Goal: Task Accomplishment & Management: Complete application form

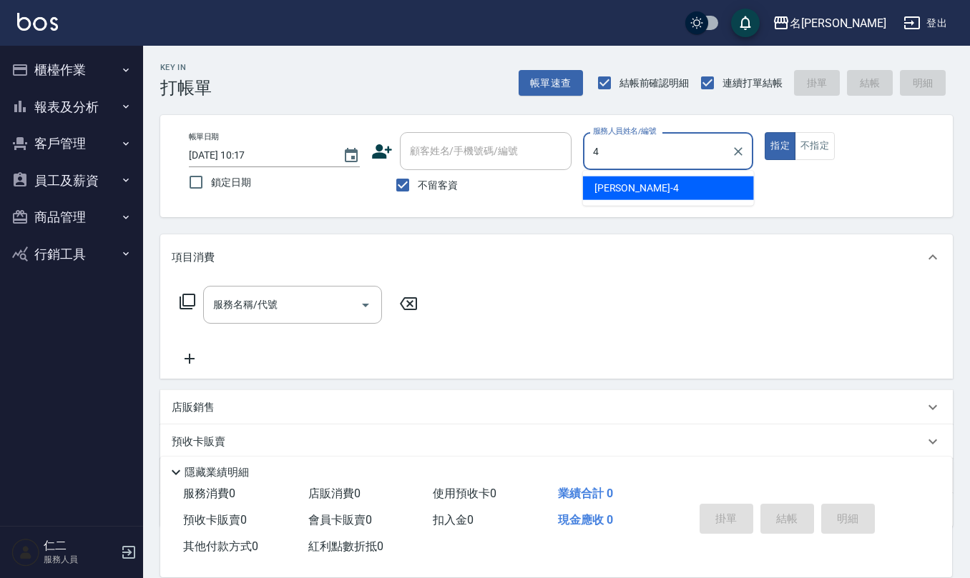
type input "[PERSON_NAME]-4"
type button "true"
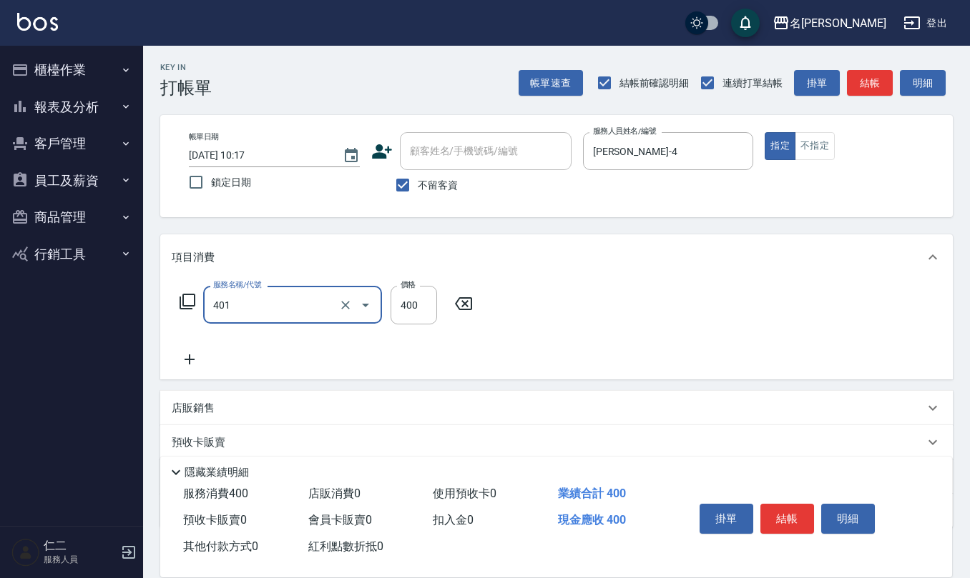
type input "剪髮(401)"
type input "450"
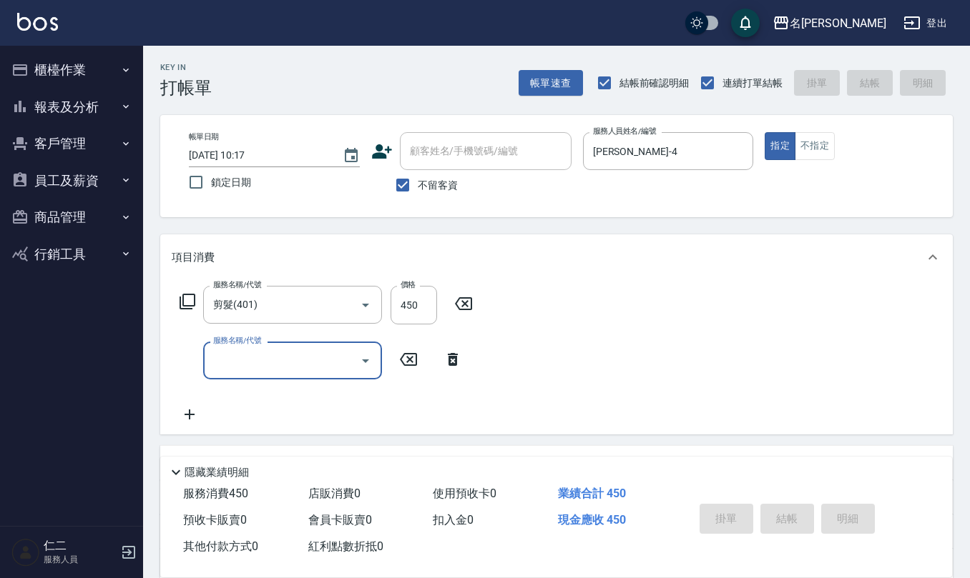
type input "[DATE] 16:36"
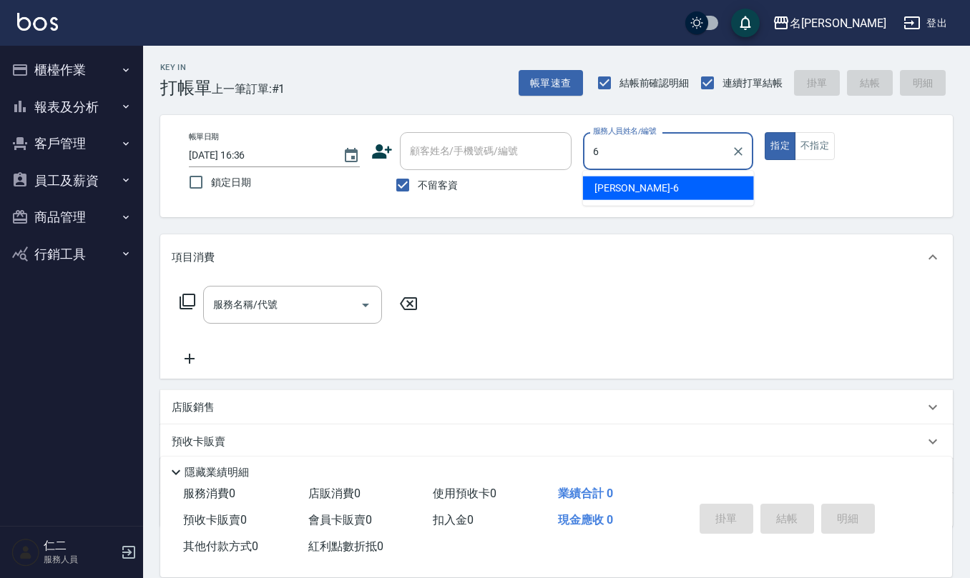
type input "[PERSON_NAME]-6"
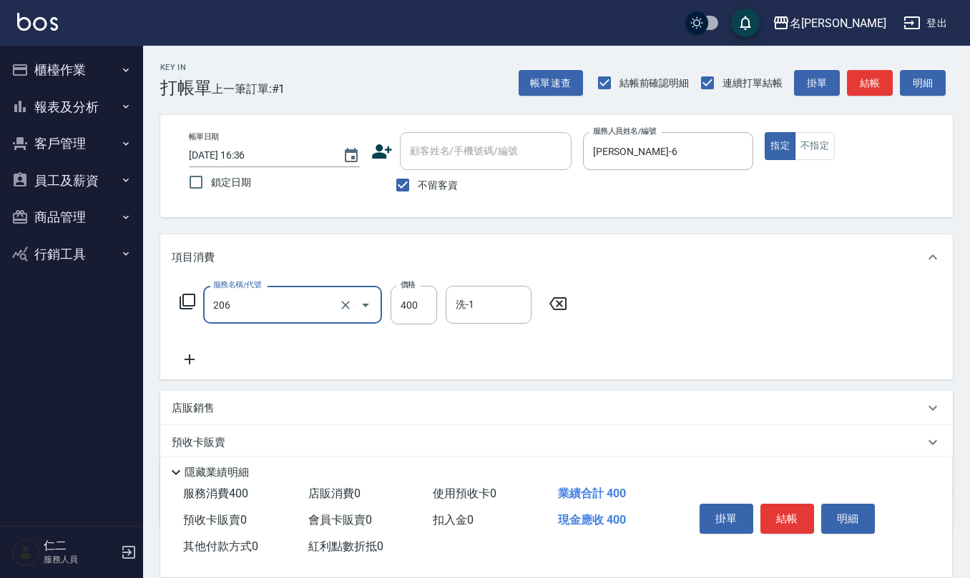
type input "健康洗(206)"
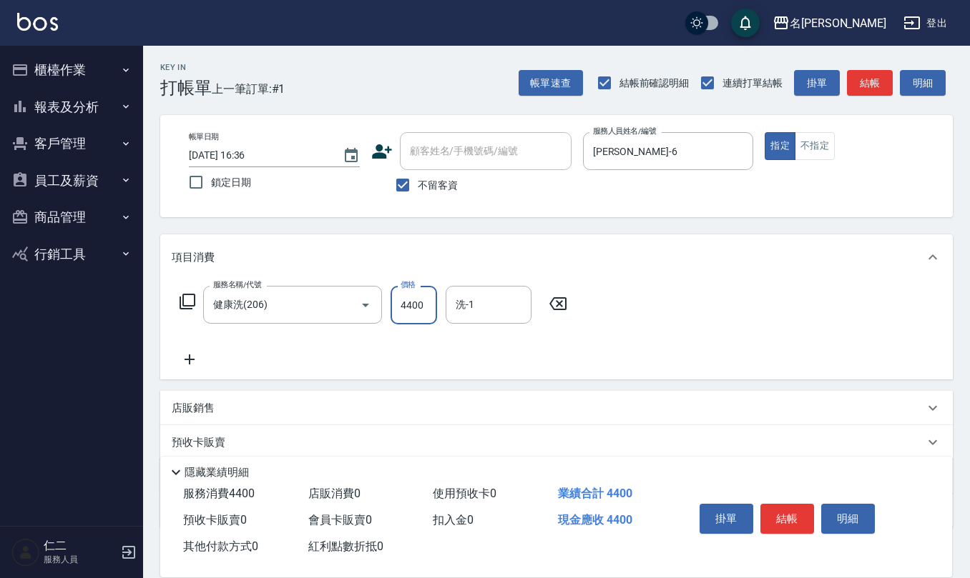
type input "4400"
type input "[PERSON_NAME]-26"
click at [429, 306] on input "4400" at bounding box center [413, 305] width 46 height 39
type input "400"
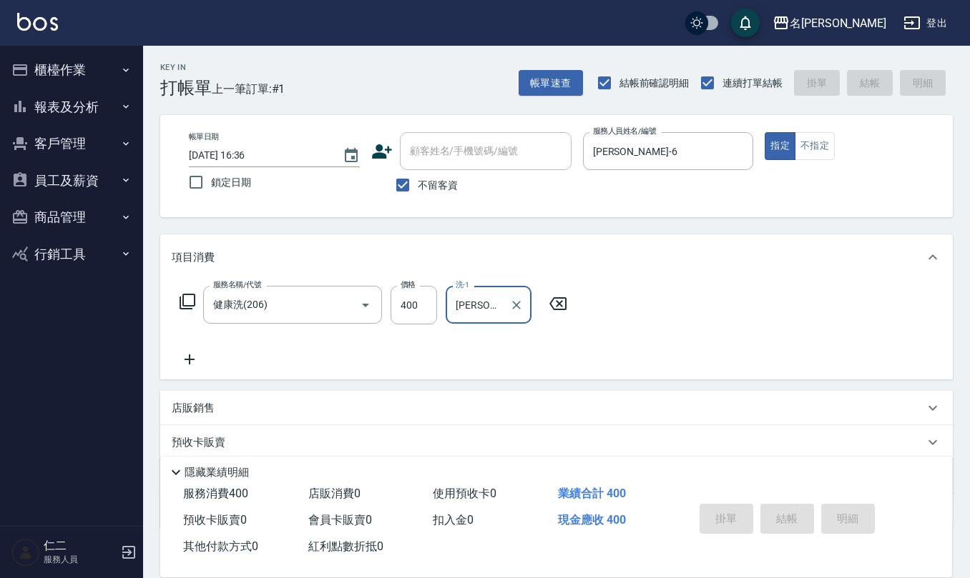
type input "[DATE] 16:37"
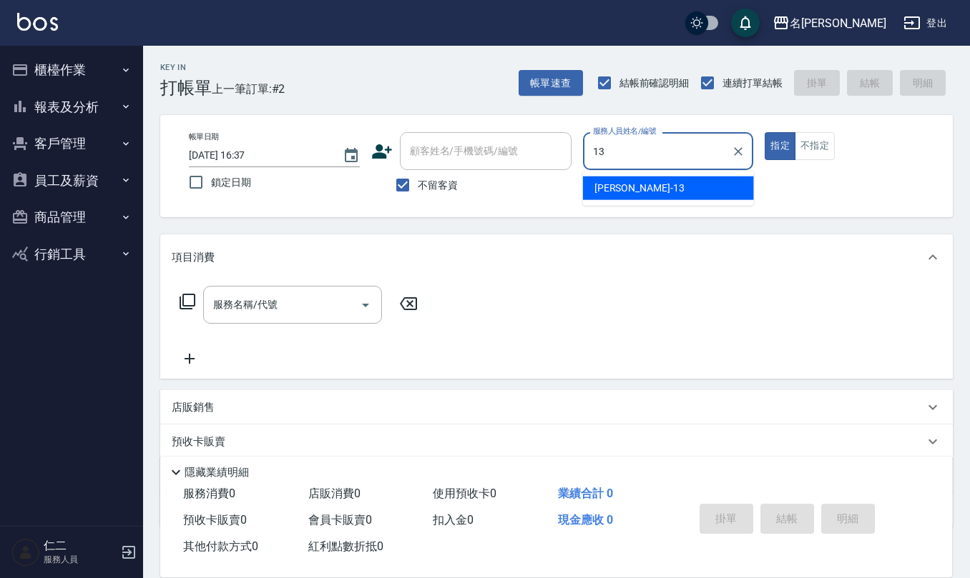
type input "[PERSON_NAME]-13"
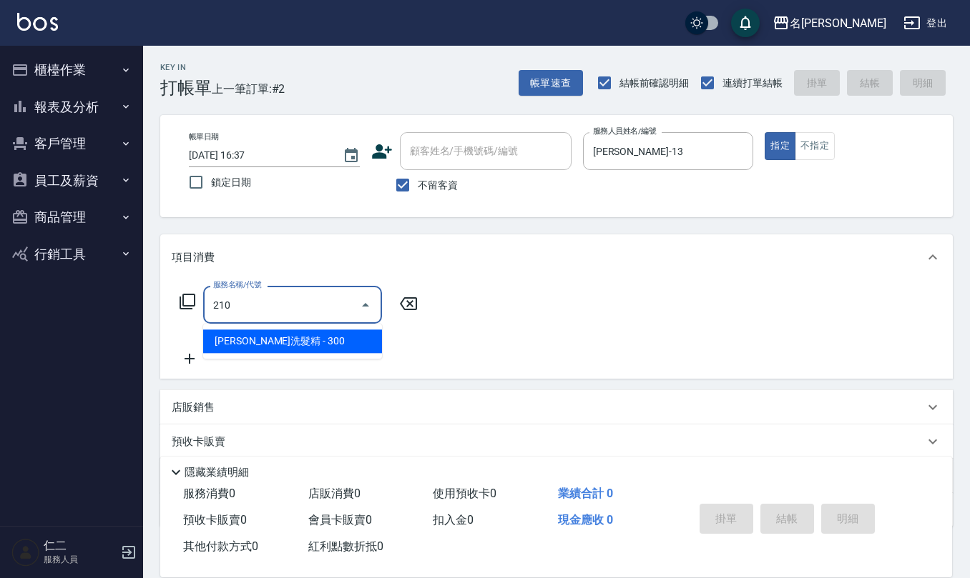
type input "[PERSON_NAME]洗髮精(210)"
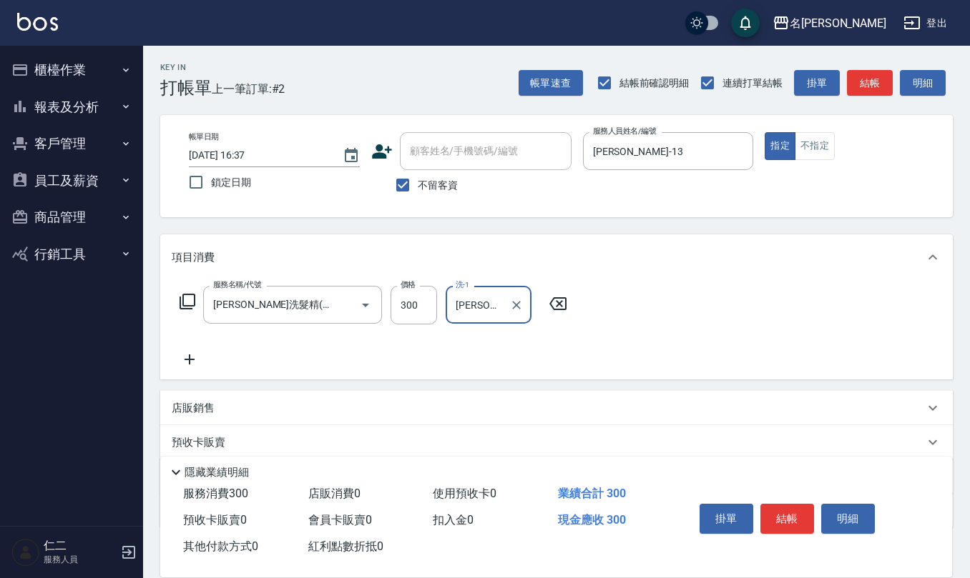
type input "[PERSON_NAME]-24"
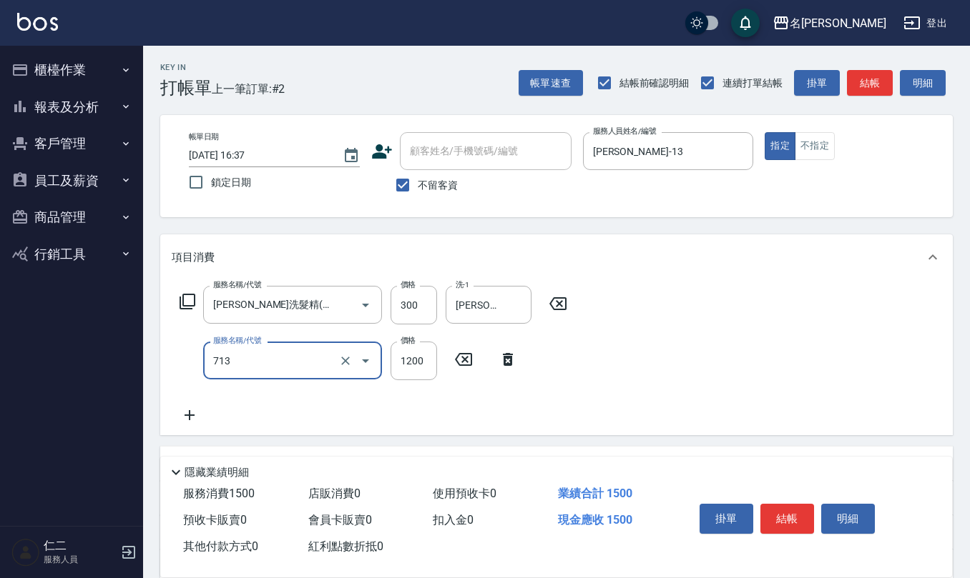
type input "水樣結構式1200(713)"
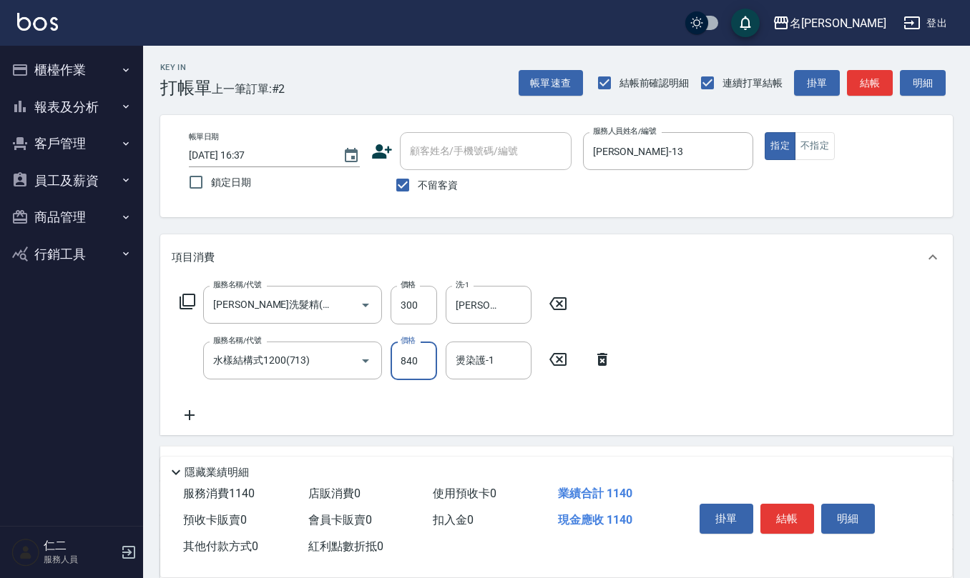
type input "840"
type input "[PERSON_NAME]-24"
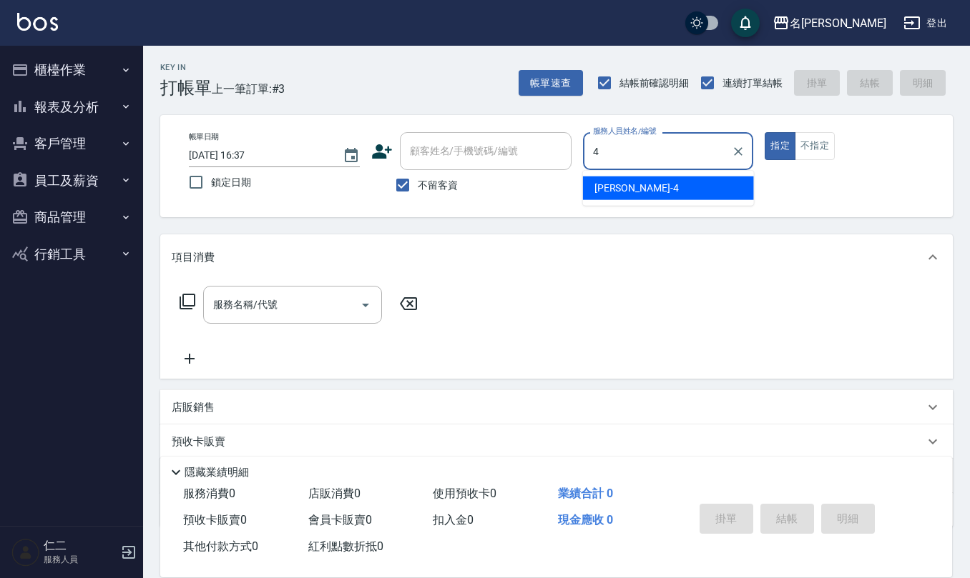
type input "[PERSON_NAME]-4"
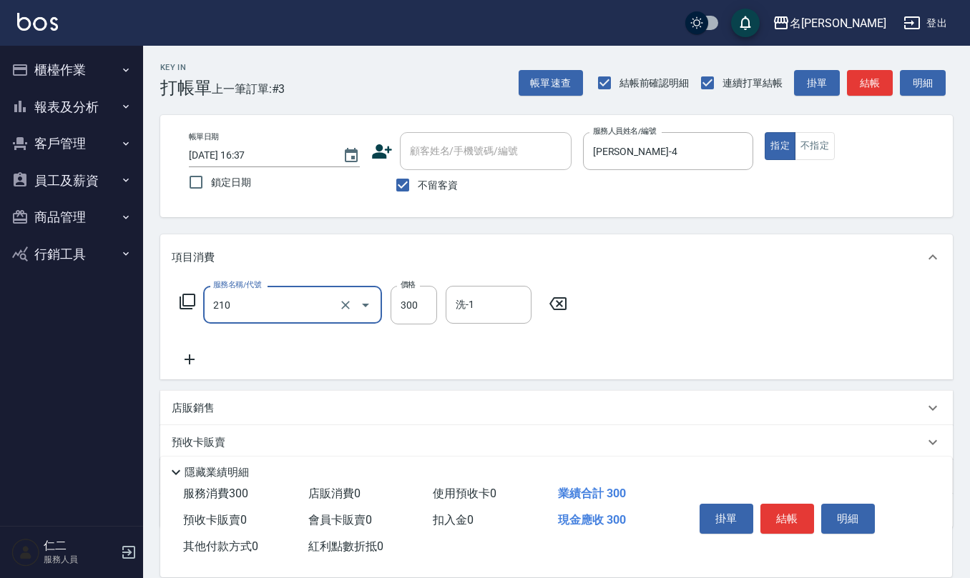
type input "[PERSON_NAME]洗髮精(210)"
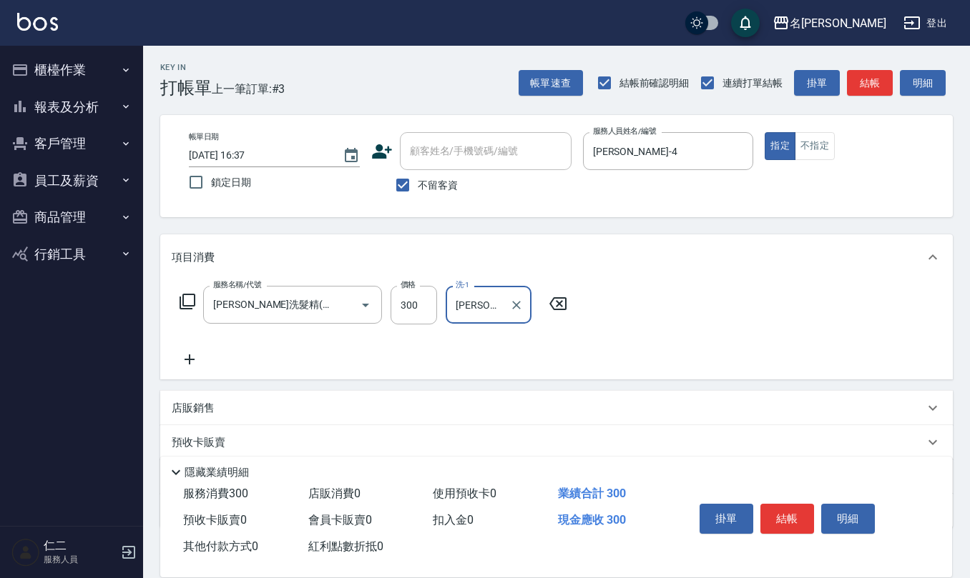
type input "[PERSON_NAME]-28"
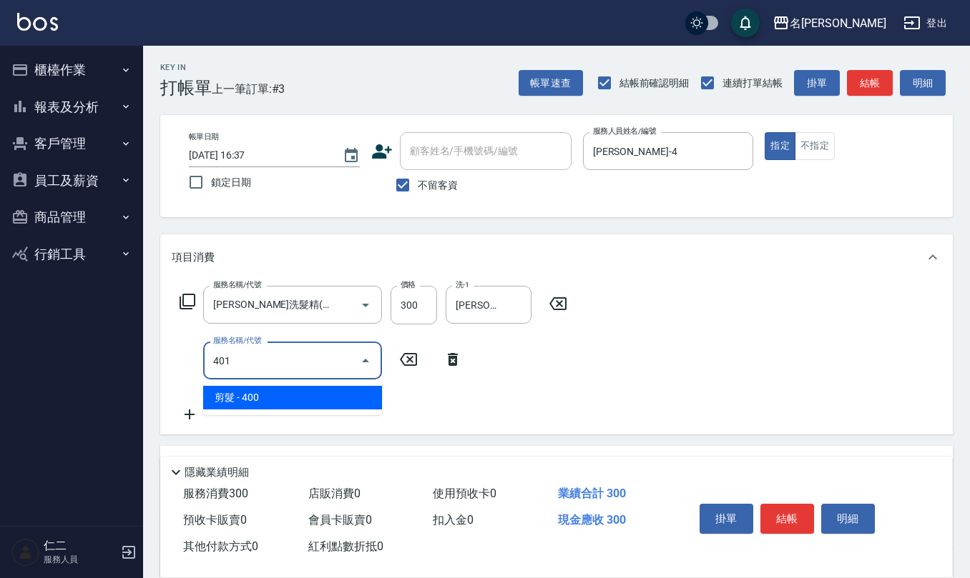
type input "剪髮(401)"
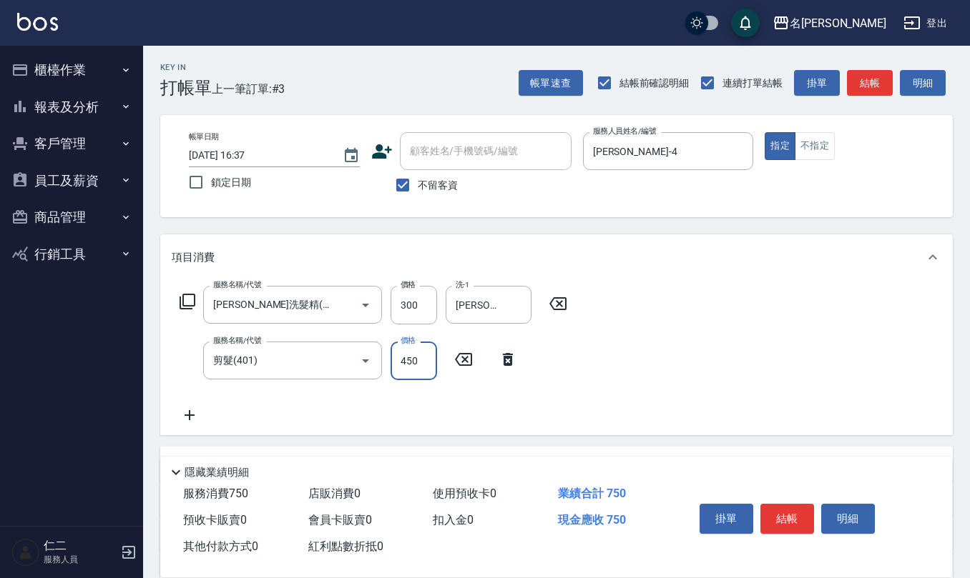
type input "450"
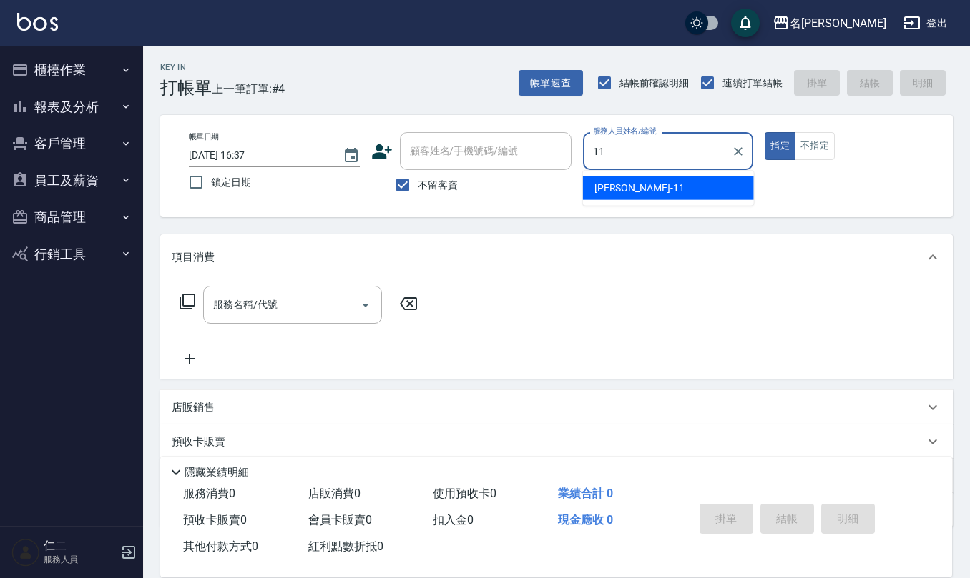
type input "[PERSON_NAME]橙-11"
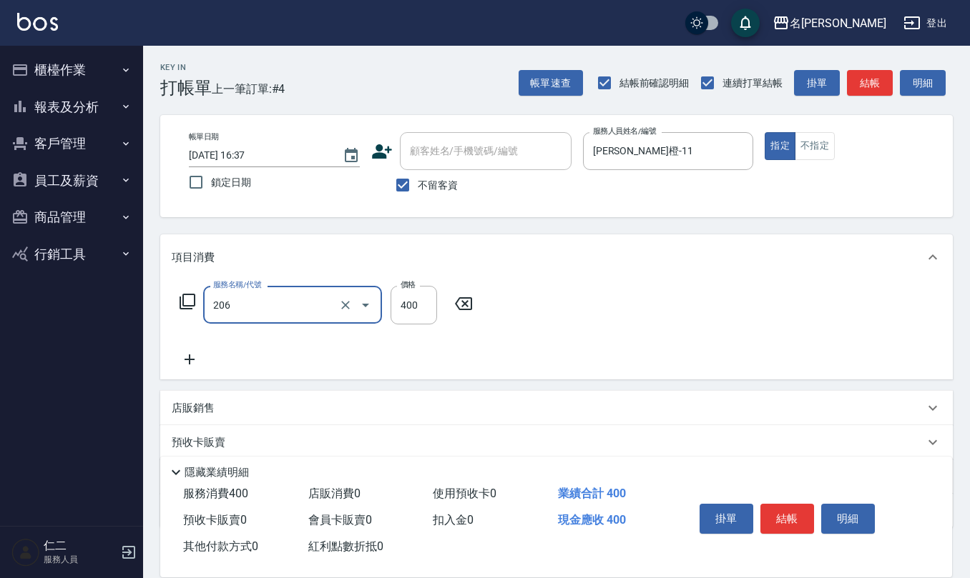
type input "健康洗(206)"
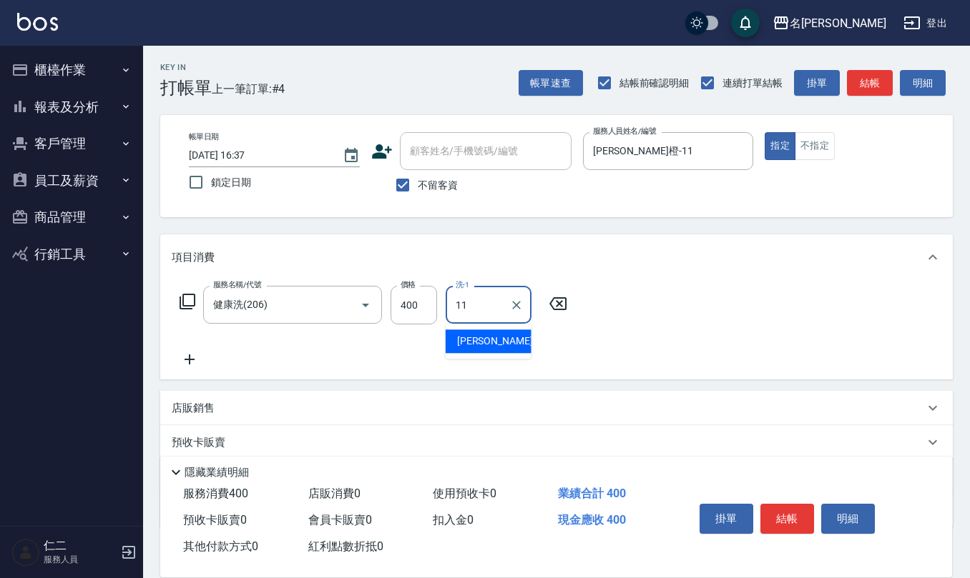
type input "[PERSON_NAME]橙-11"
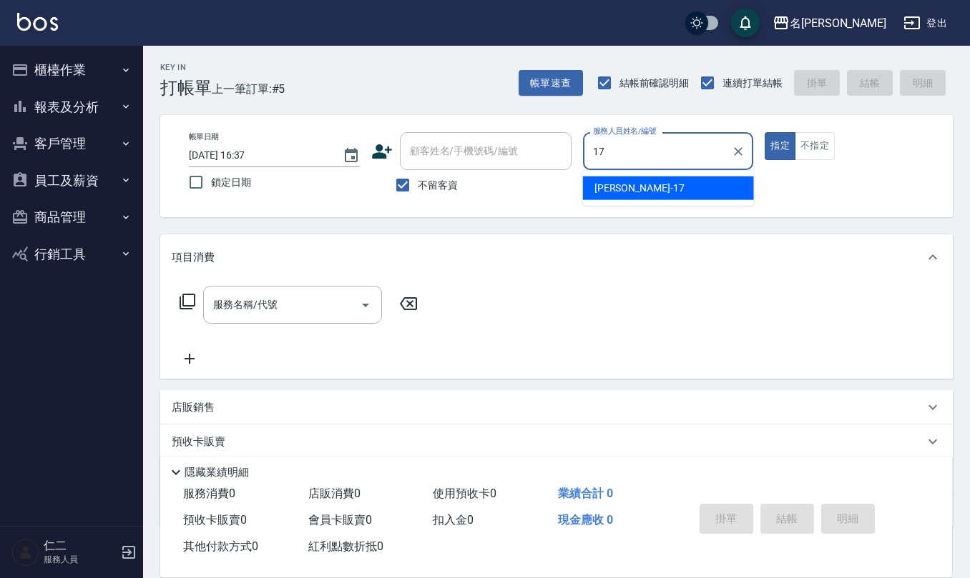
type input "[PERSON_NAME]-17"
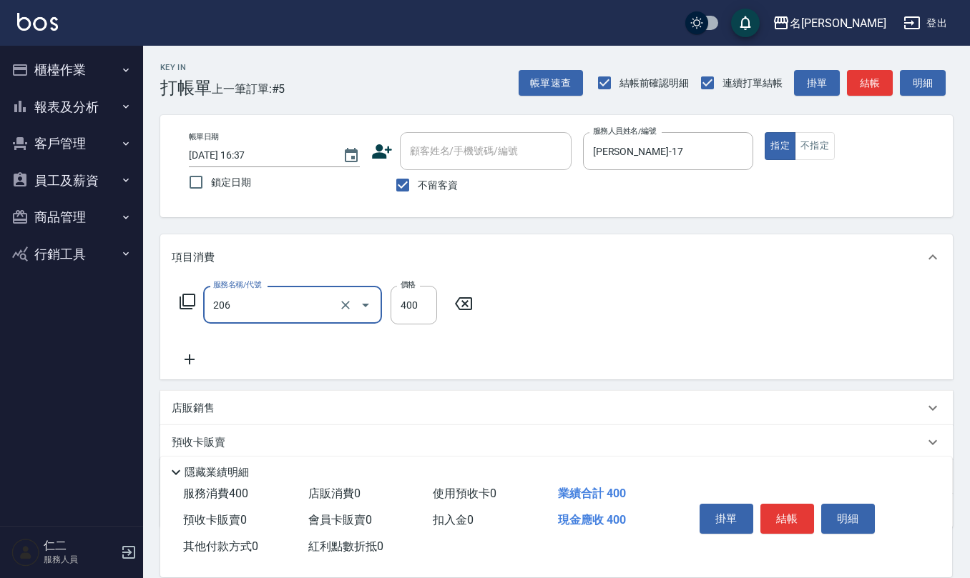
type input "健康洗(206)"
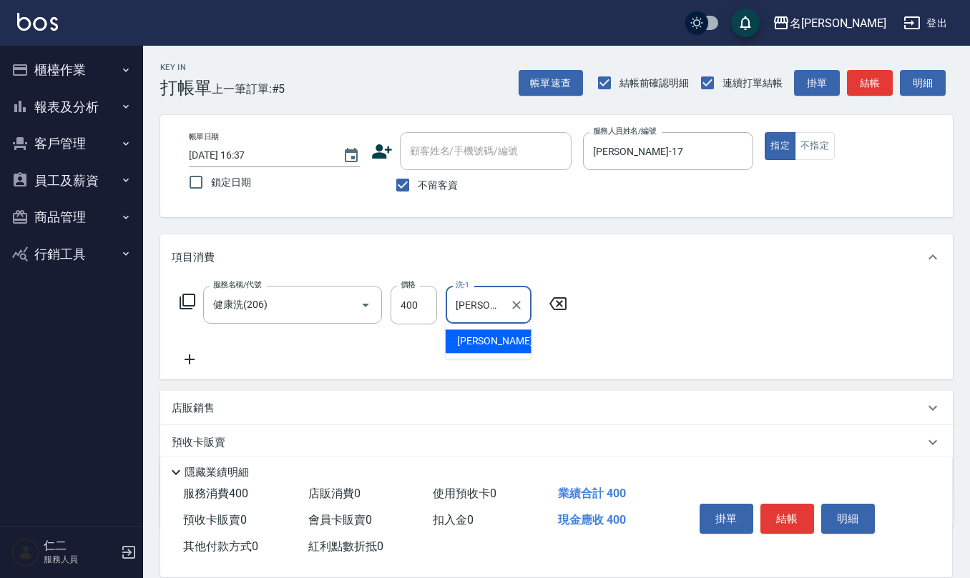
type input "[PERSON_NAME]-17"
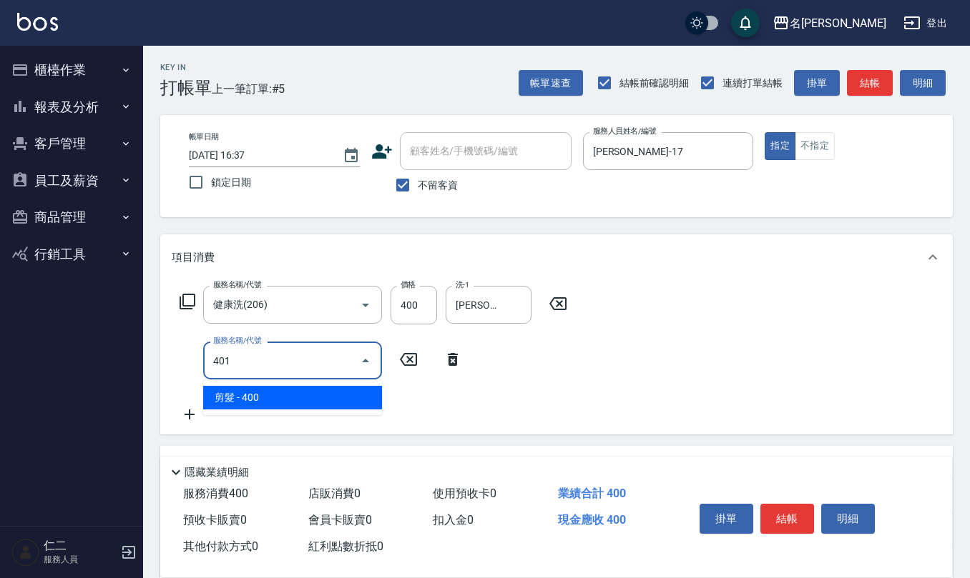
type input "剪髮(401)"
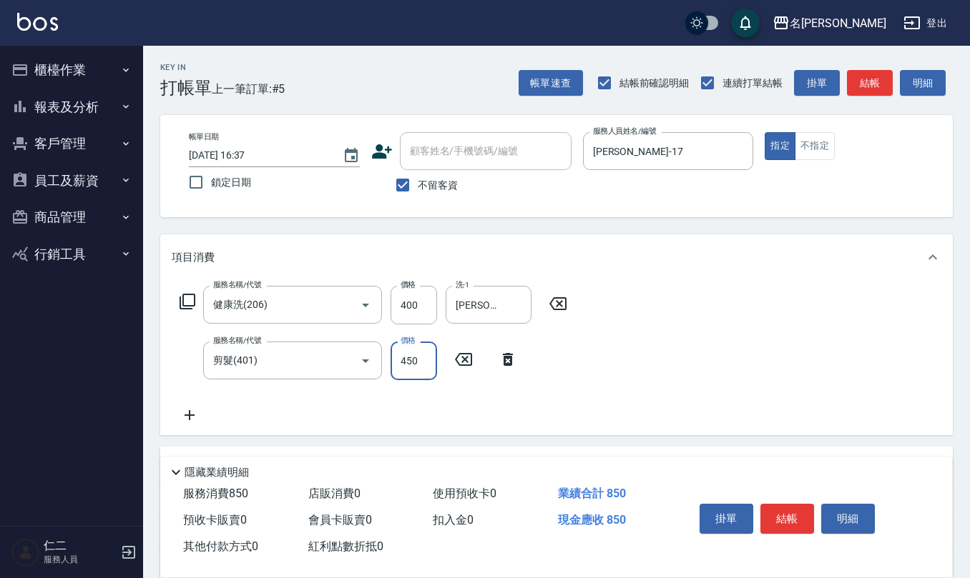
type input "450"
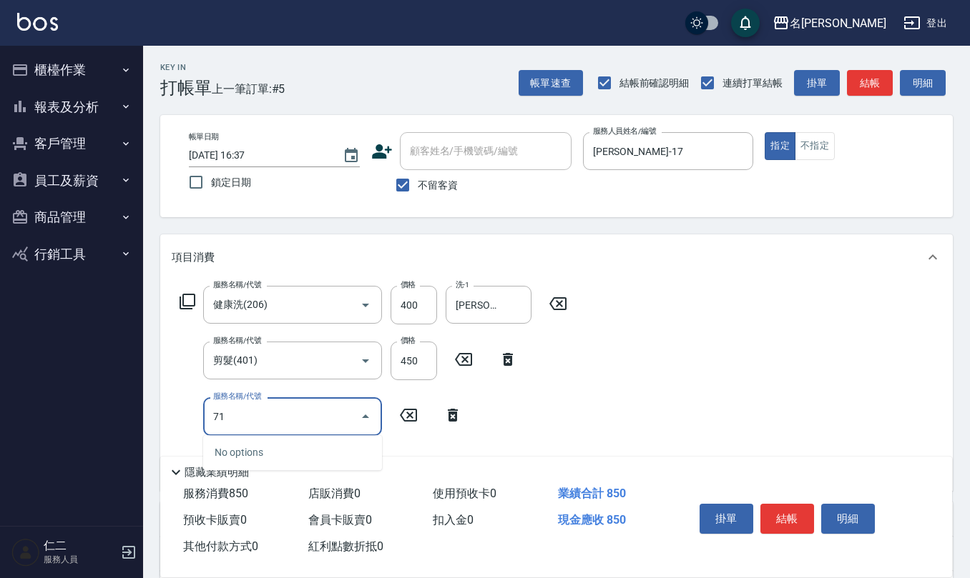
type input "713"
click at [350, 418] on icon "Clear" at bounding box center [345, 417] width 14 height 14
click at [297, 422] on input "服務名稱/代號" at bounding box center [272, 416] width 126 height 25
type input "伊蘭洋甘菊1000(712)"
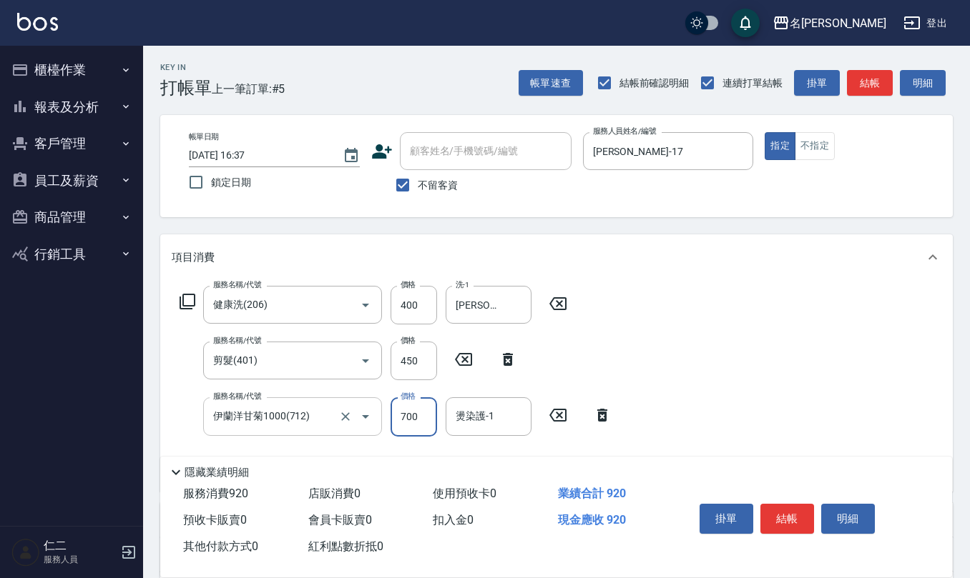
type input "700"
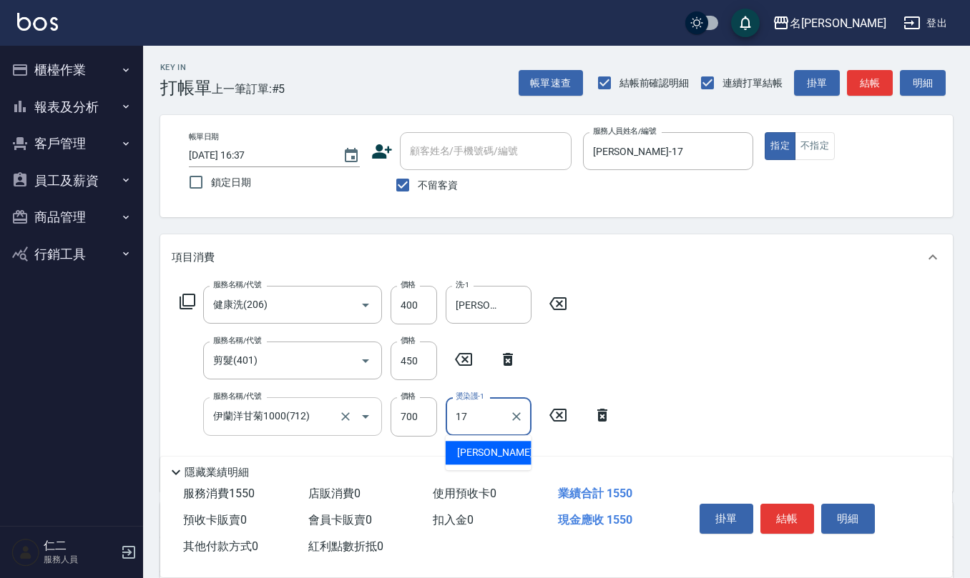
type input "[PERSON_NAME]-17"
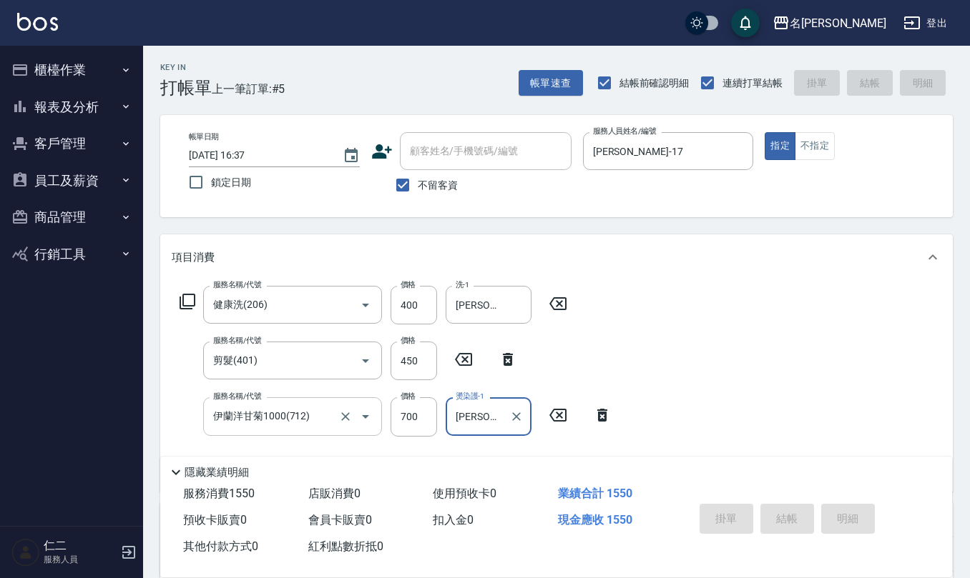
type input "[DATE] 16:38"
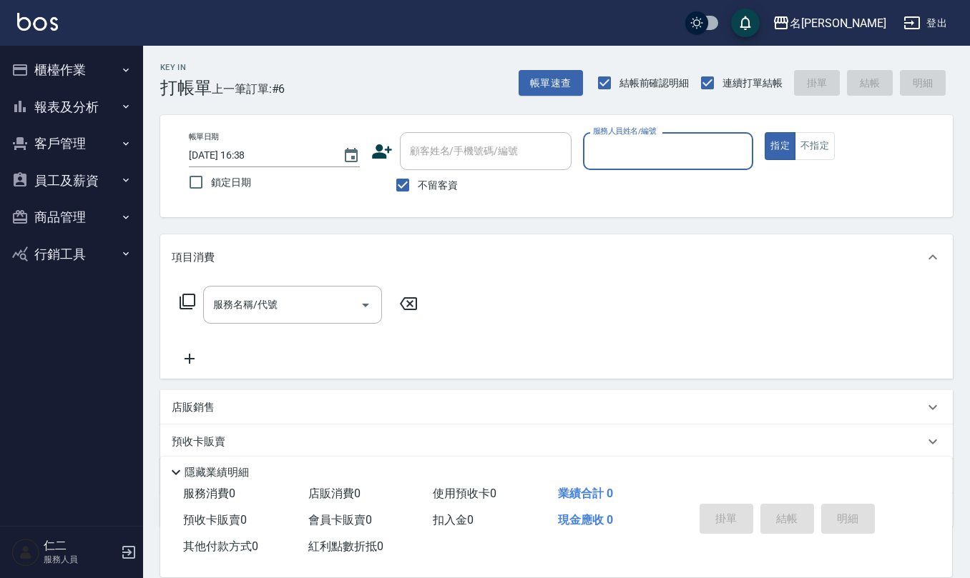
click at [89, 81] on button "櫃檯作業" at bounding box center [72, 69] width 132 height 37
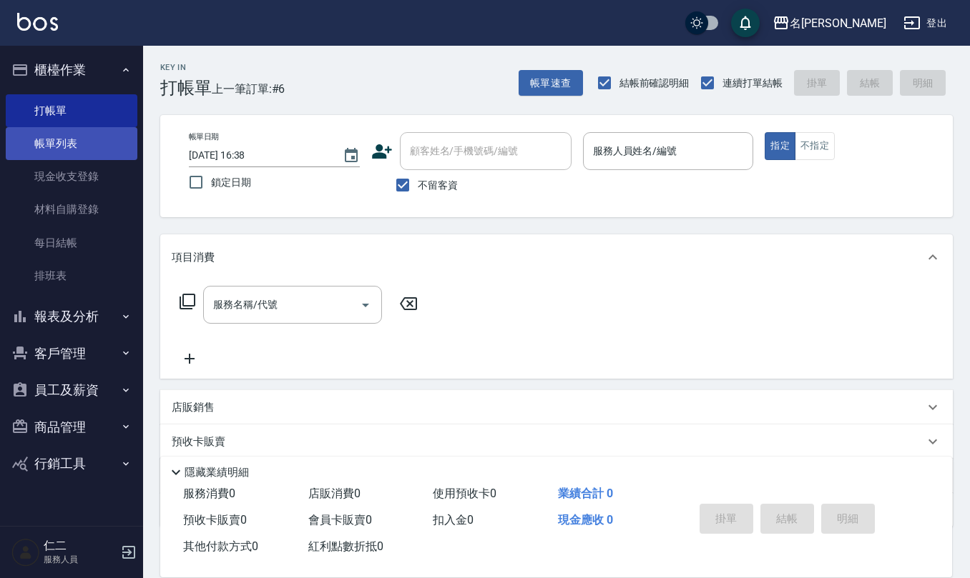
click at [81, 137] on link "帳單列表" at bounding box center [72, 143] width 132 height 33
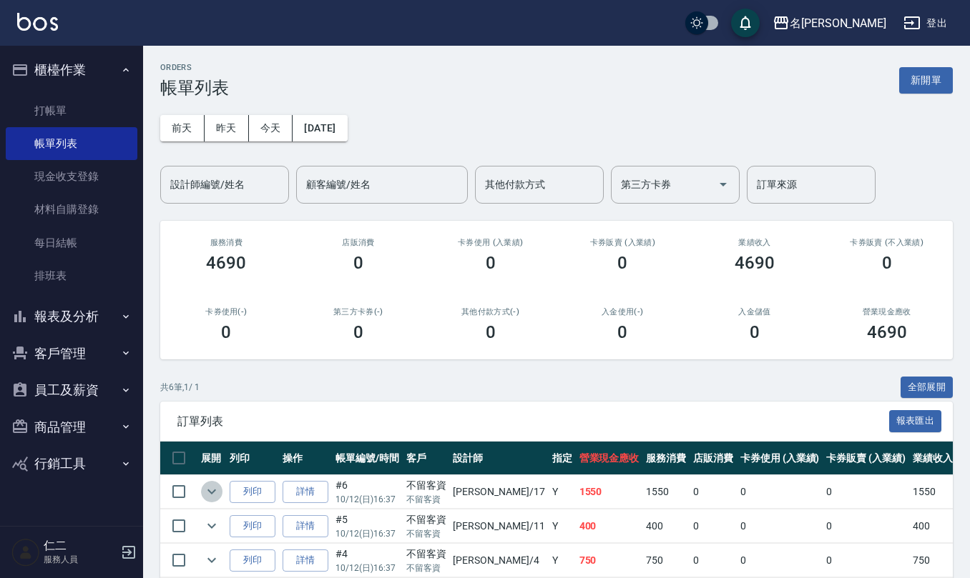
click at [216, 499] on icon "expand row" at bounding box center [211, 491] width 17 height 17
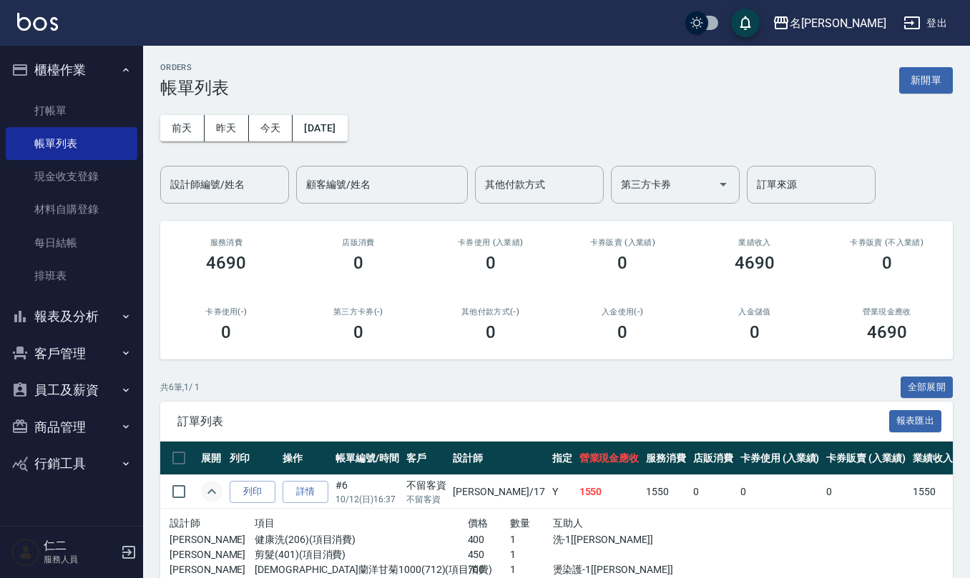
scroll to position [95, 0]
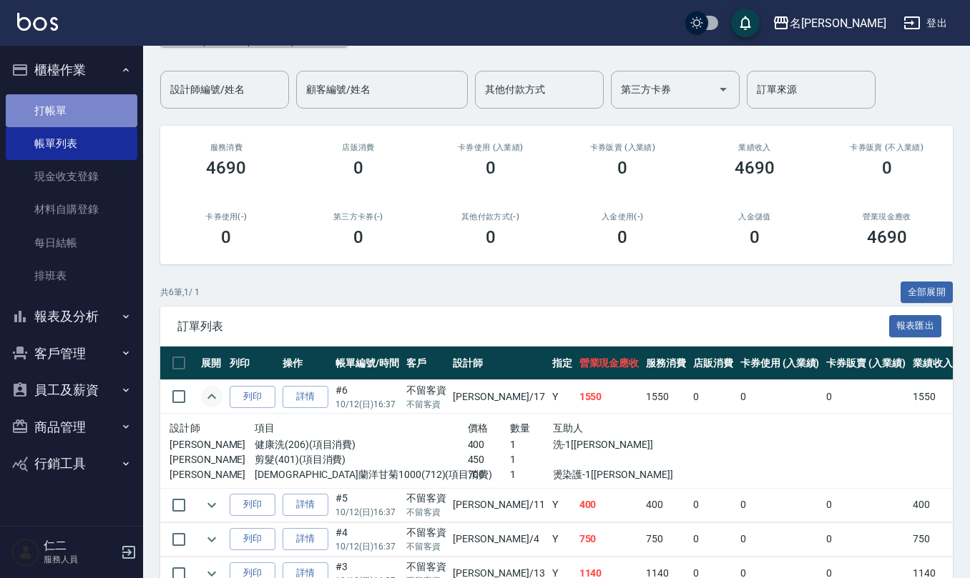
click at [76, 124] on link "打帳單" at bounding box center [72, 110] width 132 height 33
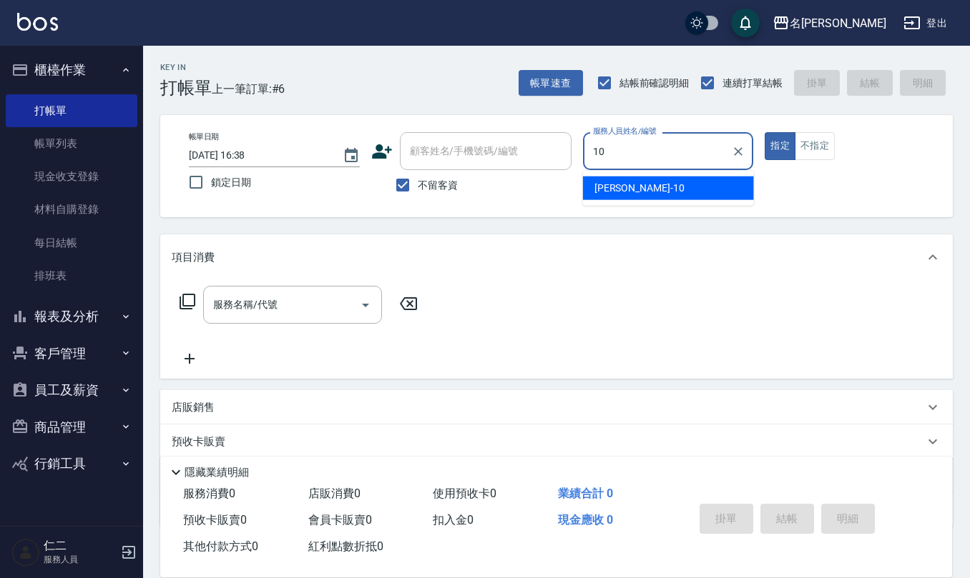
type input "[PERSON_NAME]-10"
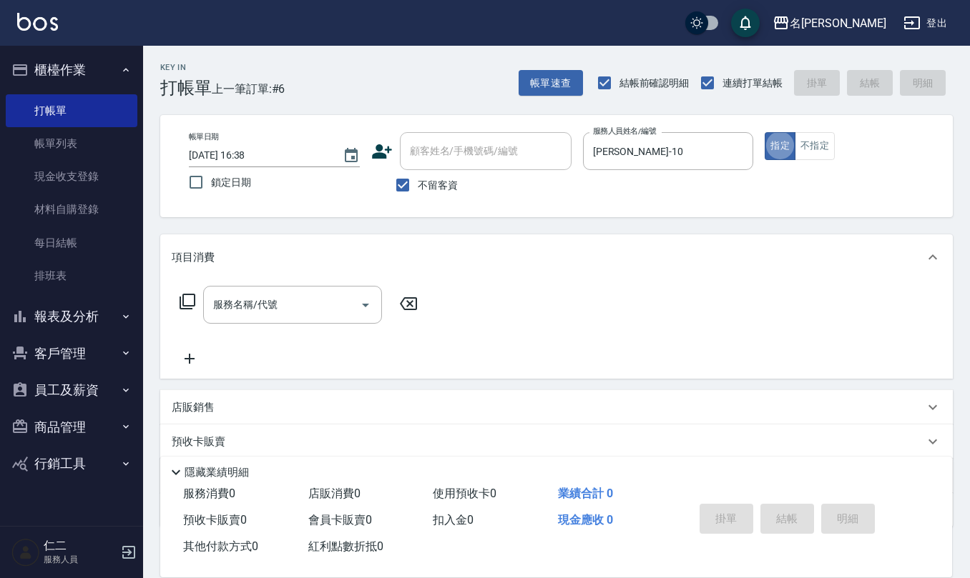
type button "true"
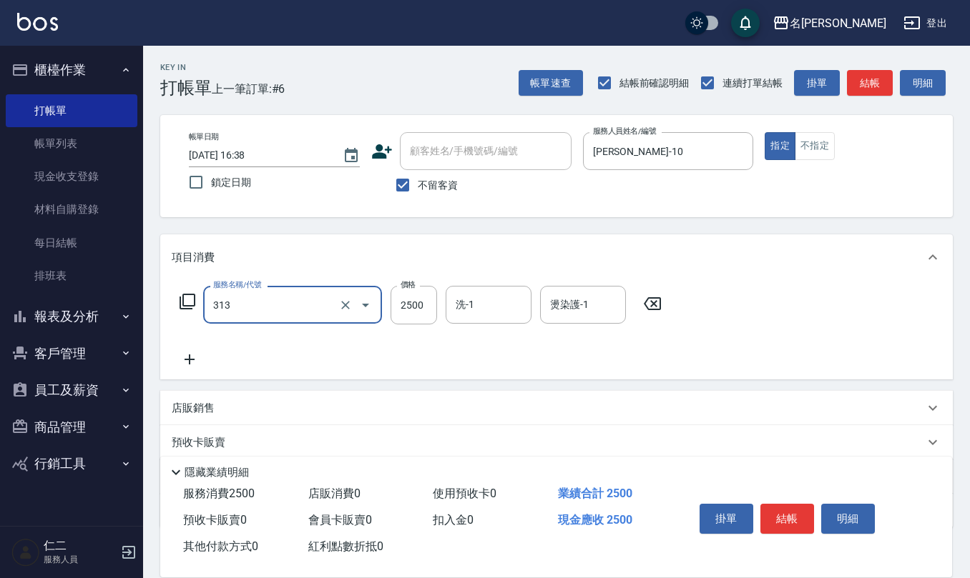
type input "生化還原2500(313)"
type input "2250"
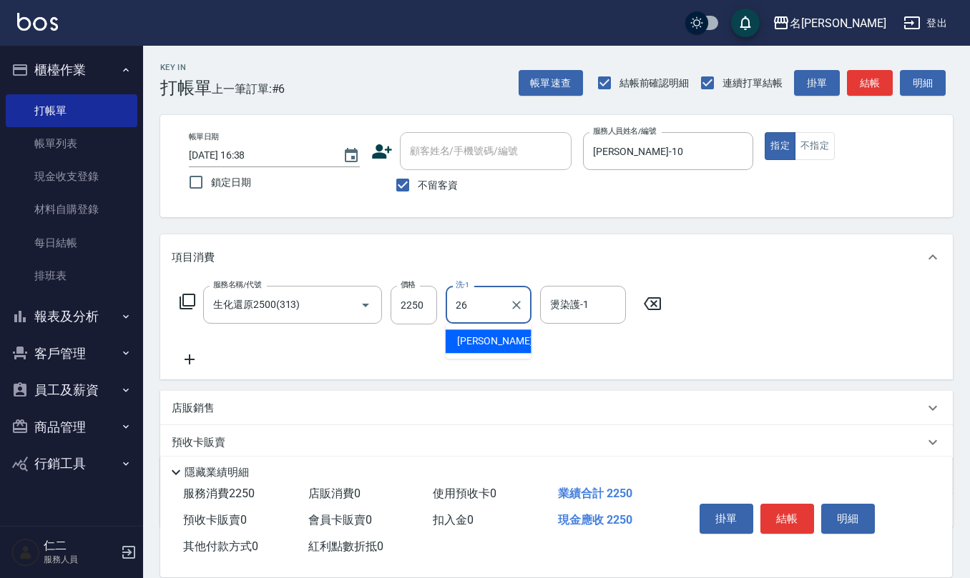
type input "[PERSON_NAME]-26"
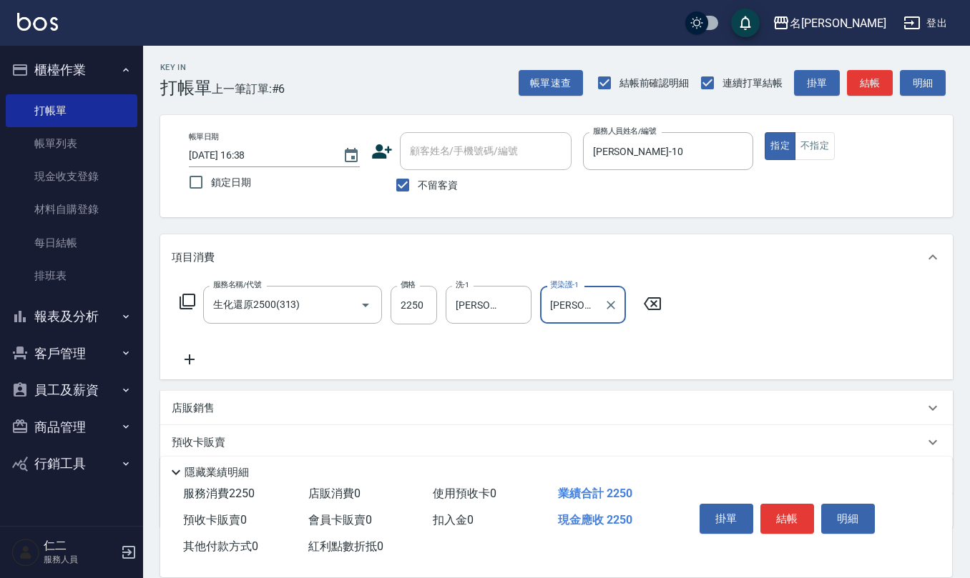
type input "[PERSON_NAME]-26"
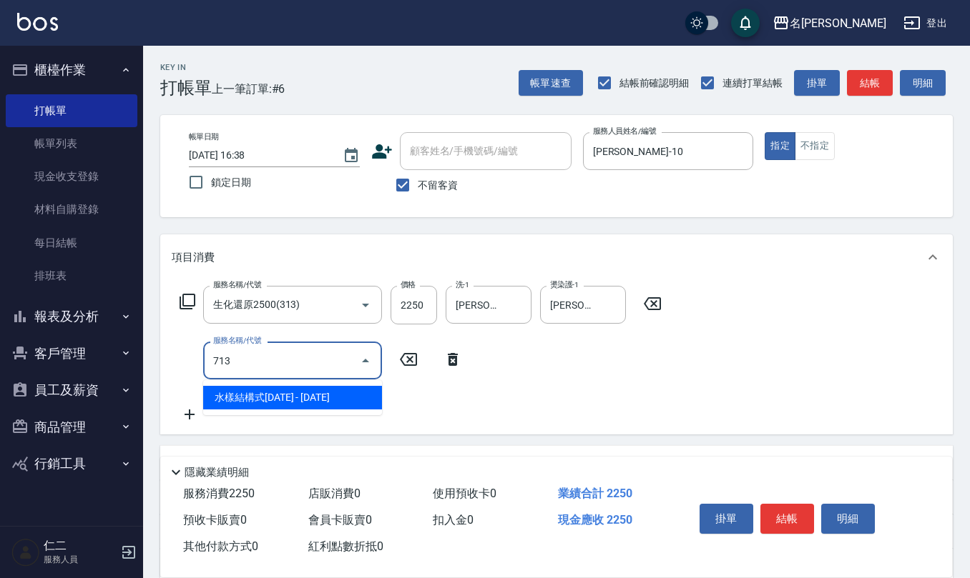
type input "水樣結構式1200(713)"
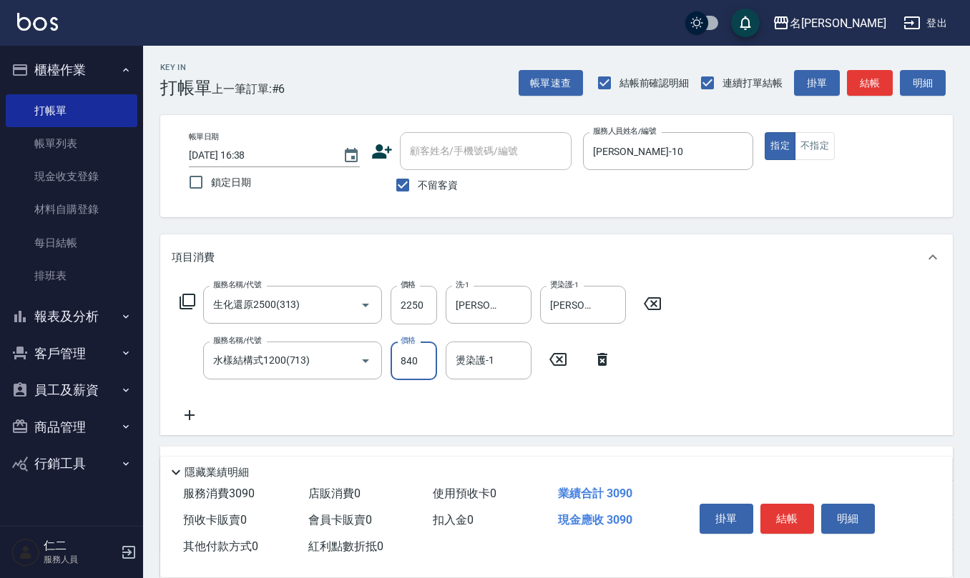
type input "840"
type input "[PERSON_NAME]-26"
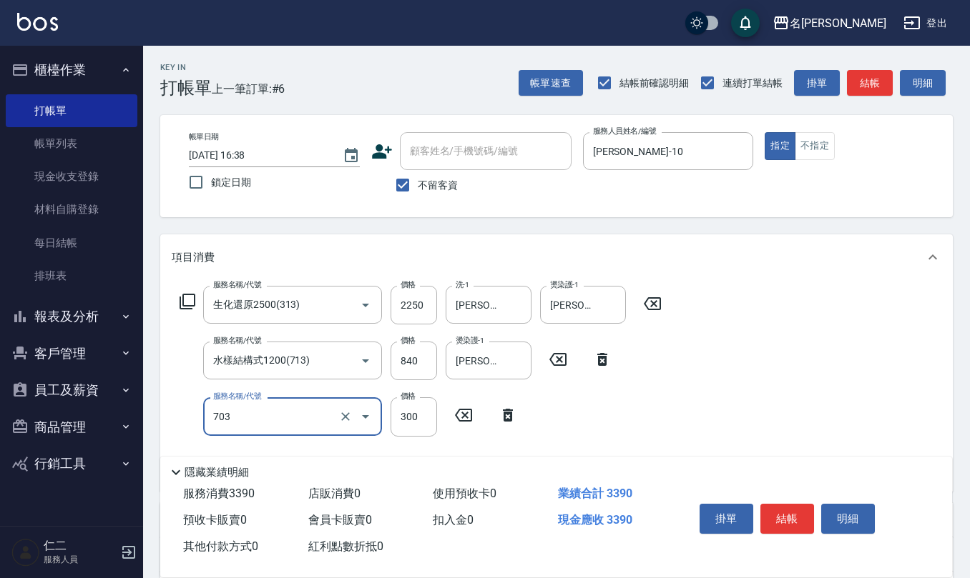
type input "(1236)設計師(703)"
type input "300"
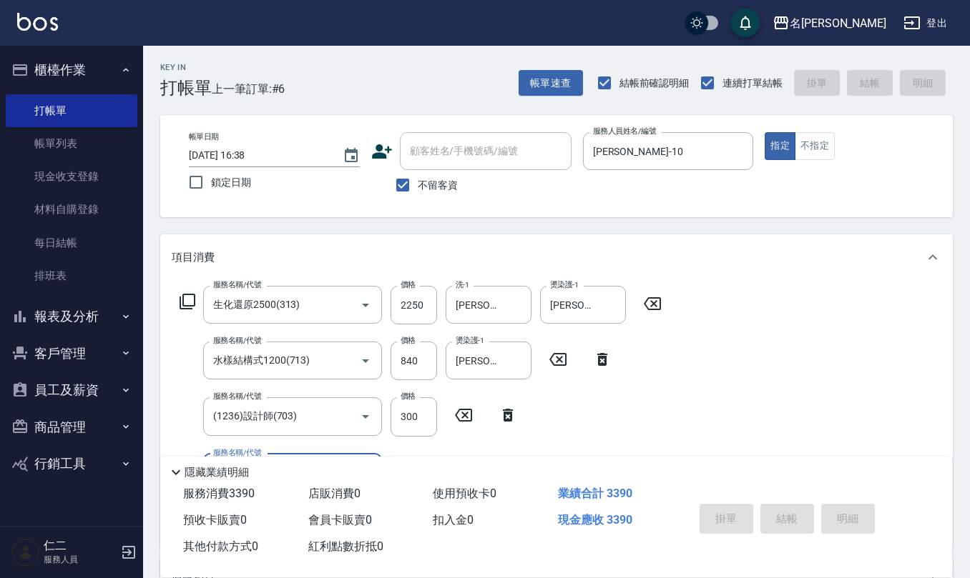
type input "[DATE] 16:41"
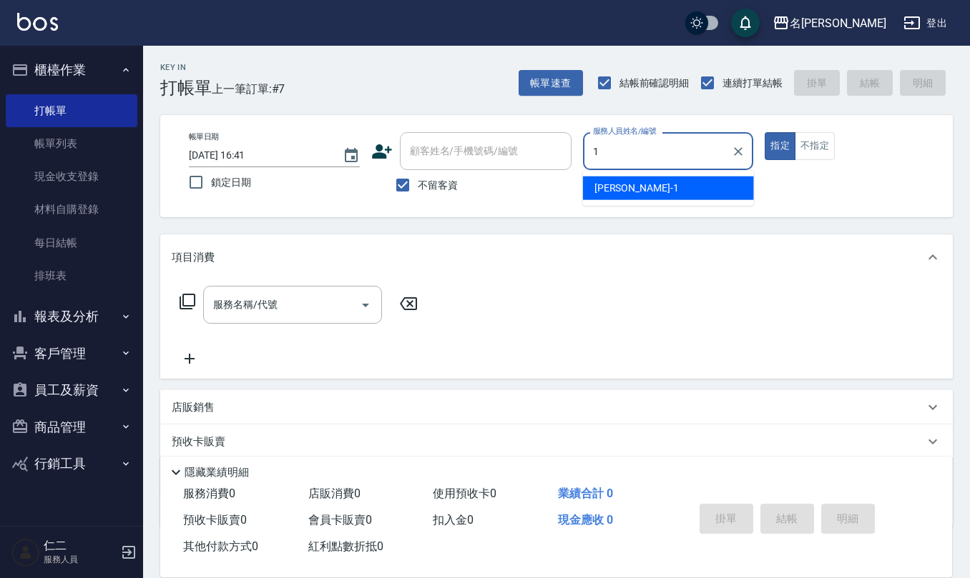
type input "[PERSON_NAME]1"
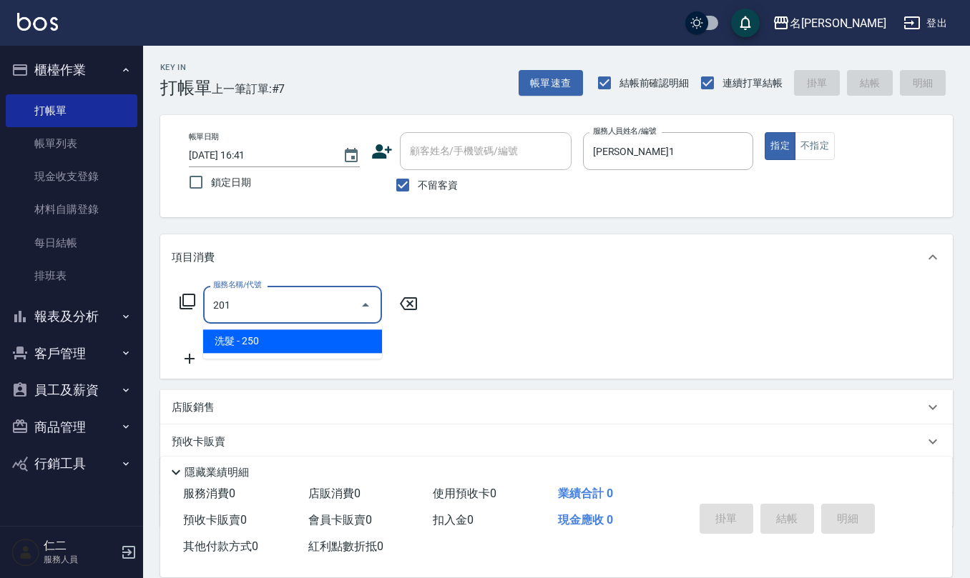
type input "洗髮(201)"
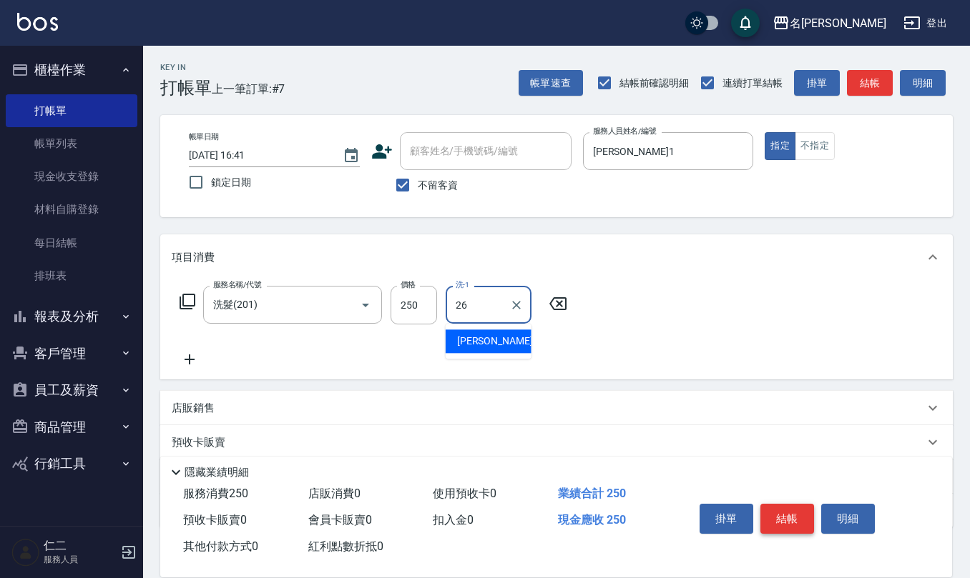
type input "[PERSON_NAME]-26"
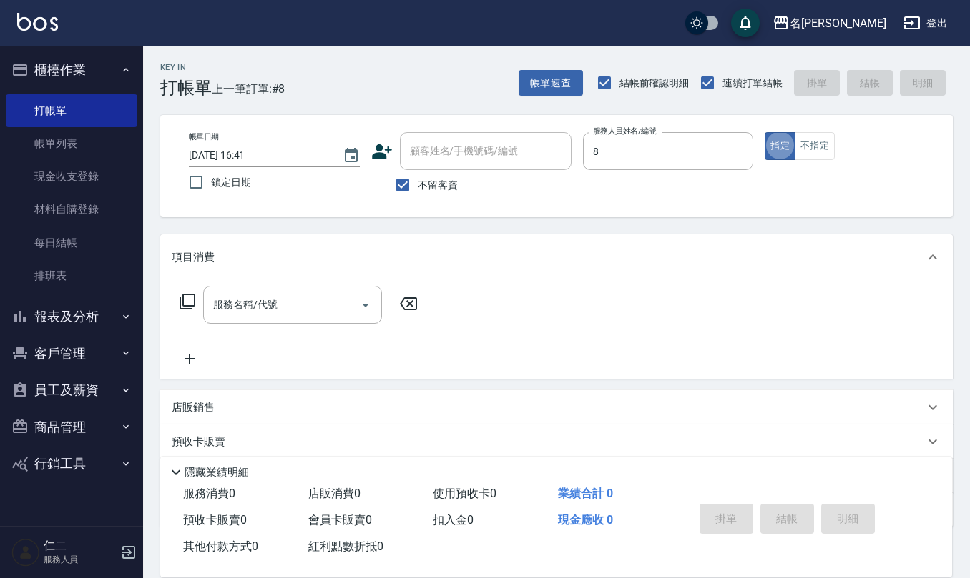
type input "[PERSON_NAME]-8"
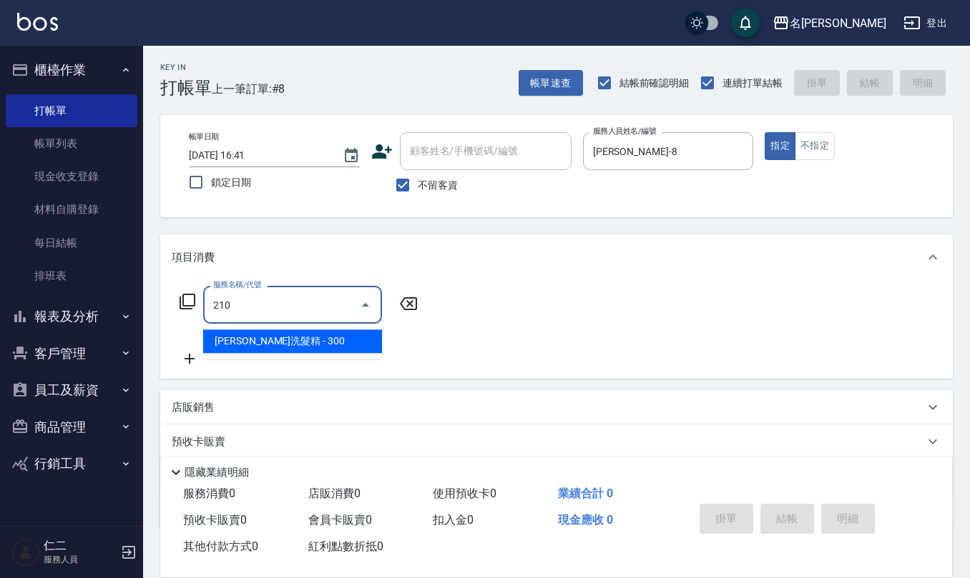
type input "[PERSON_NAME]洗髮精(210)"
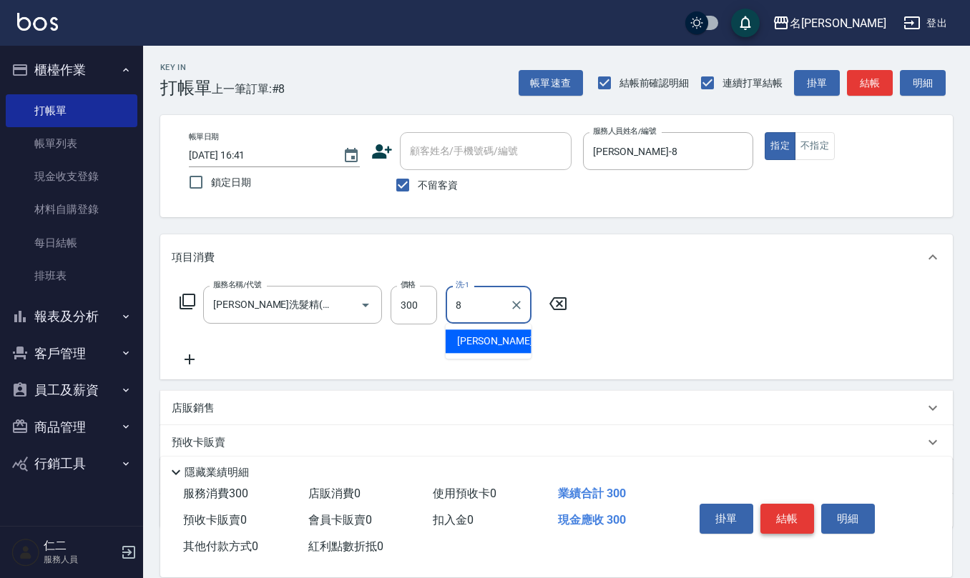
type input "[PERSON_NAME]-8"
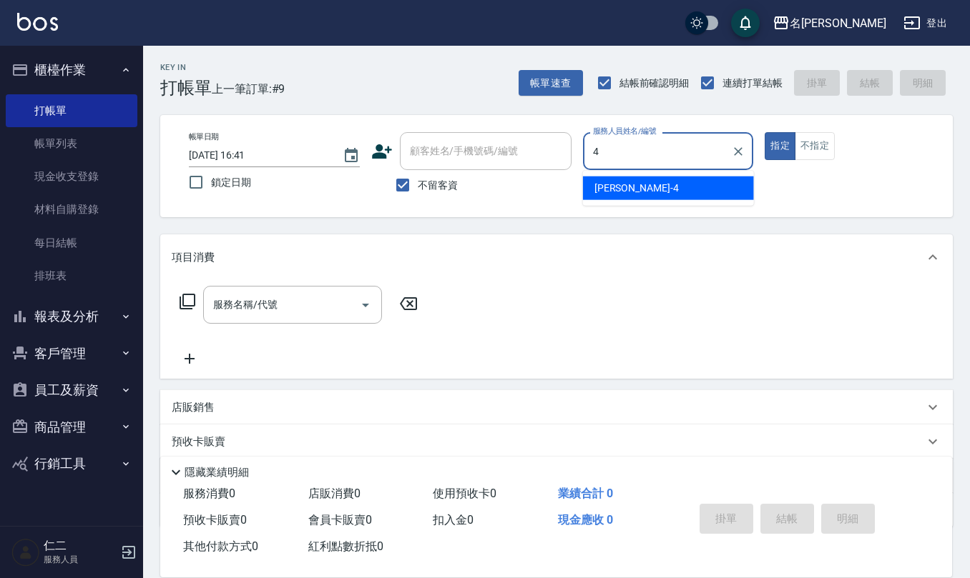
type input "[PERSON_NAME]-4"
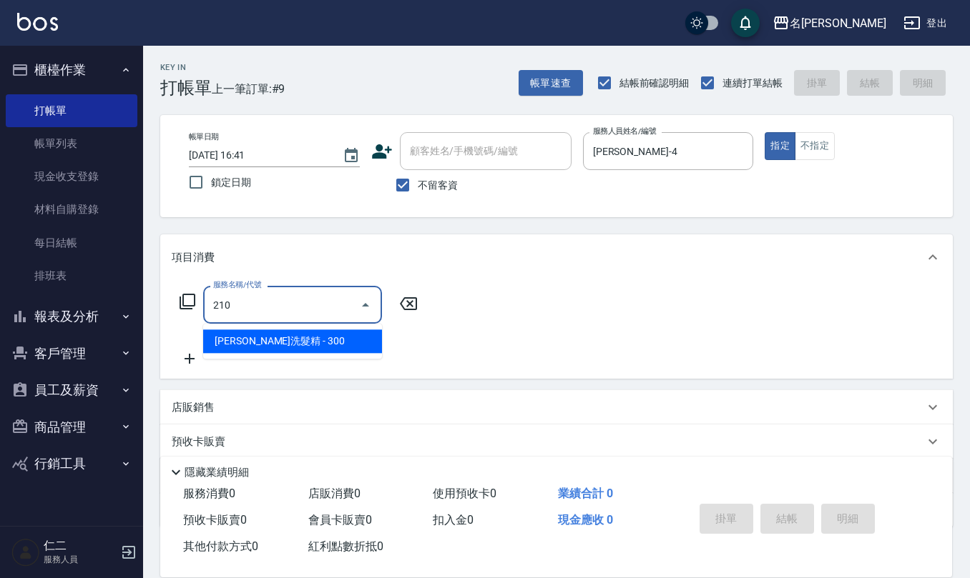
type input "[PERSON_NAME]洗髮精(210)"
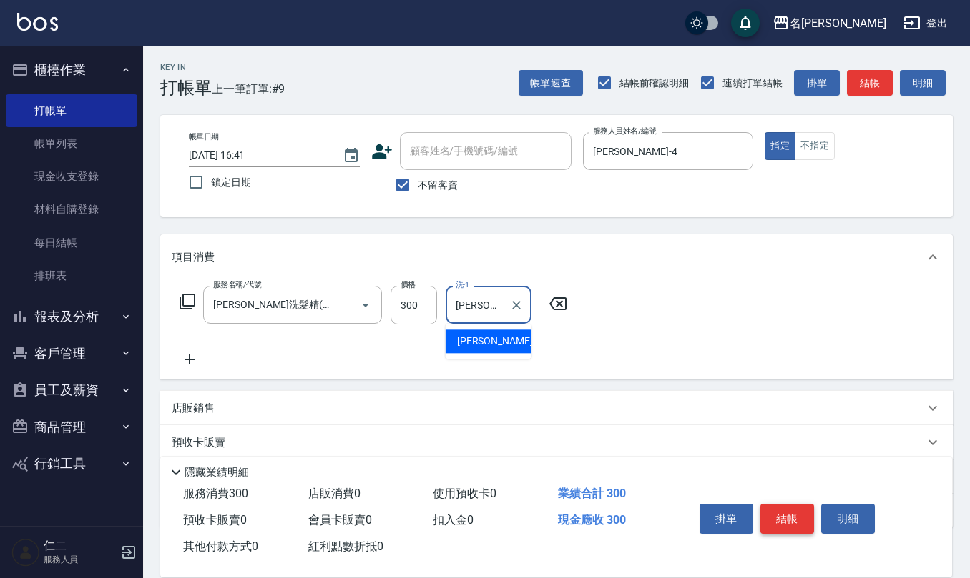
type input "[PERSON_NAME]-23"
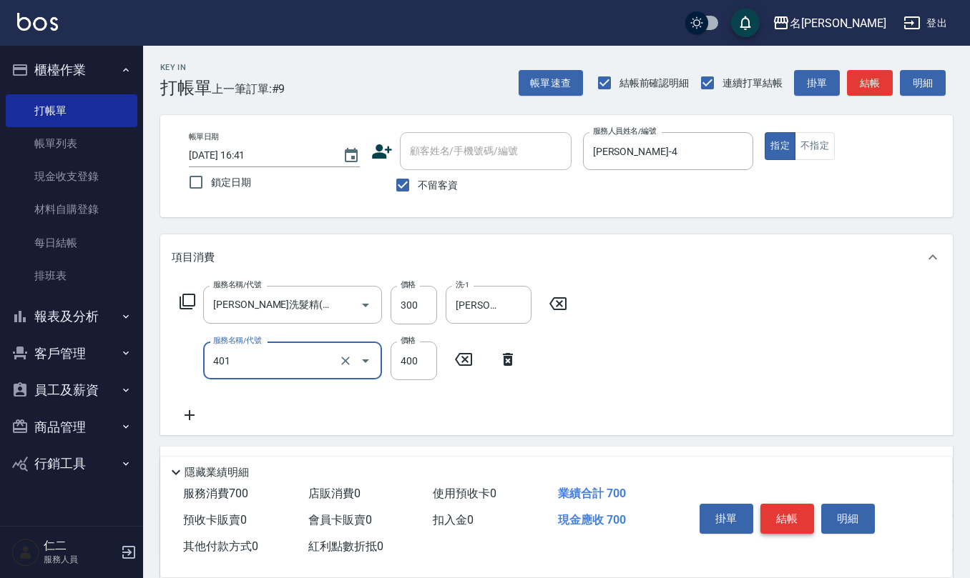
type input "剪髮(401)"
type input "450"
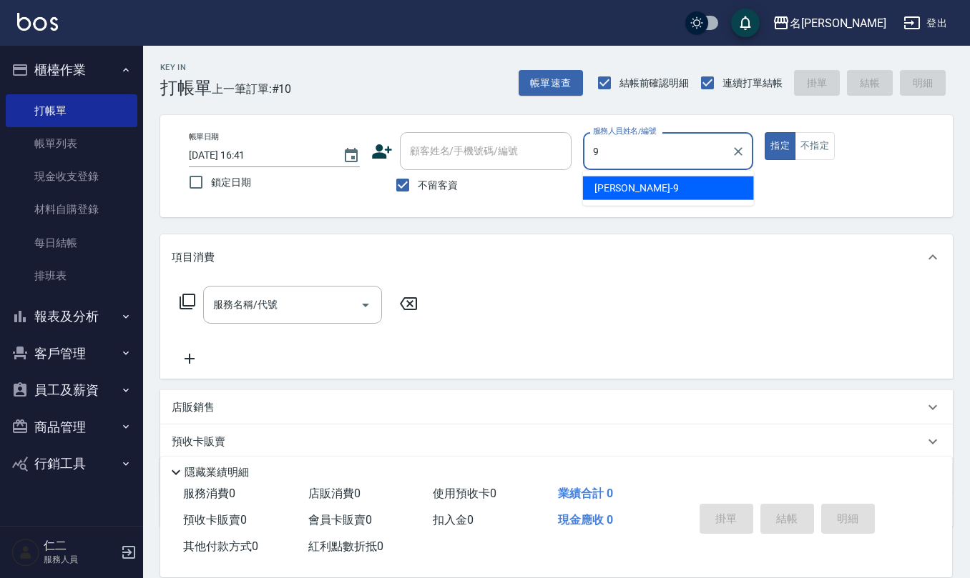
type input "[PERSON_NAME]-9"
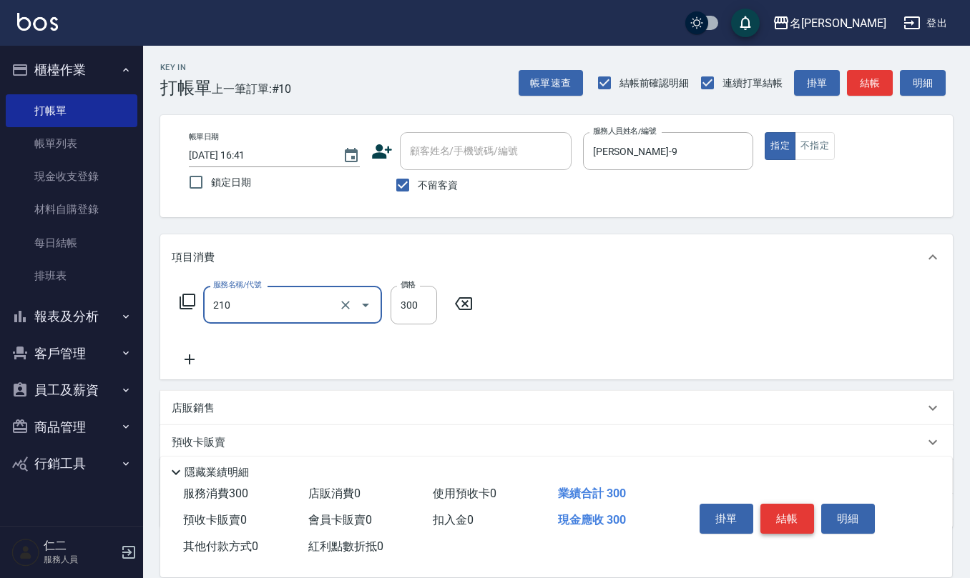
type input "[PERSON_NAME]洗髮精(210)"
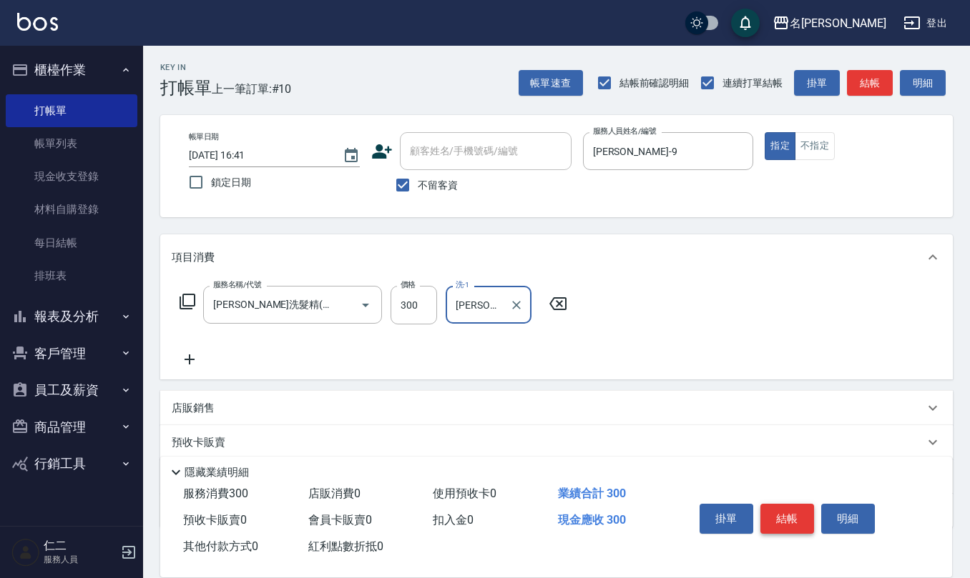
type input "[PERSON_NAME]-9"
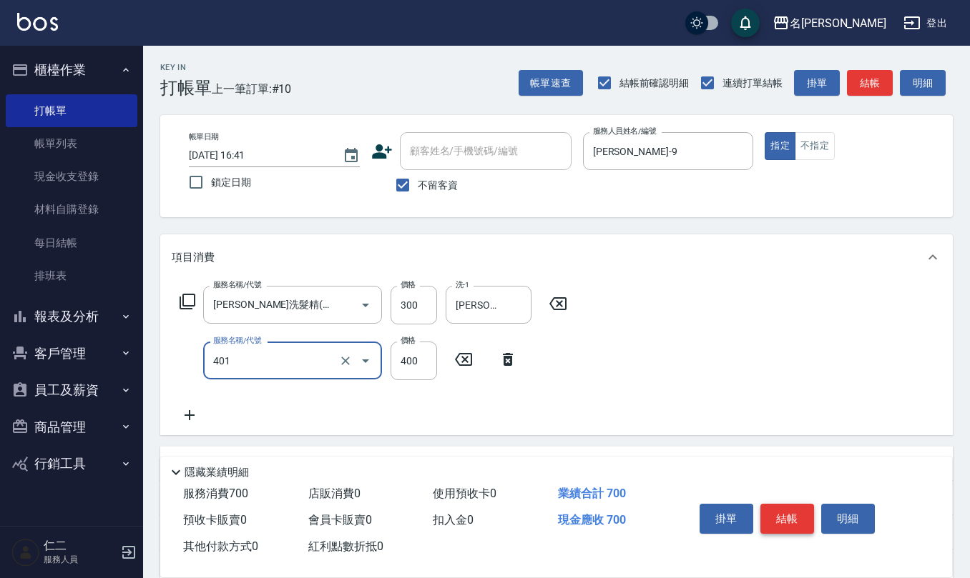
type input "剪髮(401)"
type input "200"
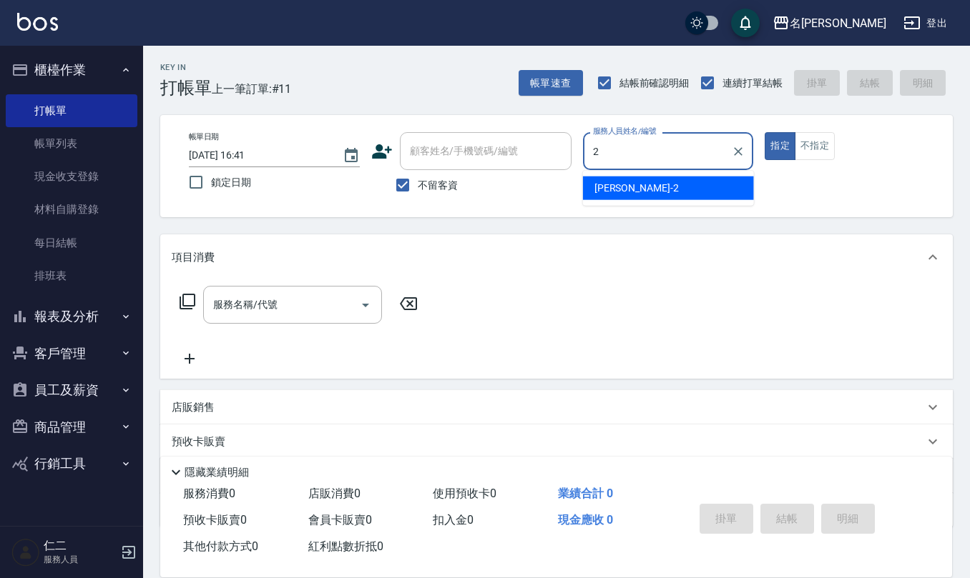
type input "[PERSON_NAME]-2"
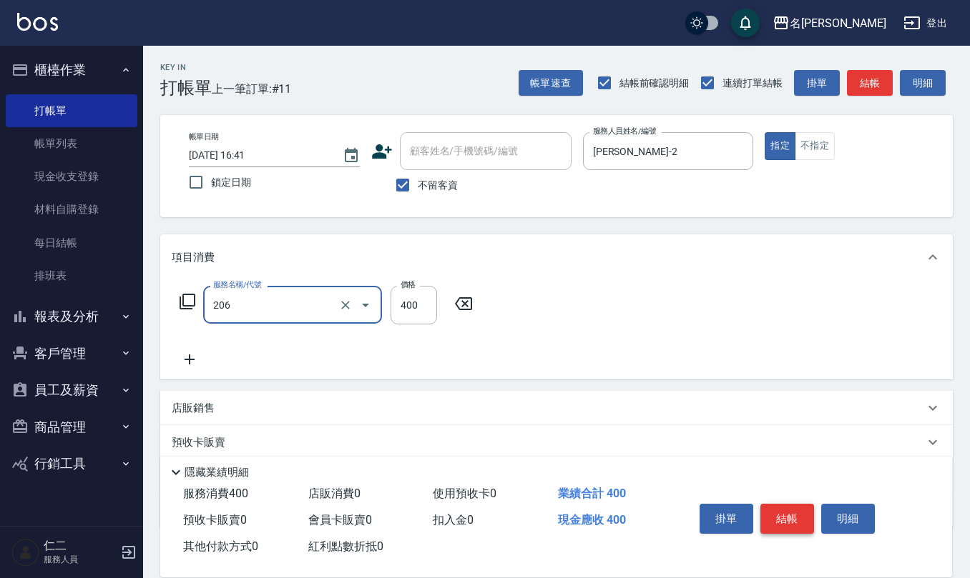
type input "健康洗(206)"
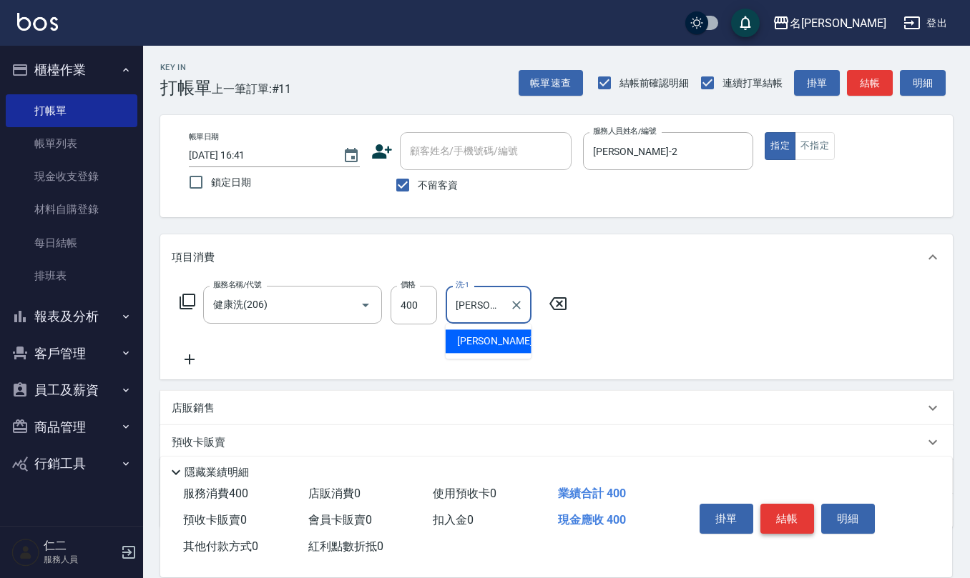
type input "[PERSON_NAME]-2"
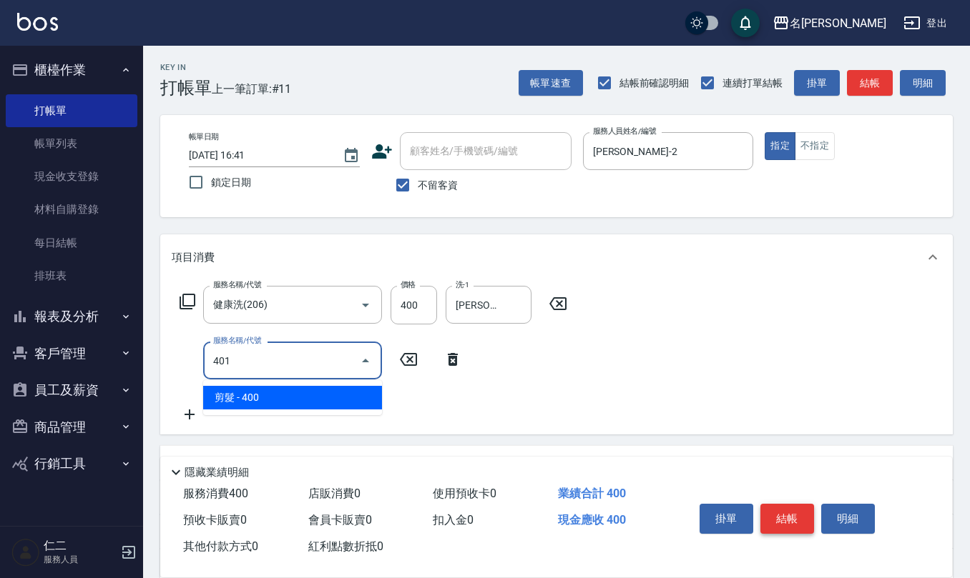
type input "剪髮(401)"
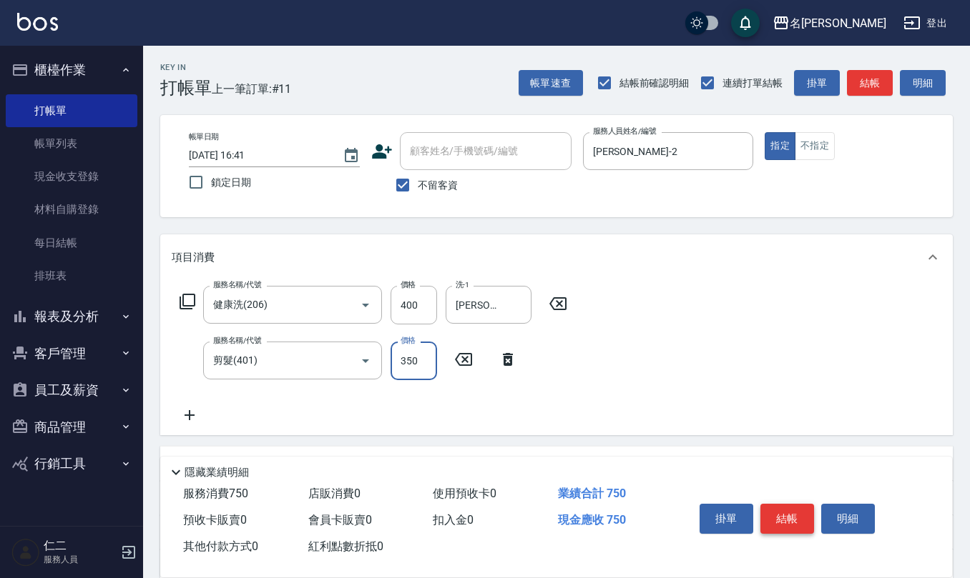
type input "350"
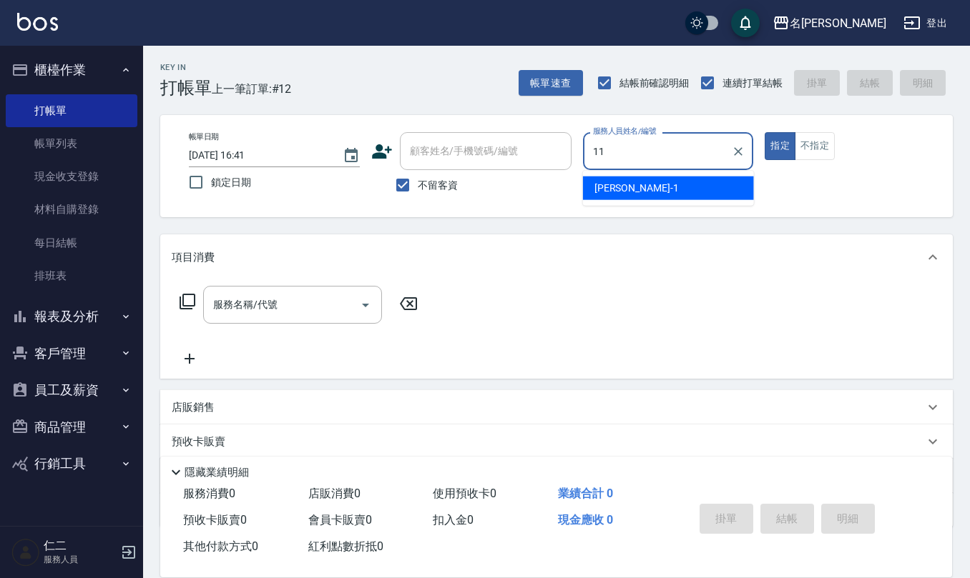
type input "[PERSON_NAME]橙-11"
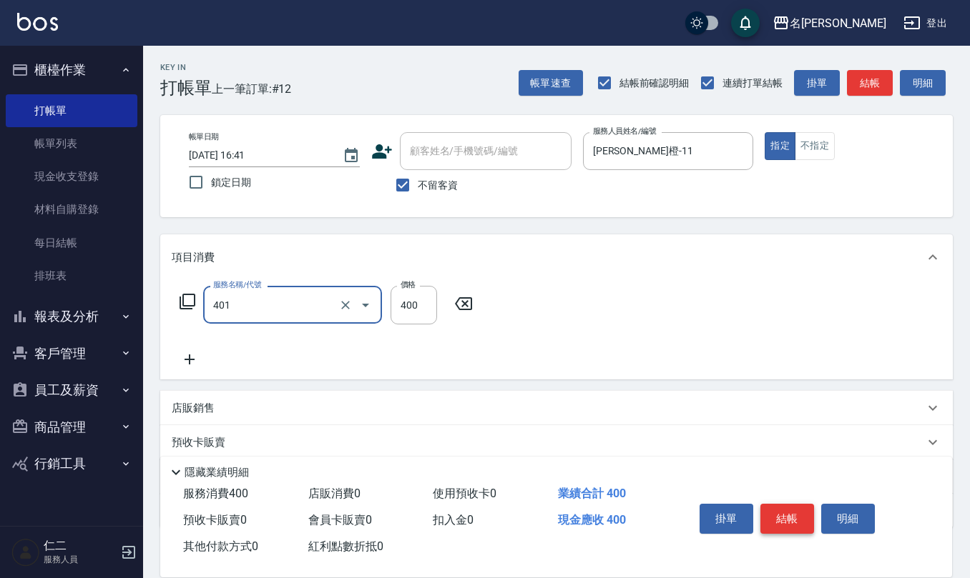
type input "剪髮(401)"
type input "250"
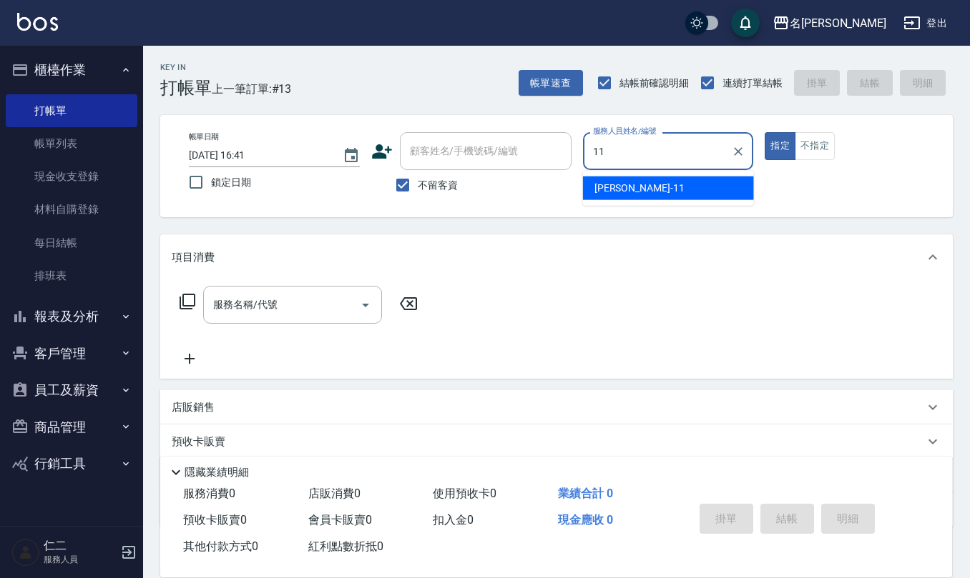
type input "[PERSON_NAME]橙-11"
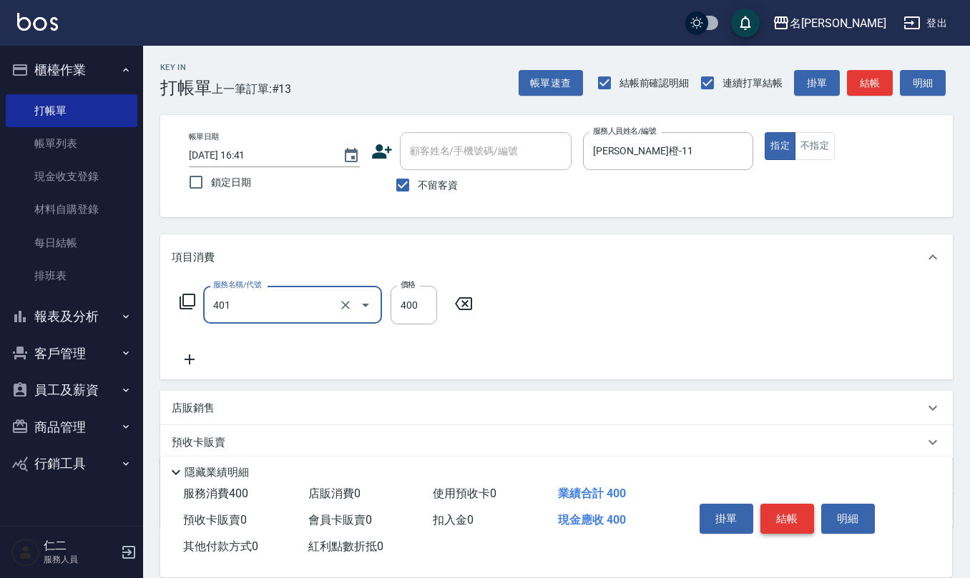
type input "剪髮(401)"
type input "250"
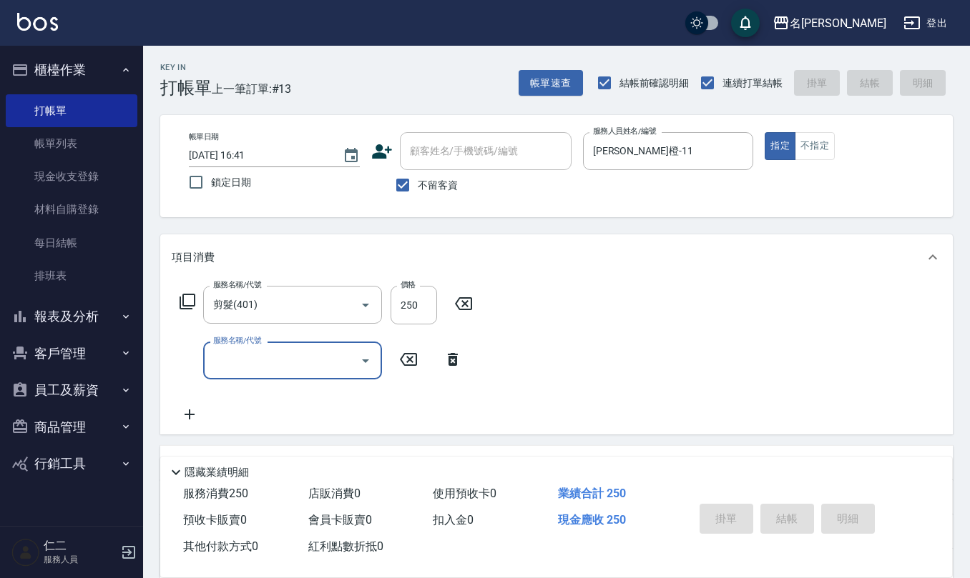
type input "[DATE] 16:42"
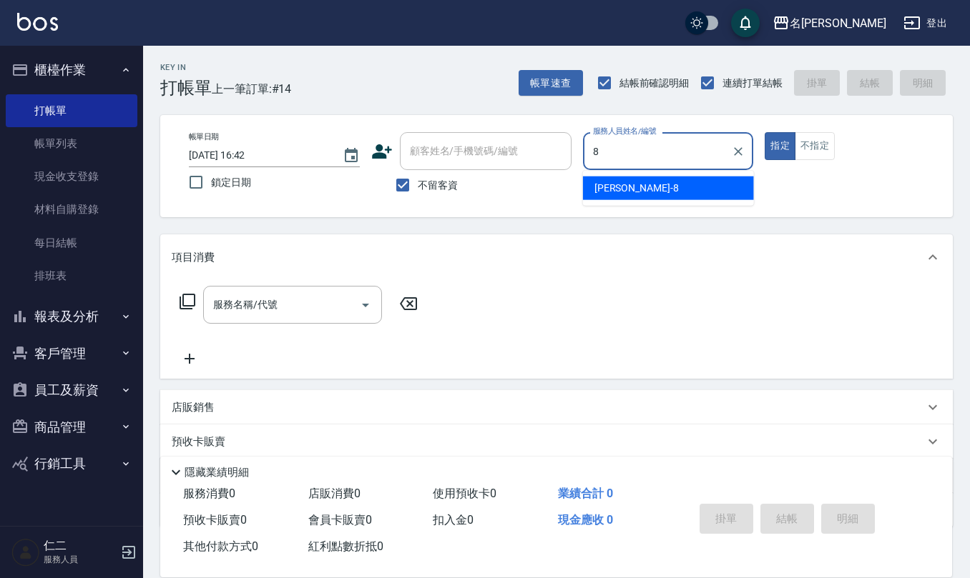
type input "[PERSON_NAME]-8"
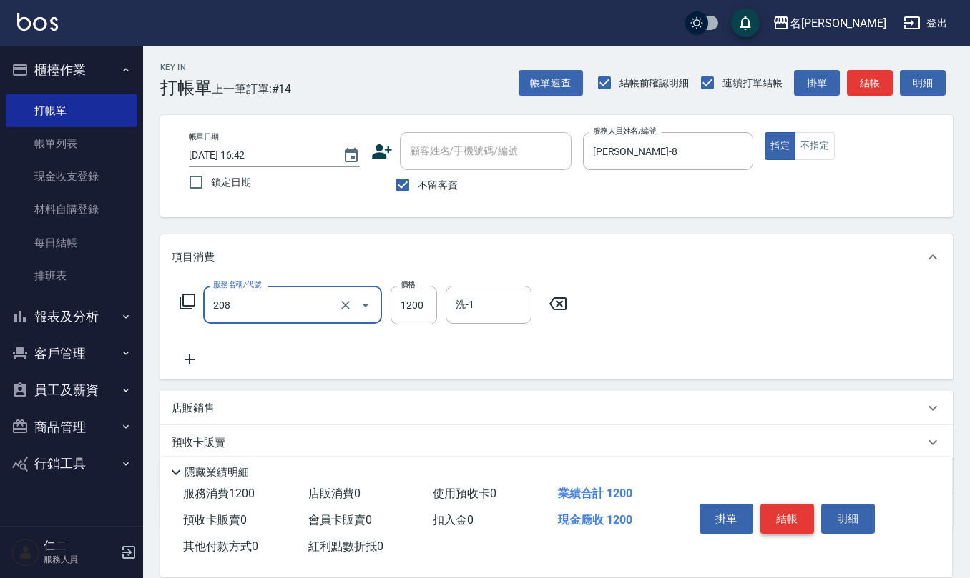
type input "深層洗(208)"
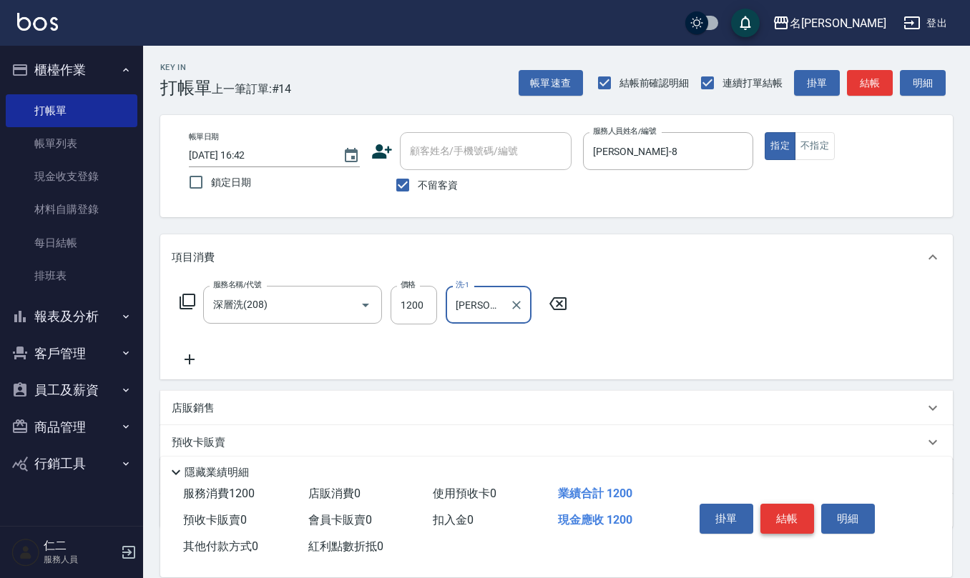
type input "[PERSON_NAME]-32"
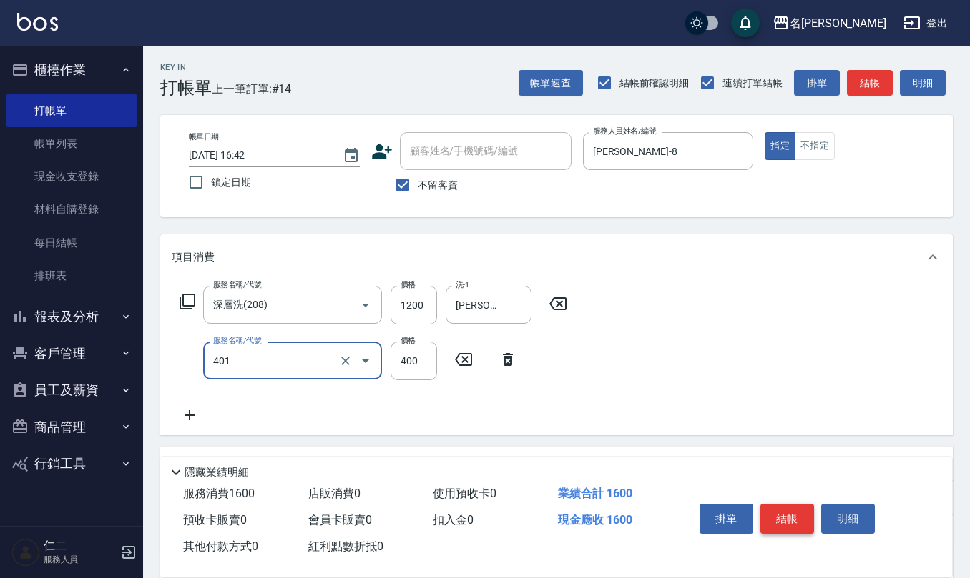
type input "剪髮(401)"
type input "400"
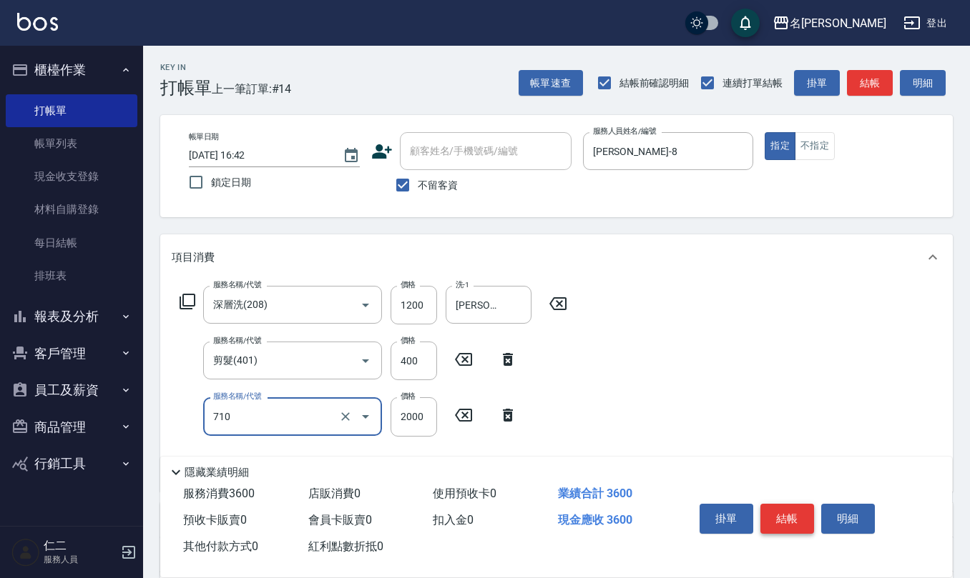
type input "髮善4段護髮2000(710)"
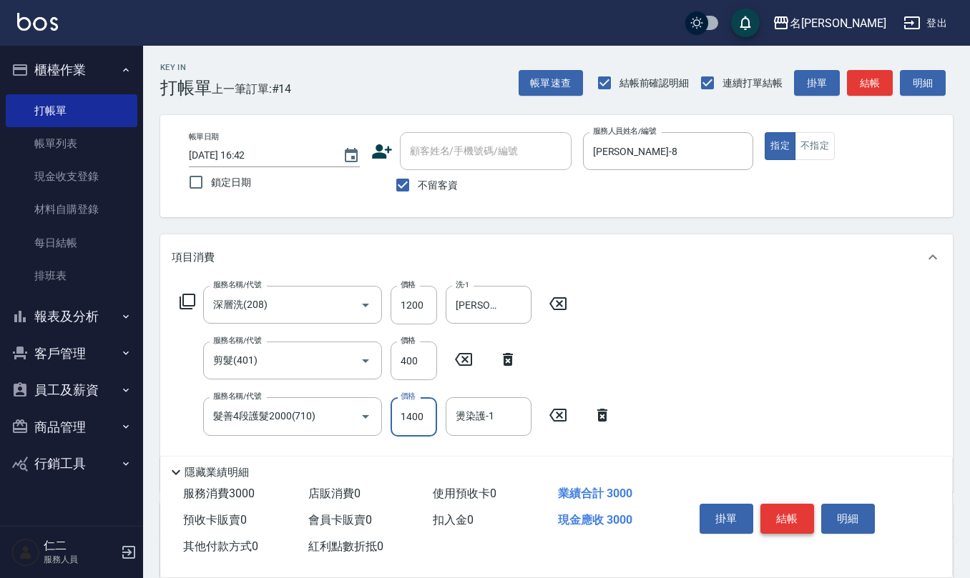
type input "1400"
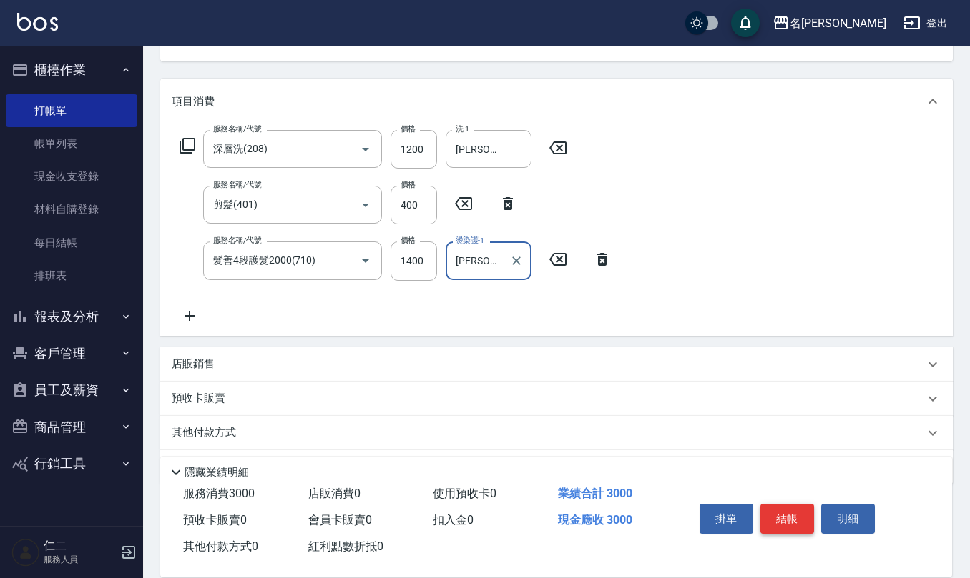
scroll to position [190, 0]
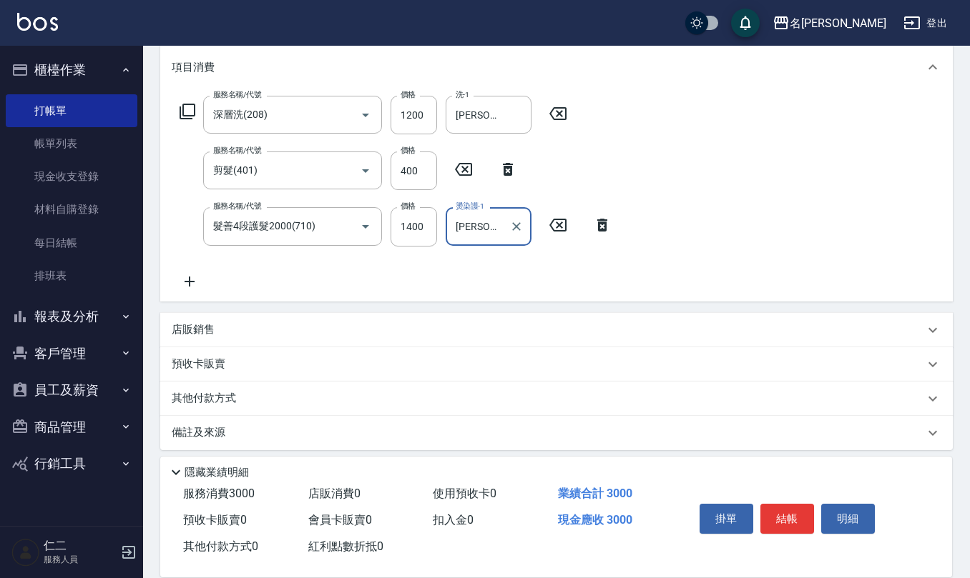
type input "[PERSON_NAME]-32"
click at [284, 349] on div "項目消費 服務名稱/代號 深層洗(208) 服務名稱/代號 價格 1200 價格 洗-1 [PERSON_NAME]-32 洗-1 服務名稱/代號 剪髮(40…" at bounding box center [556, 246] width 792 height 405
click at [258, 315] on div "店販銷售" at bounding box center [556, 330] width 792 height 34
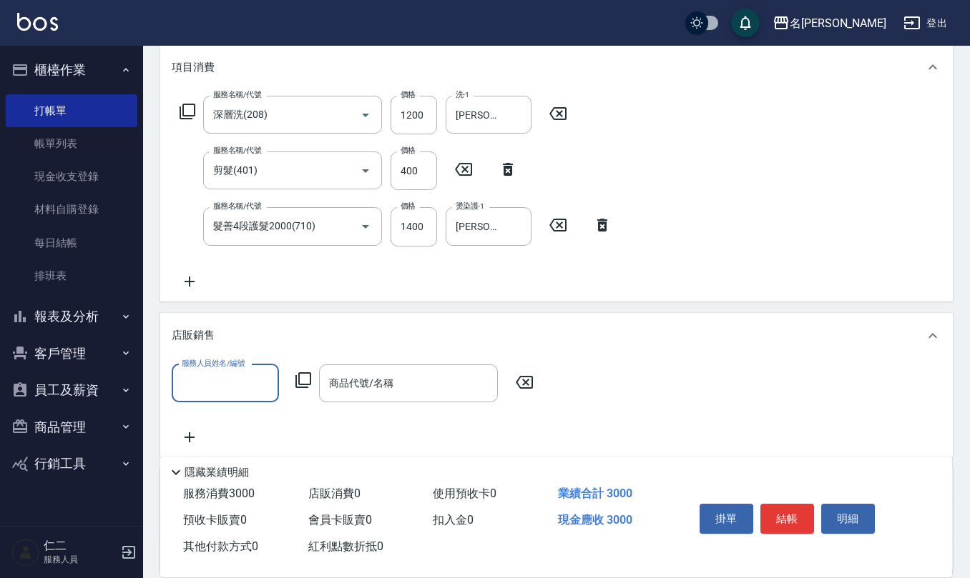
scroll to position [0, 0]
type input "[PERSON_NAME]-8"
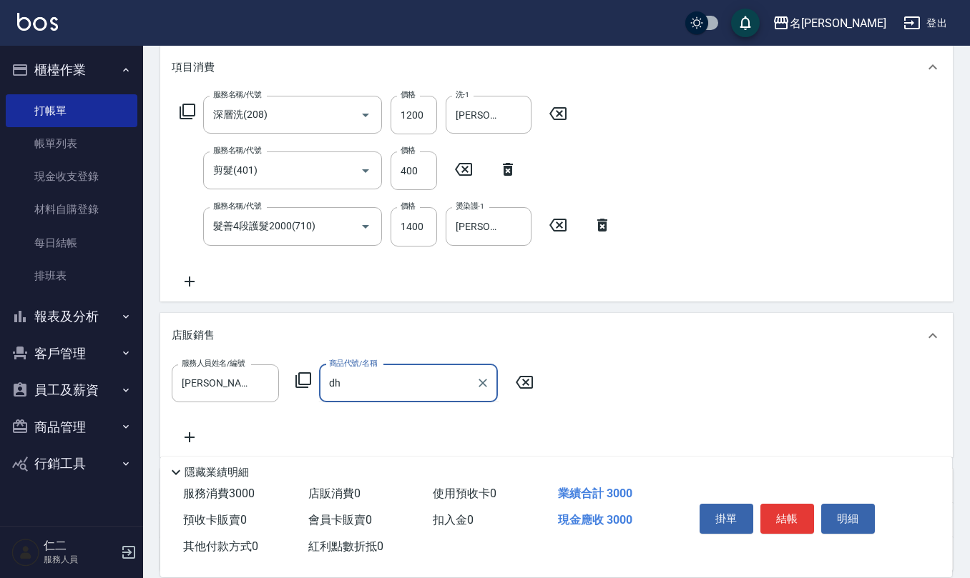
type input "d"
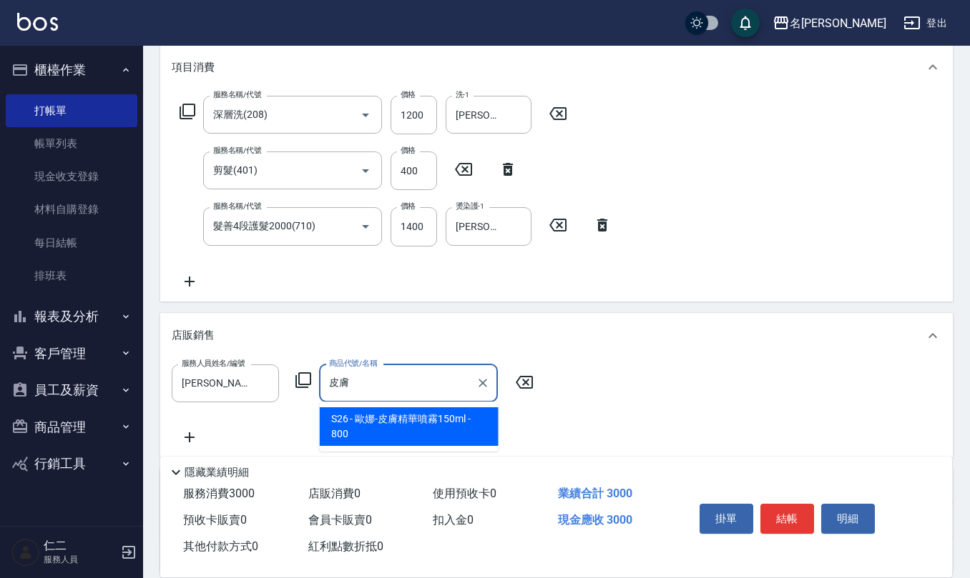
type input "歐娜-皮膚精華噴霧150ml"
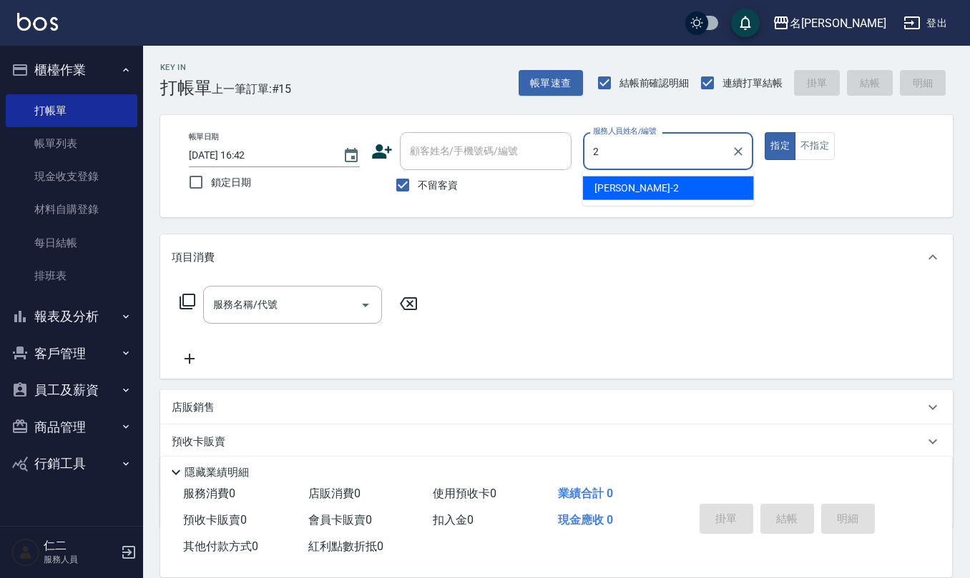
type input "[PERSON_NAME]-2"
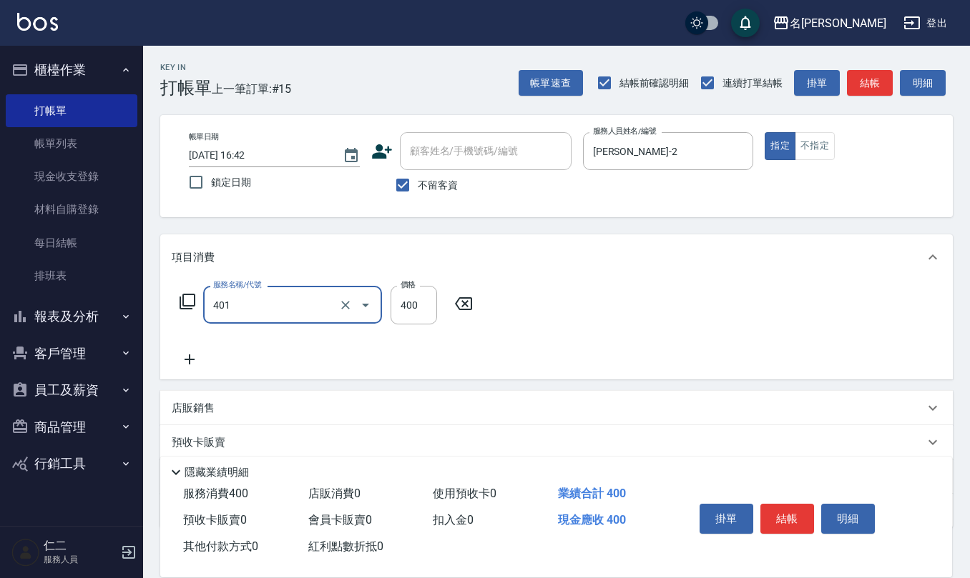
type input "剪髮(401)"
type input "50"
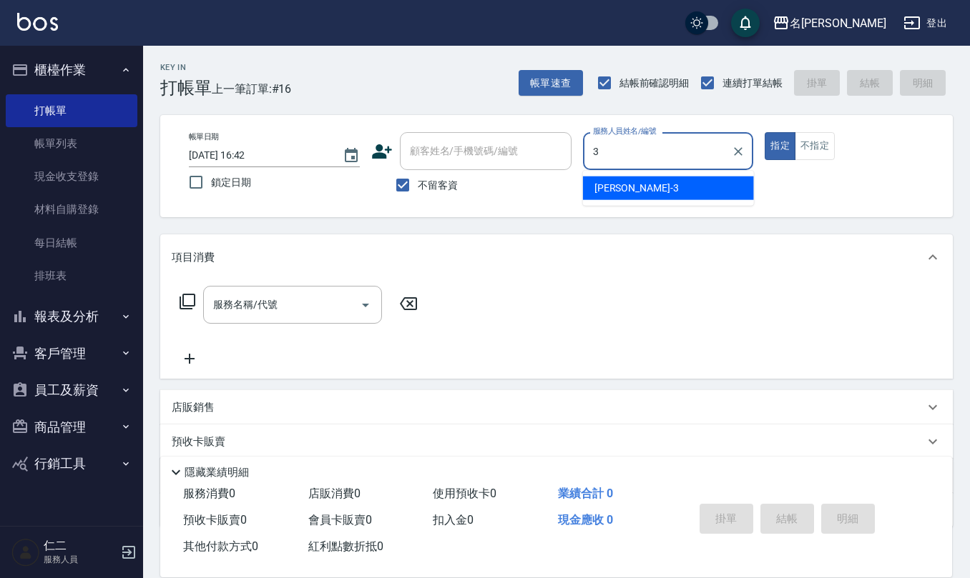
type input "[PERSON_NAME]-3"
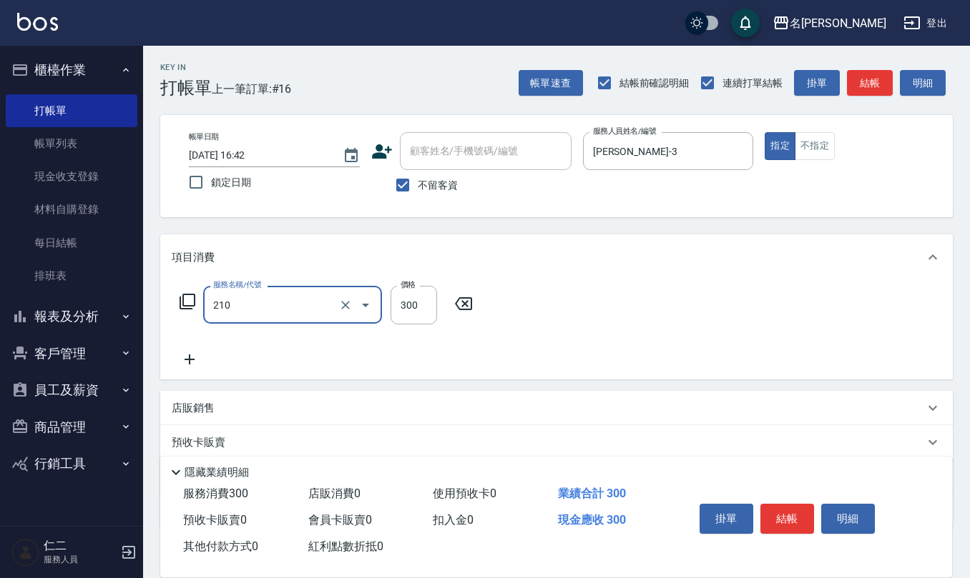
type input "[PERSON_NAME]洗髮精(210)"
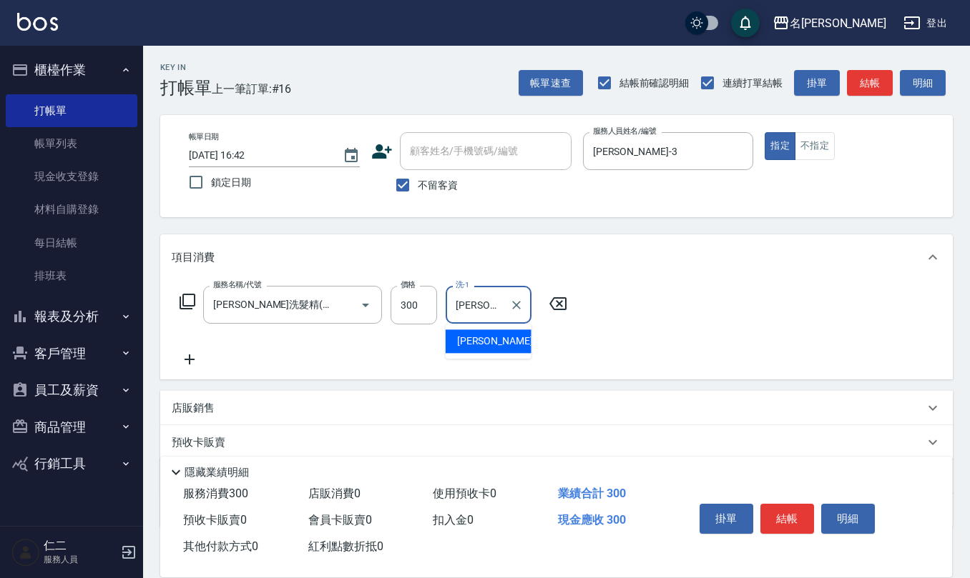
type input "[PERSON_NAME]-23"
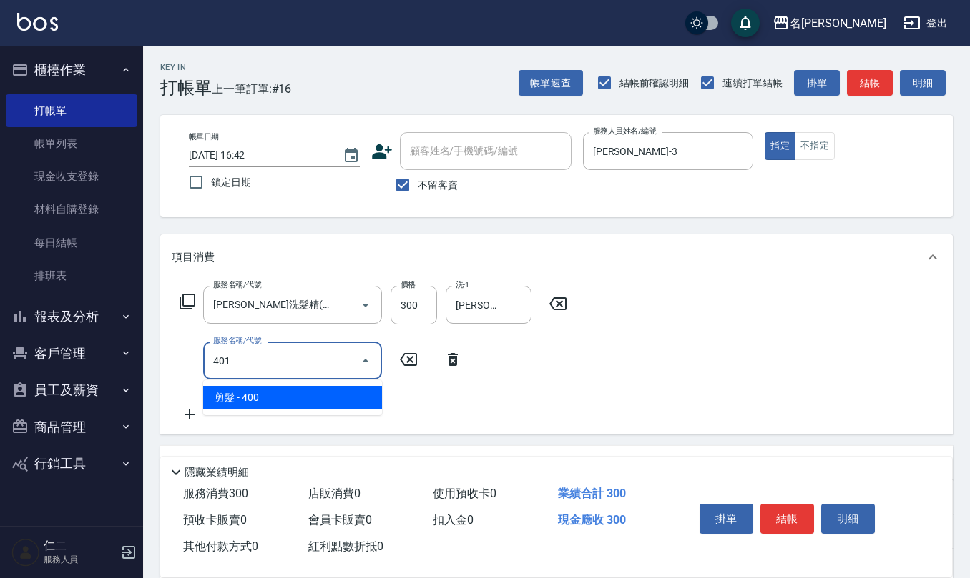
type input "剪髮(401)"
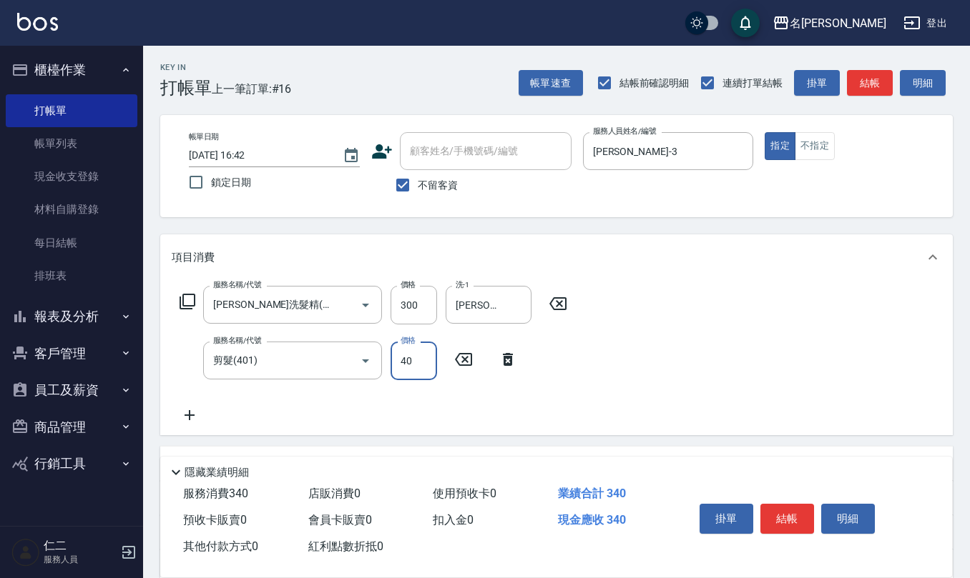
type input "400"
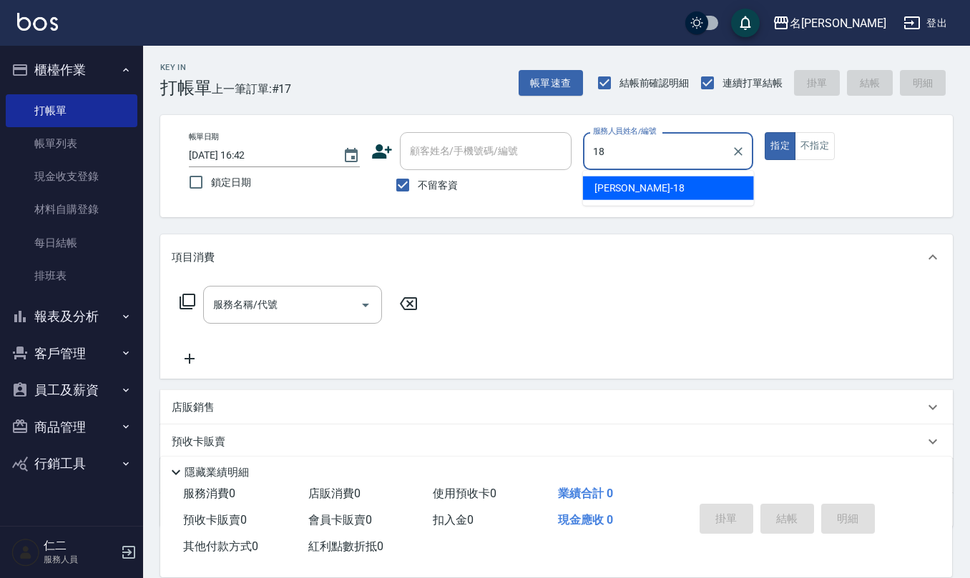
type input "[PERSON_NAME]-18"
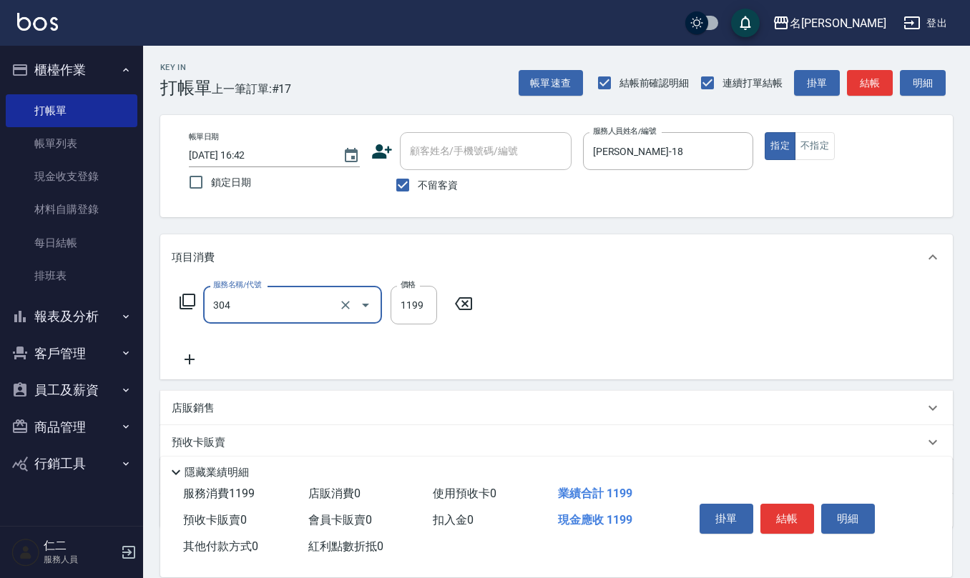
type input "離子燙(特價)(304)"
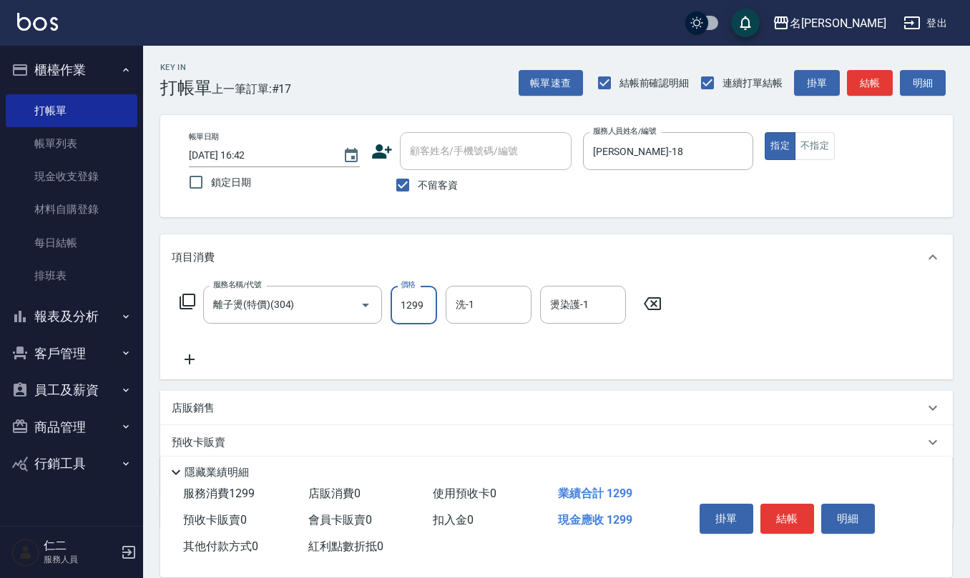
type input "1299"
type input "[PERSON_NAME]-28"
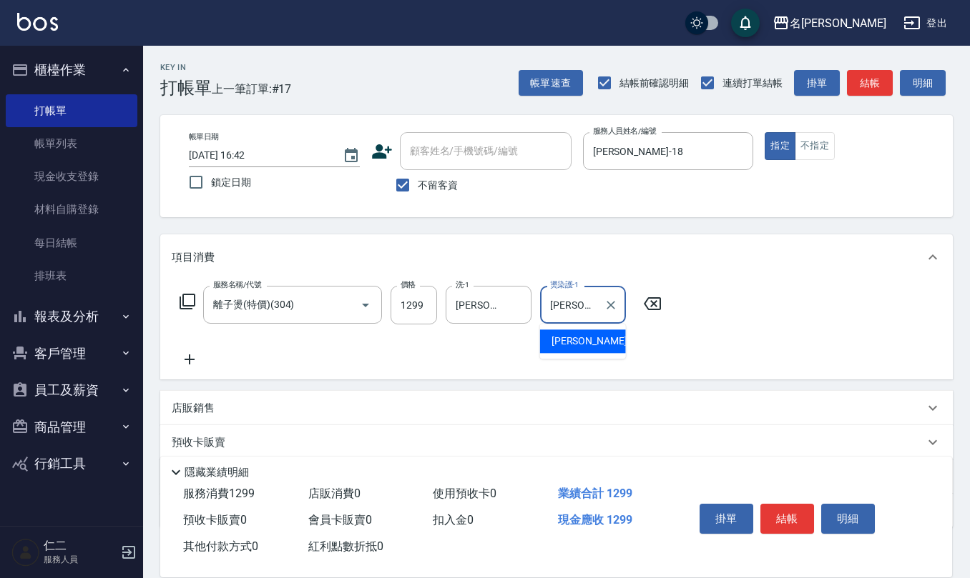
type input "[PERSON_NAME]-28"
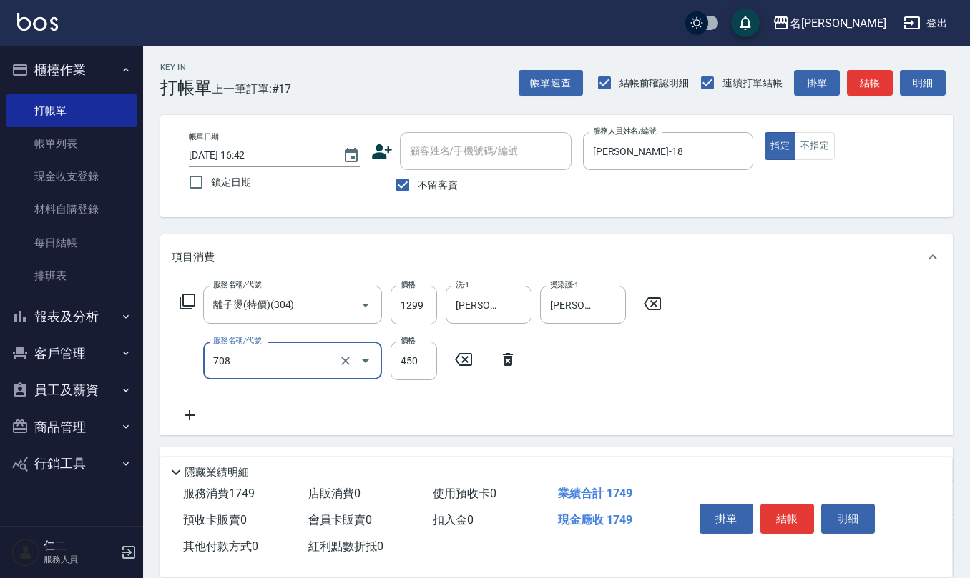
type input "松島舞鶴450(708)"
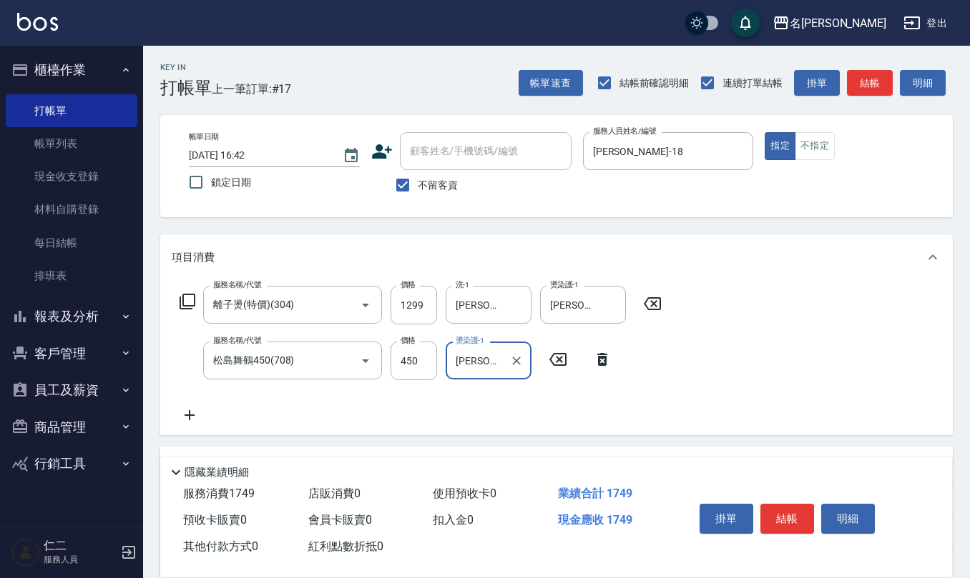
type input "[PERSON_NAME]-28"
click at [418, 192] on label "不留客資" at bounding box center [423, 185] width 70 height 30
click at [418, 192] on input "不留客資" at bounding box center [403, 185] width 30 height 30
checkbox input "false"
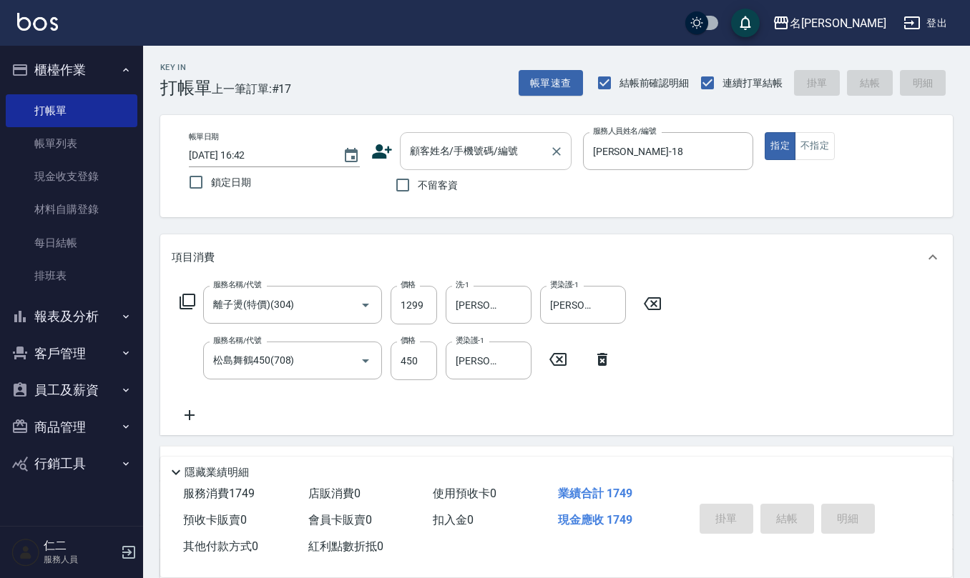
click at [413, 152] on div "顧客姓名/手機號碼/編號 顧客姓名/手機號碼/編號" at bounding box center [486, 151] width 172 height 38
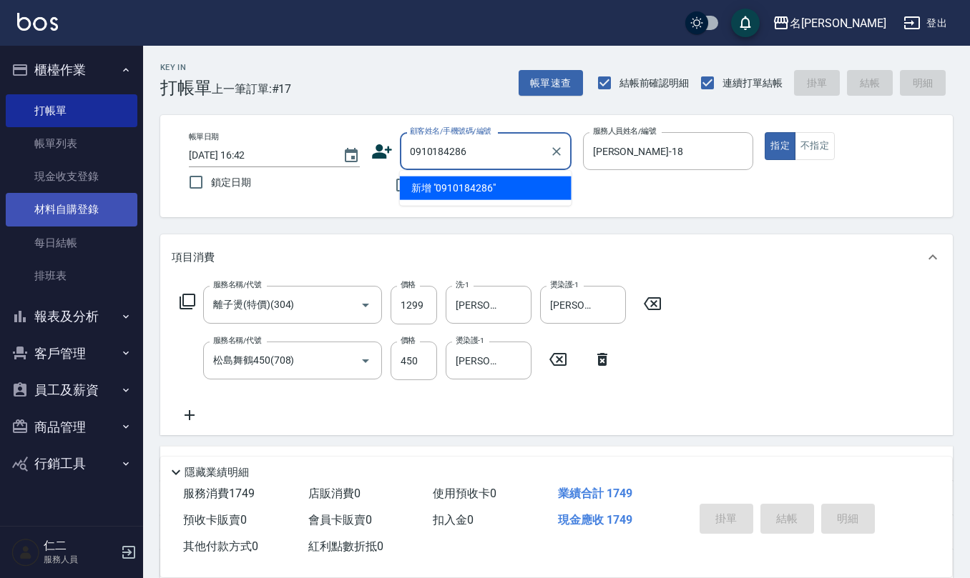
drag, startPoint x: 485, startPoint y: 152, endPoint x: 104, endPoint y: 192, distance: 383.2
click at [157, 169] on div "Key In 打帳單 上一筆訂單:#17 帳單速查 結帳前確認明細 連續打單結帳 掛單 結帳 明細 帳單日期 [DATE] 16:42 鎖定日期 顧客姓名/手…" at bounding box center [556, 399] width 827 height 707
type input "0910184286"
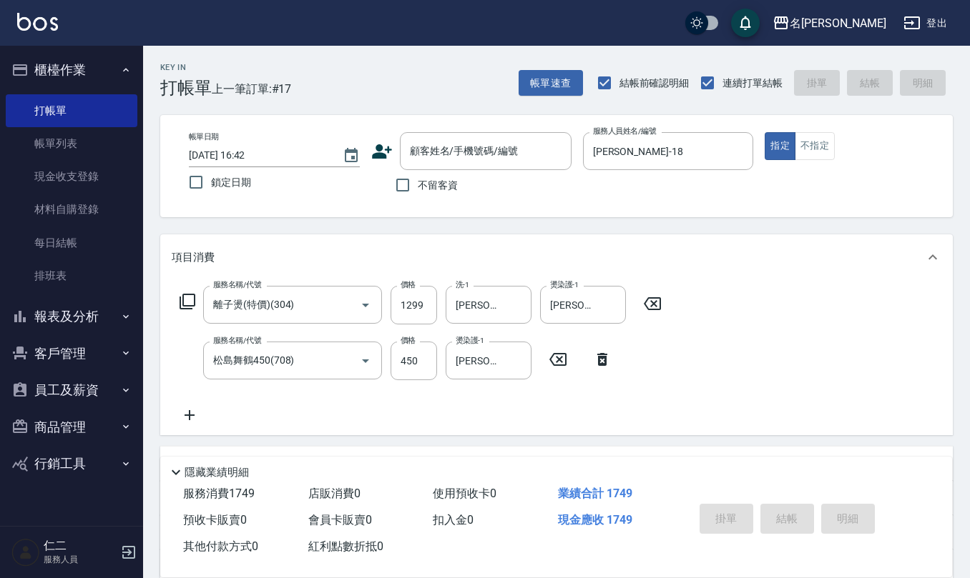
click at [373, 152] on icon at bounding box center [381, 151] width 21 height 21
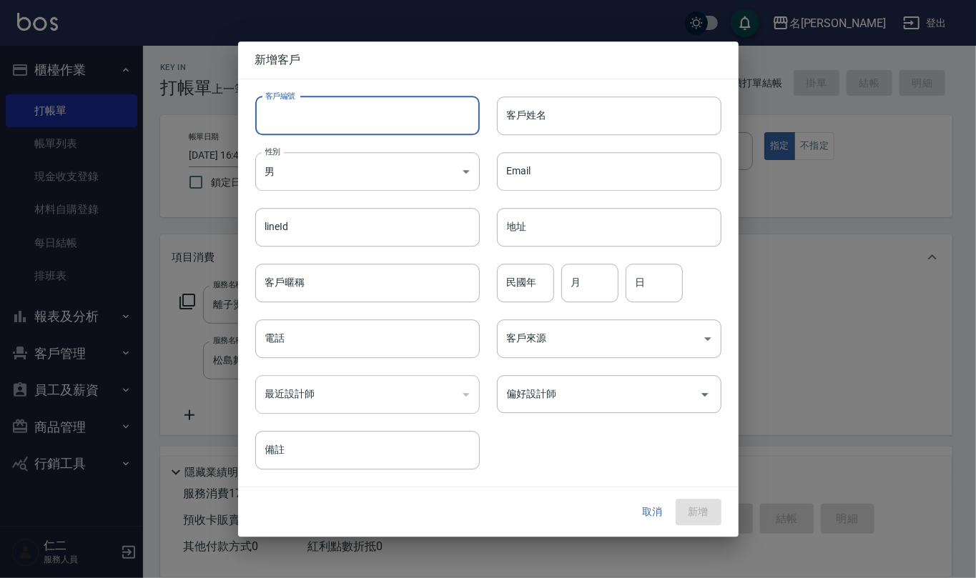
click at [385, 112] on input "客戶編號" at bounding box center [367, 116] width 225 height 39
paste input "0910184286"
type input "0910184286"
click at [372, 342] on input "電話" at bounding box center [367, 339] width 225 height 39
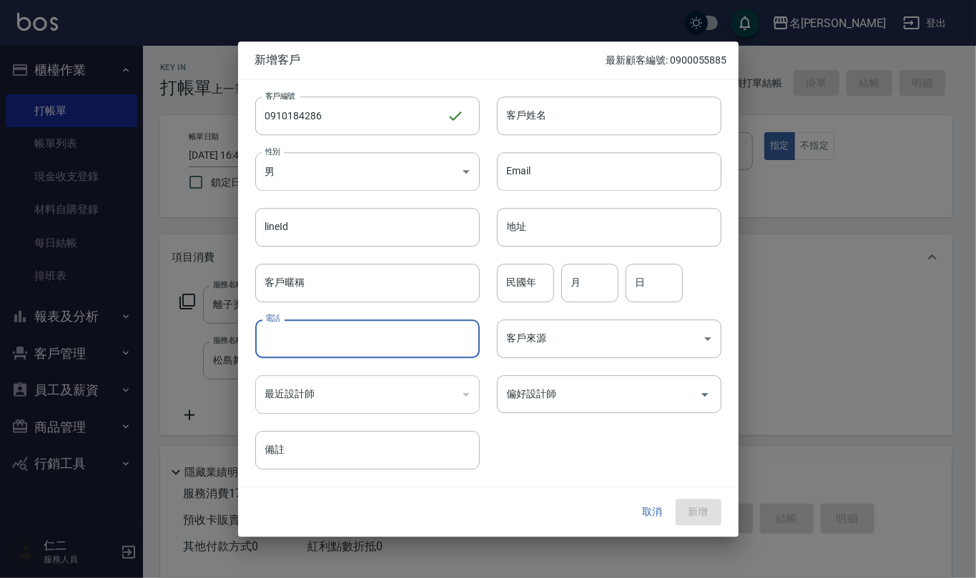
paste input "0910184286"
type input "0910184286"
click at [388, 183] on body "名留仁二 登出 櫃檯作業 打帳單 帳單列表 現金收支登錄 材料自購登錄 每日結帳 排班表 報表及分析 報表目錄 店家區間累計表 店家日報表 互助日報表 互助月…" at bounding box center [488, 376] width 976 height 753
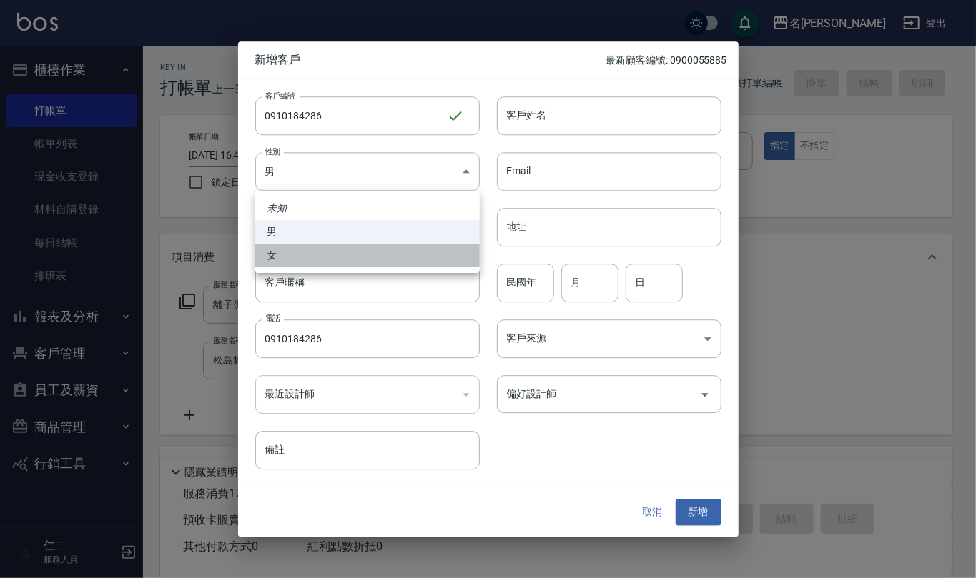
click at [378, 259] on li "女" at bounding box center [367, 256] width 225 height 24
type input "[DEMOGRAPHIC_DATA]"
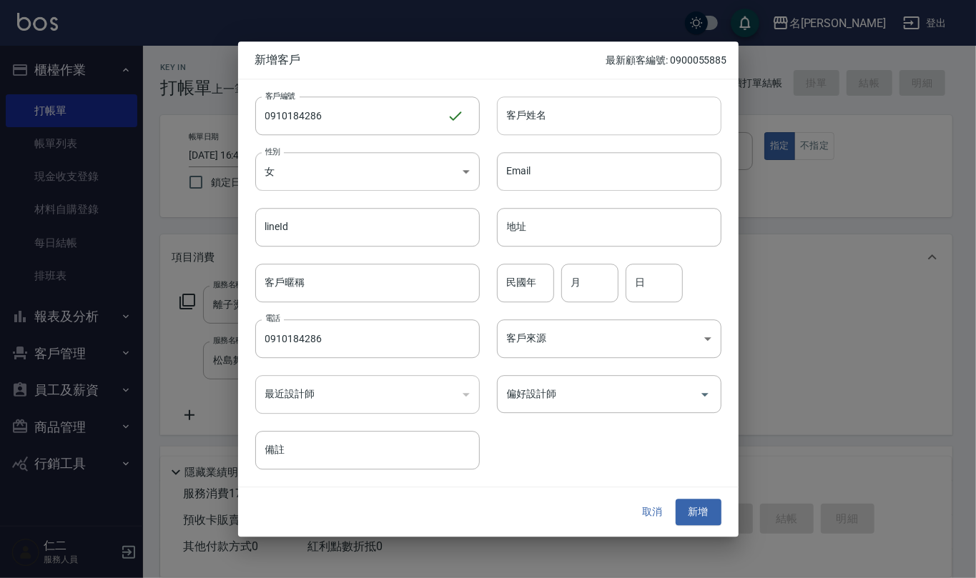
click at [578, 124] on input "客戶姓名" at bounding box center [609, 116] width 225 height 39
type input "[PERSON_NAME]"
click at [523, 283] on input "民國年" at bounding box center [525, 283] width 57 height 39
type input "61"
type input "3"
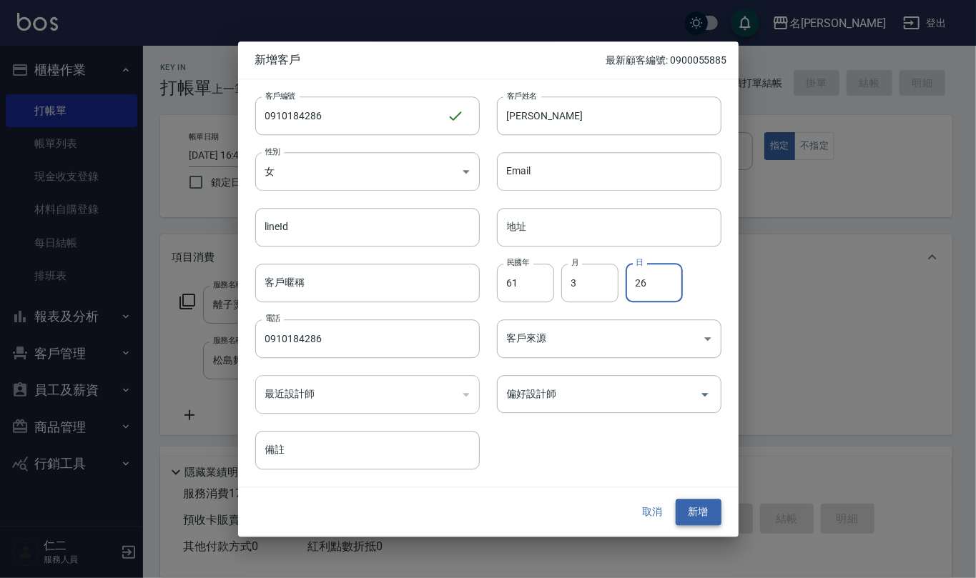
type input "26"
click at [704, 518] on button "新增" at bounding box center [699, 513] width 46 height 26
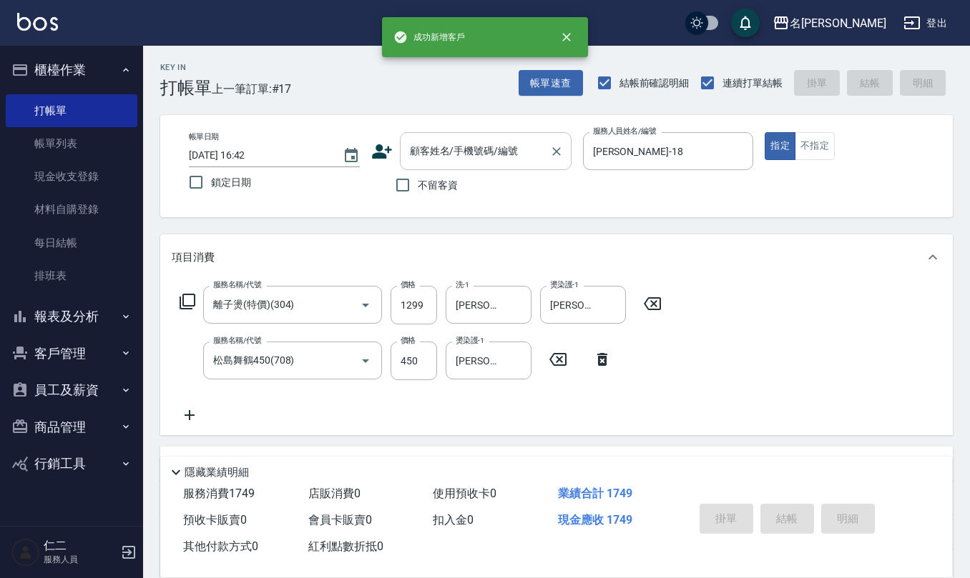
click at [478, 163] on input "顧客姓名/手機號碼/編號" at bounding box center [474, 151] width 137 height 25
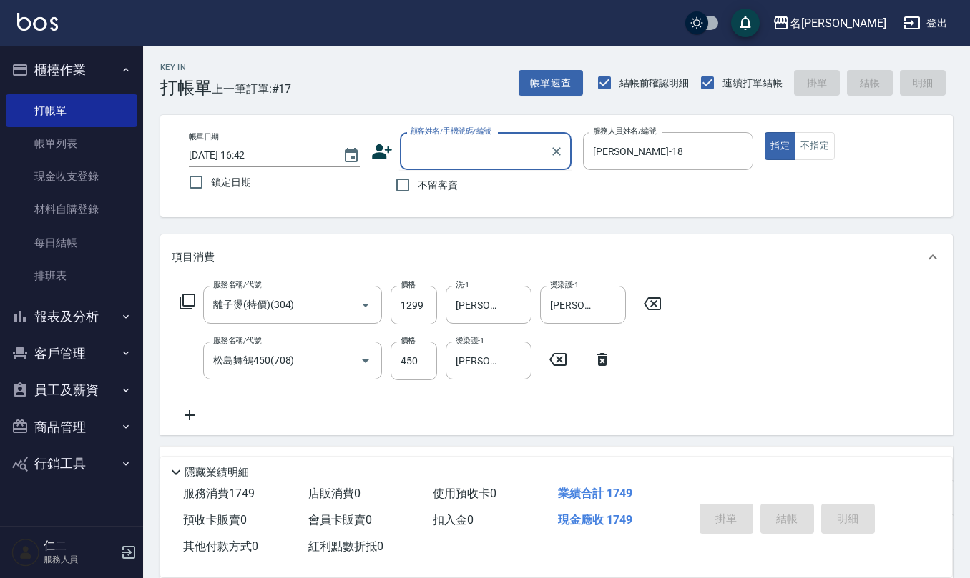
paste input "0910184286"
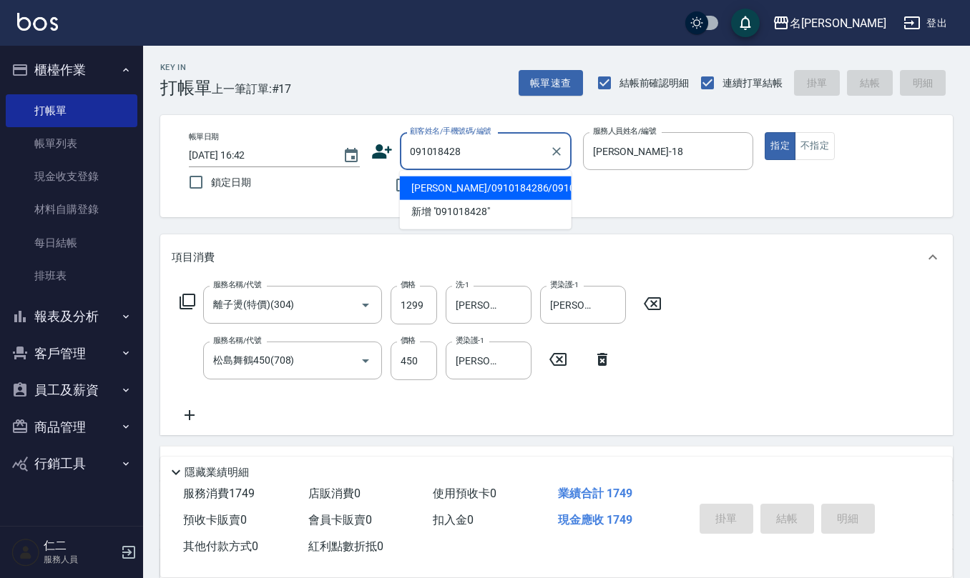
type input "[PERSON_NAME]/0910184286/0910184286"
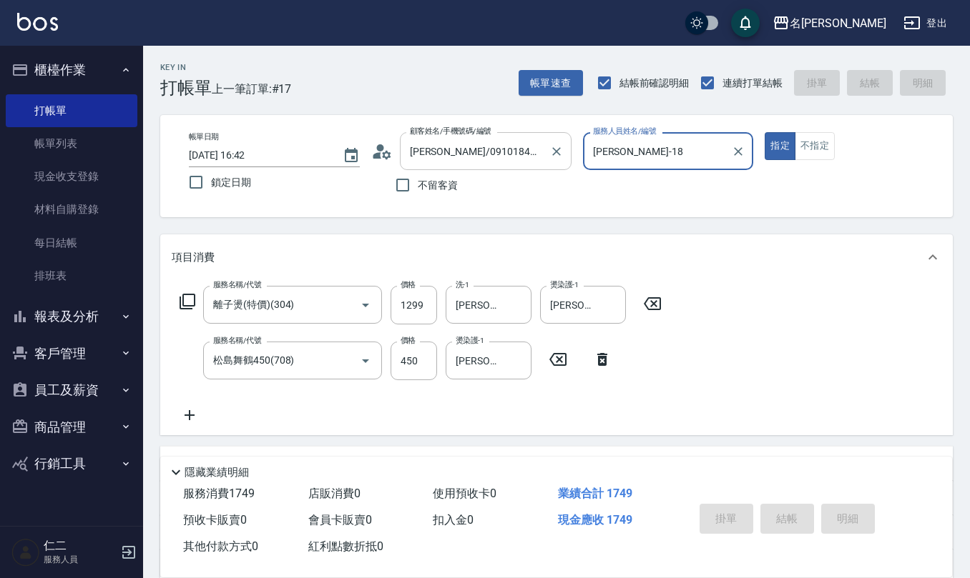
type input "[DATE] 16:51"
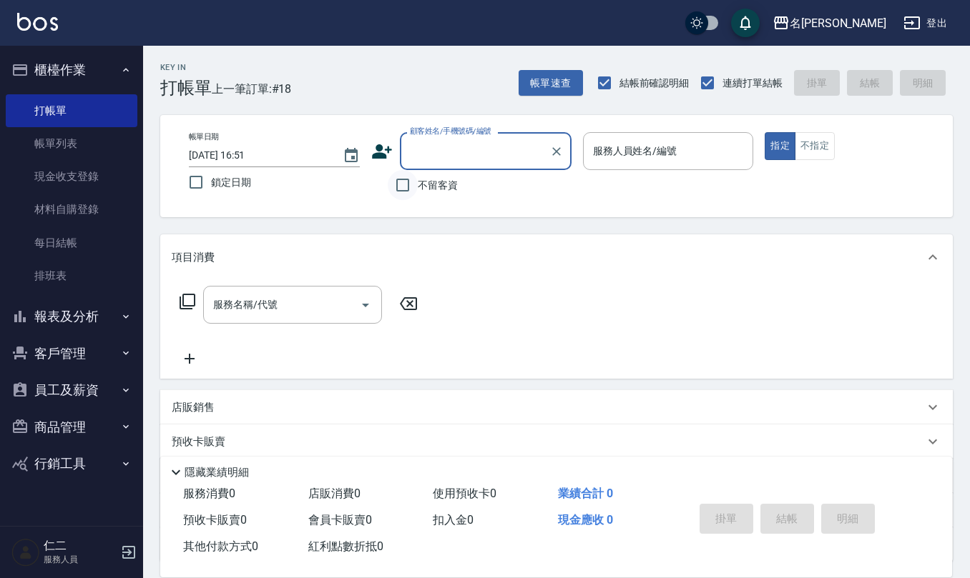
click at [416, 192] on input "不留客資" at bounding box center [403, 185] width 30 height 30
checkbox input "true"
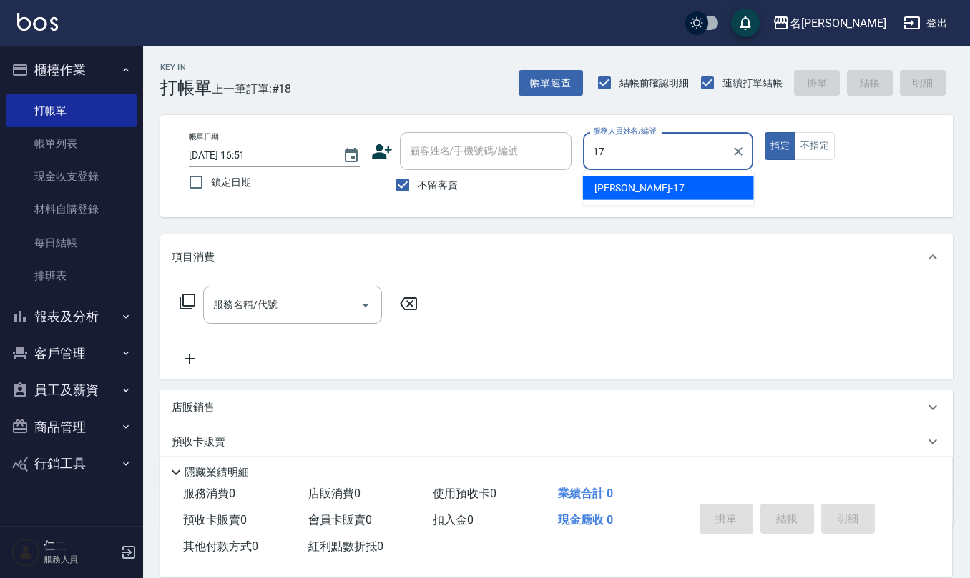
type input "[PERSON_NAME]-17"
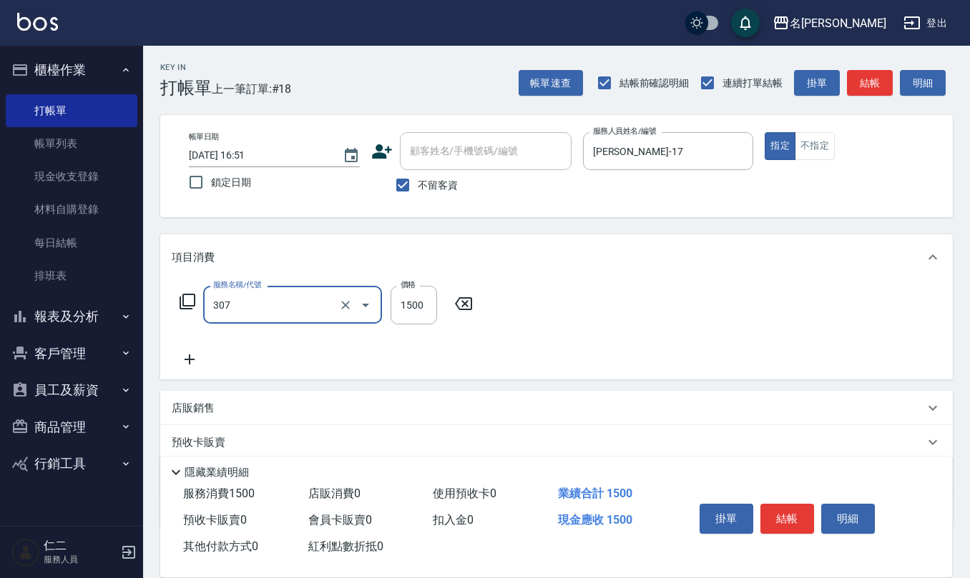
type input "EF麥拉寧燙髮1500(307)"
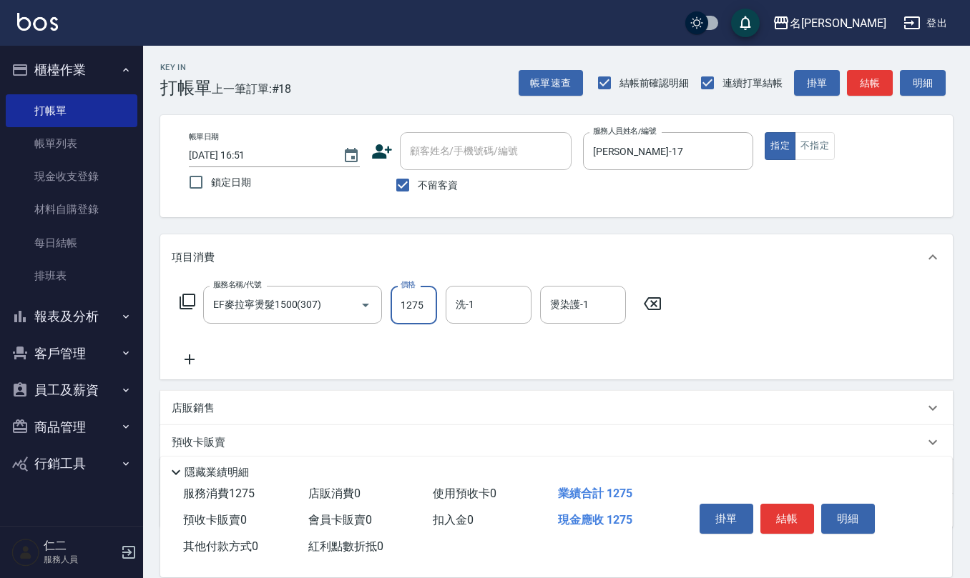
type input "1275"
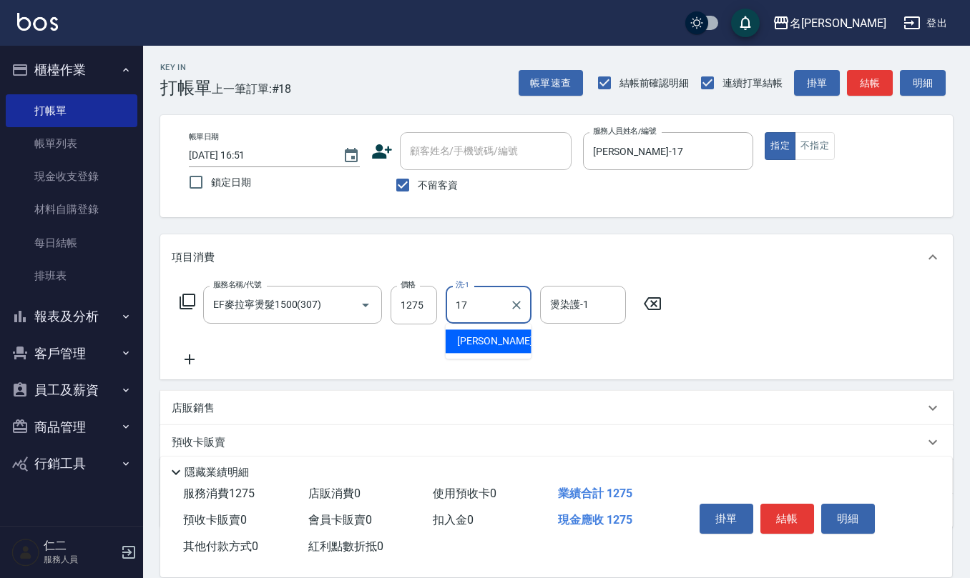
type input "[PERSON_NAME]-17"
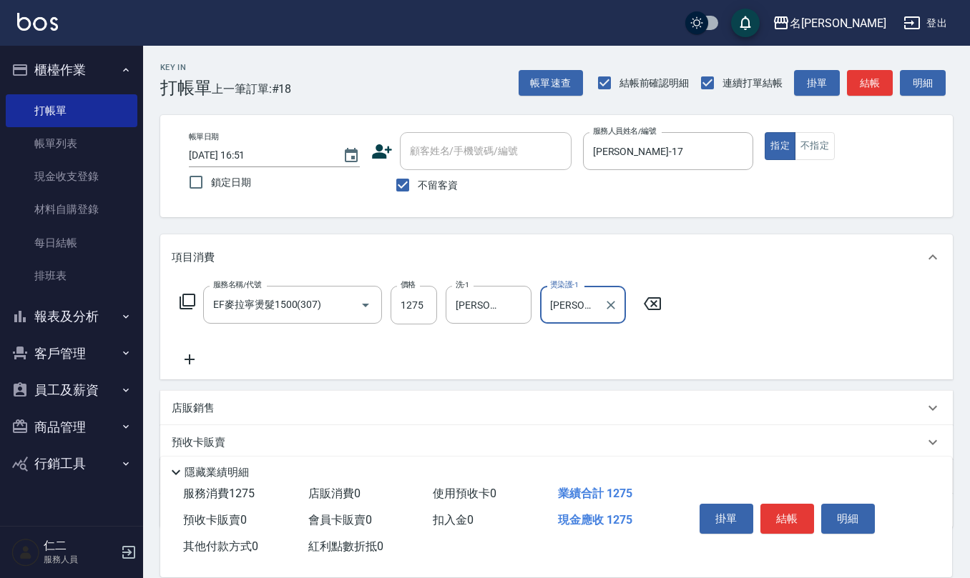
type input "[PERSON_NAME]-17"
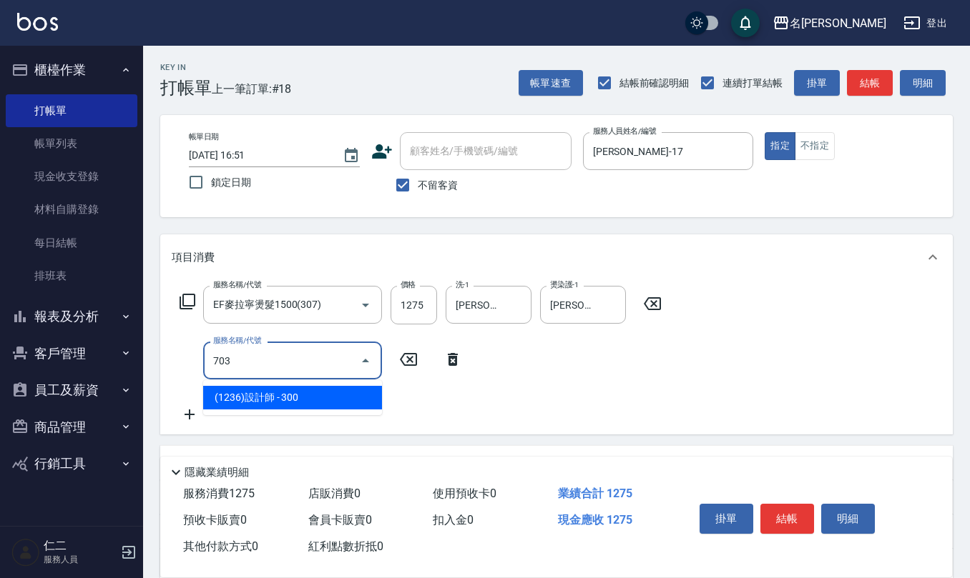
type input "(1236)設計師(703)"
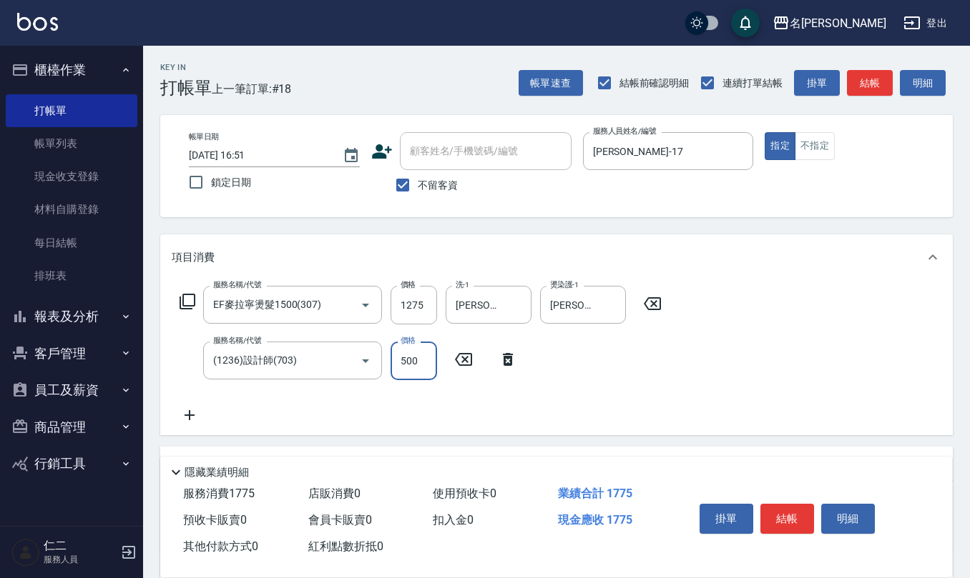
type input "500"
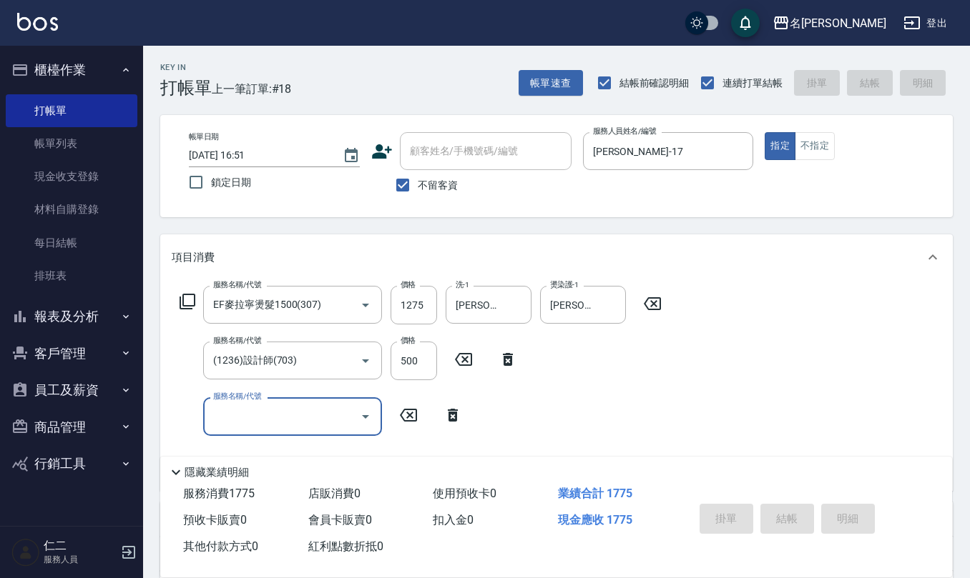
type input "[DATE] 16:52"
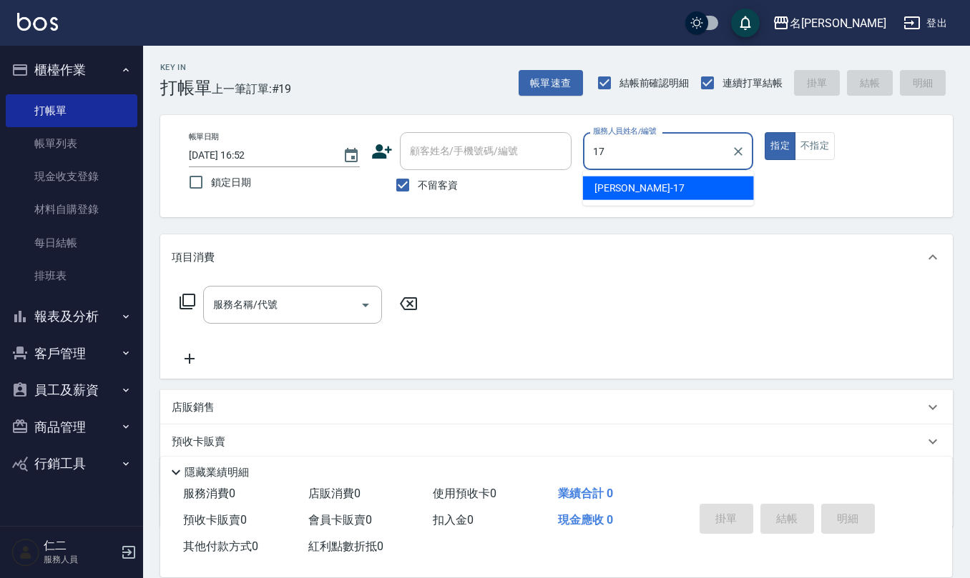
type input "[PERSON_NAME]-17"
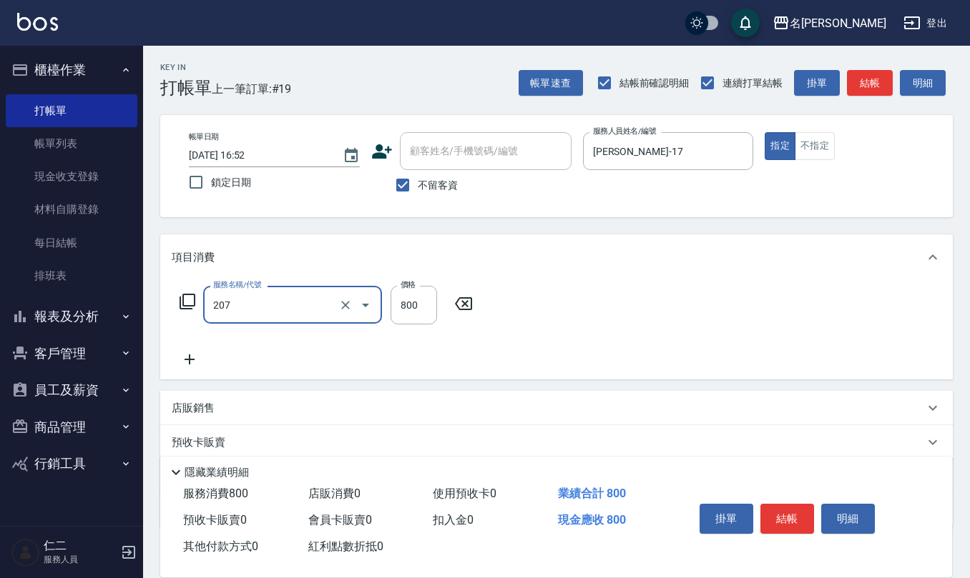
type input "清潔洗(207)"
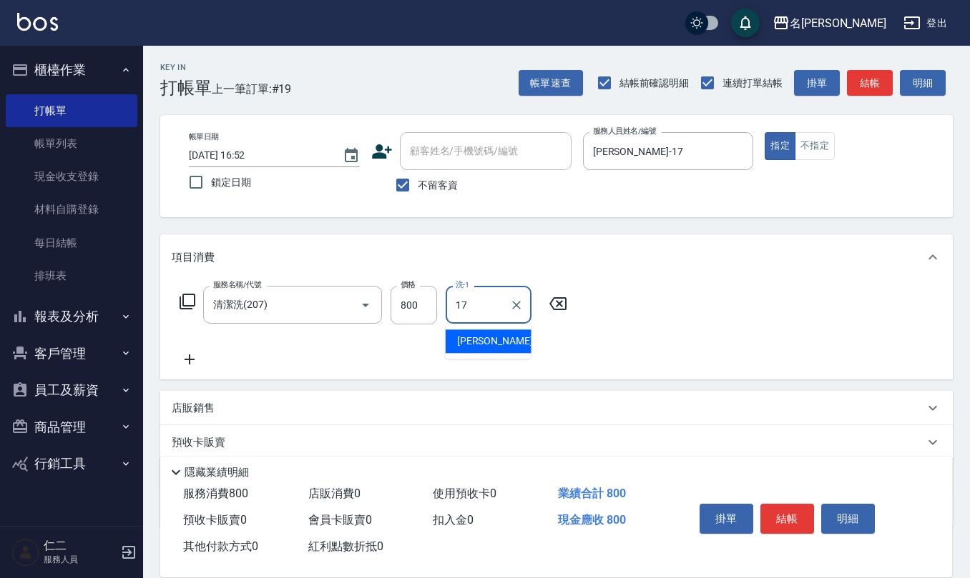
type input "[PERSON_NAME]-17"
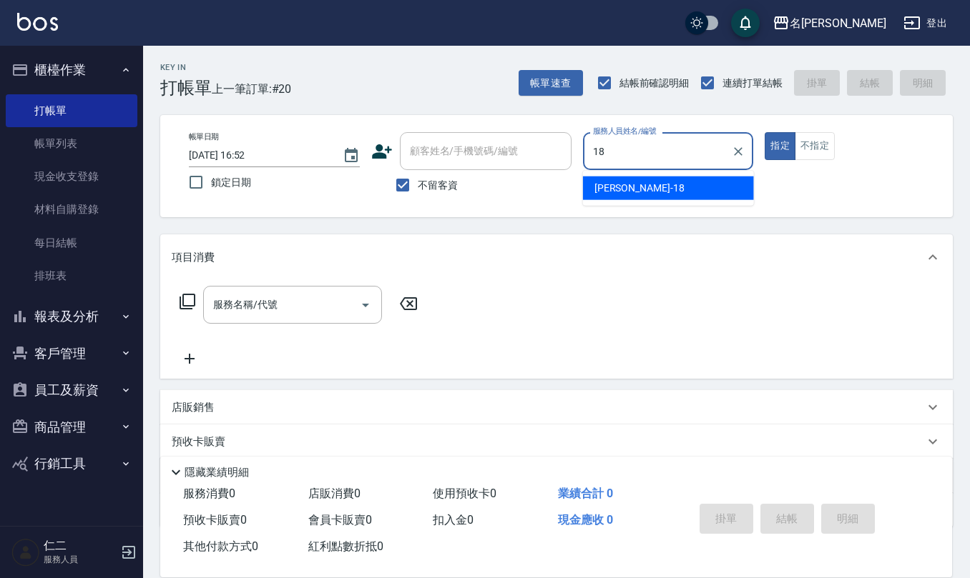
type input "[PERSON_NAME]-18"
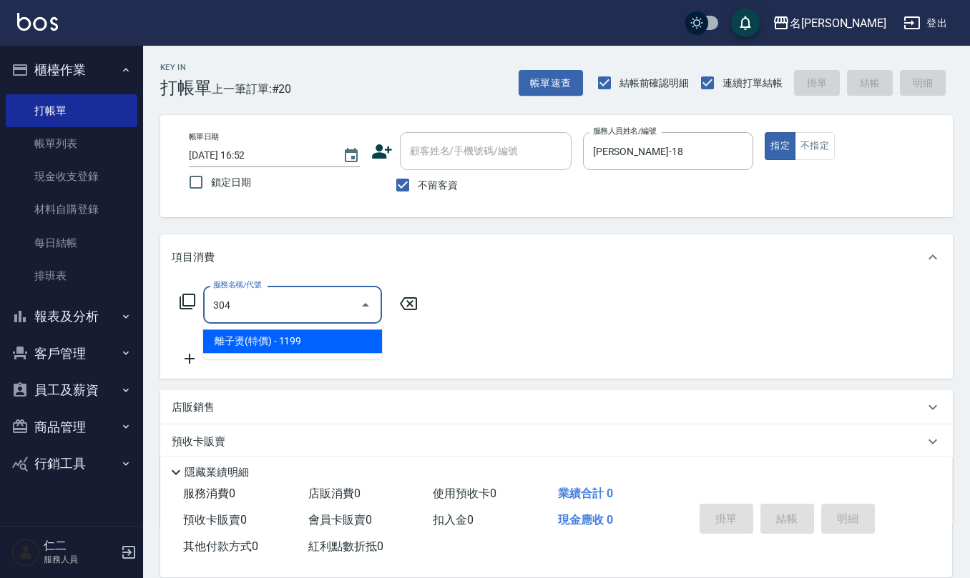
type input "離子燙(特價)(304)"
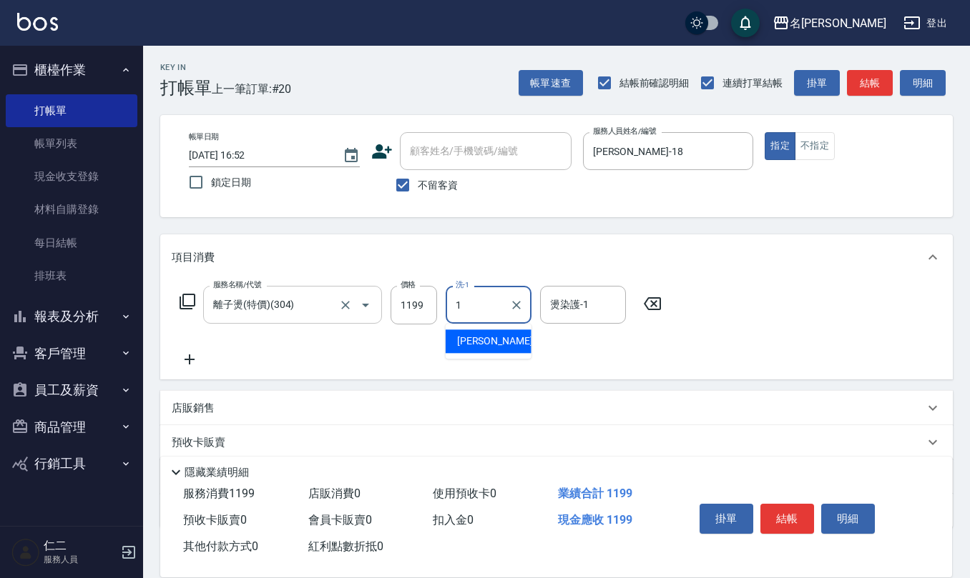
drag, startPoint x: 361, startPoint y: 321, endPoint x: 352, endPoint y: 322, distance: 9.3
click at [356, 323] on div "離子燙(特價)(304) 服務名稱/代號" at bounding box center [292, 305] width 179 height 38
type input "1"
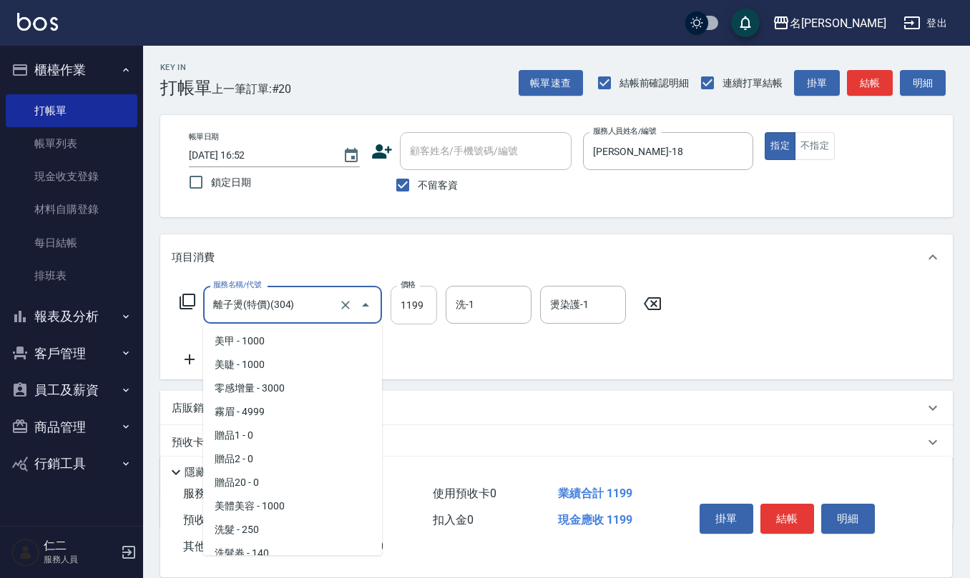
scroll to position [222, 0]
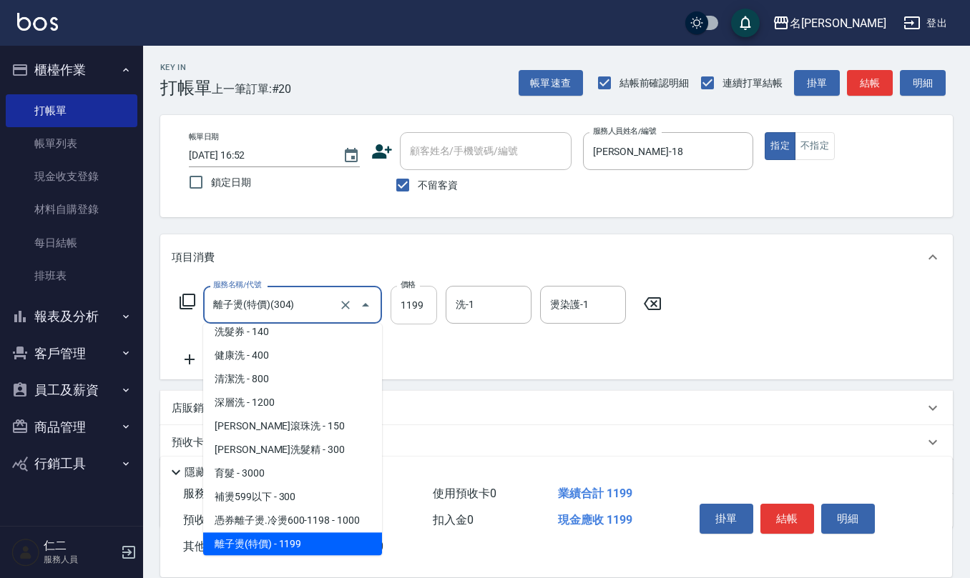
click at [408, 299] on input "1199" at bounding box center [413, 305] width 46 height 39
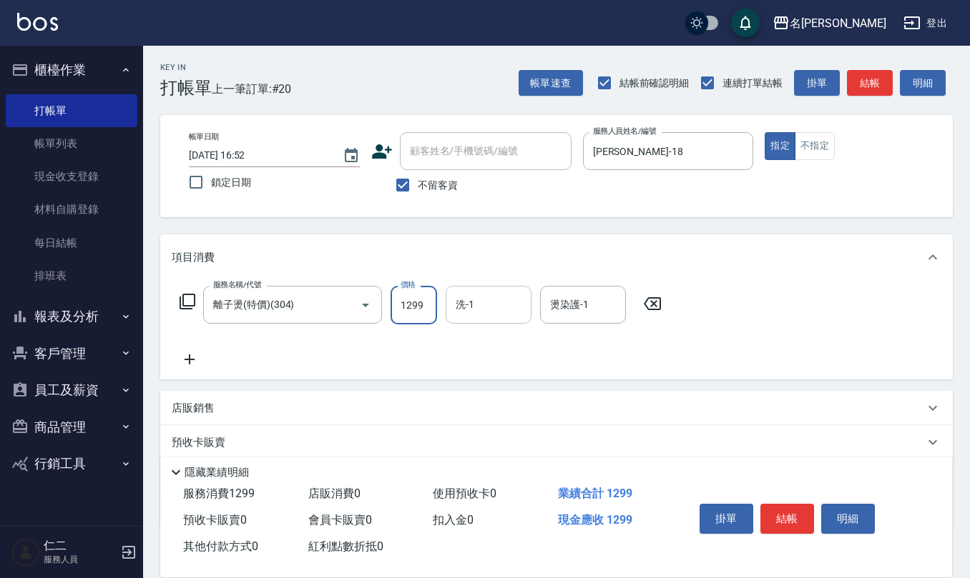
type input "1299"
type input "[PERSON_NAME]-28"
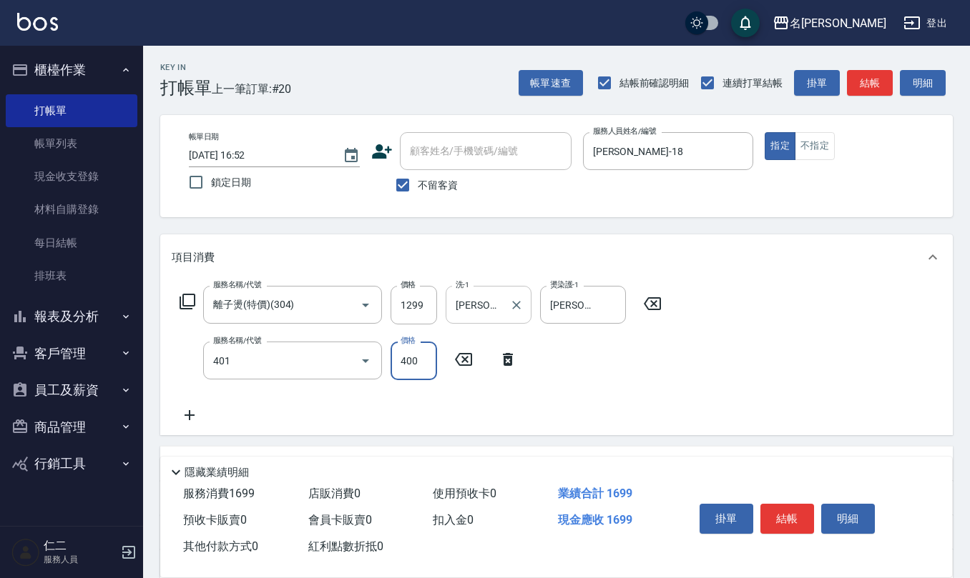
type input "剪髮(401)"
type input "300"
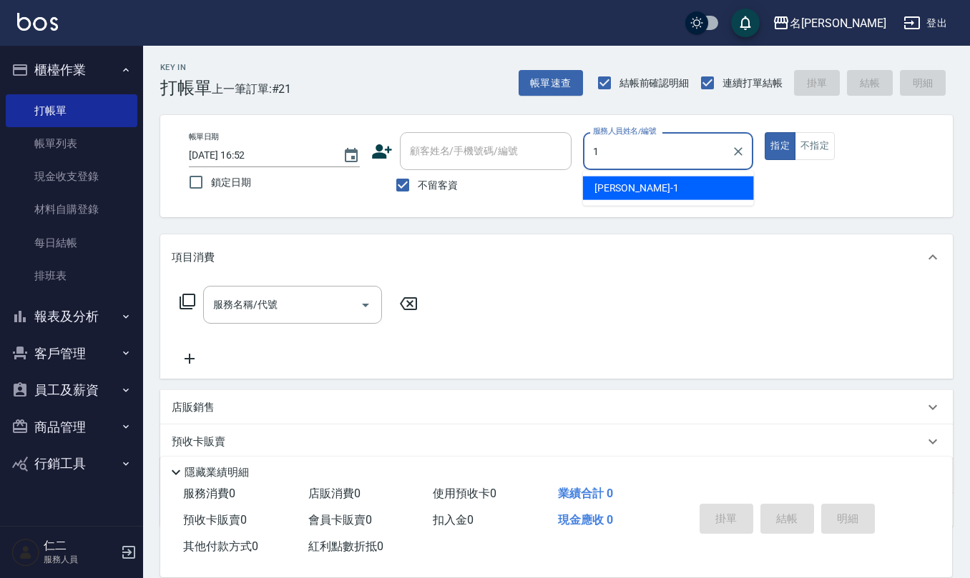
type input "[PERSON_NAME]1"
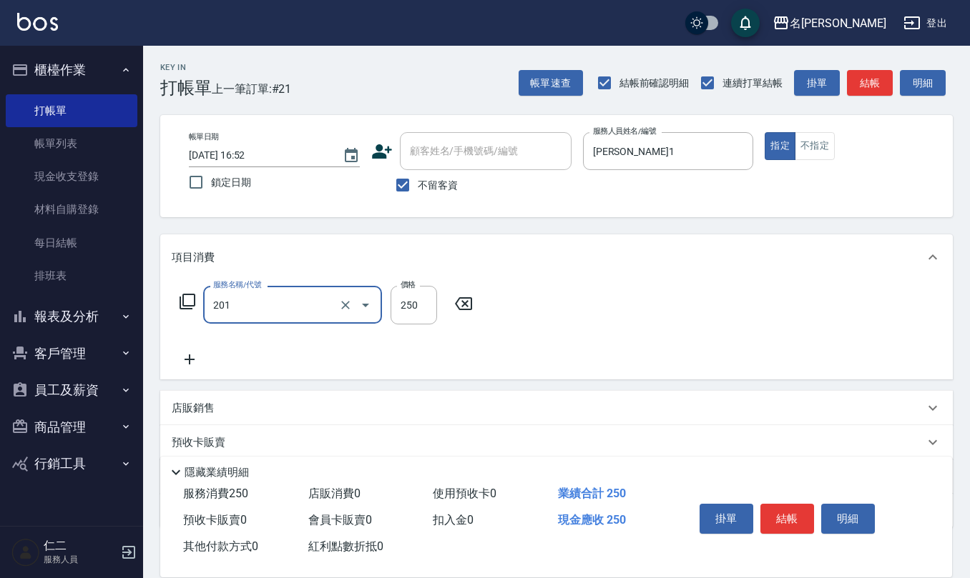
type input "洗髮(201)"
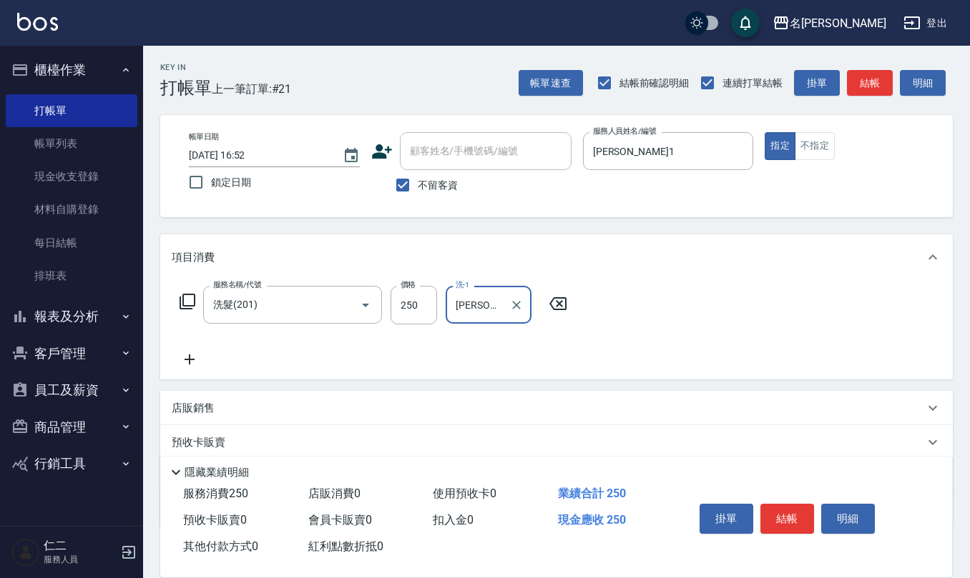
type input "[PERSON_NAME]-26"
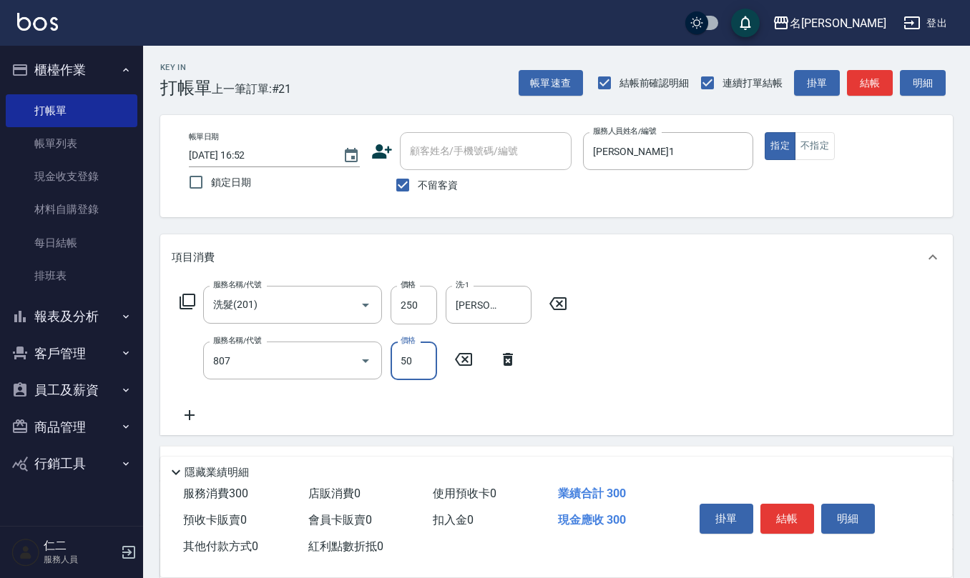
type input "TG護髮素(潤絲)(807)"
type input "50"
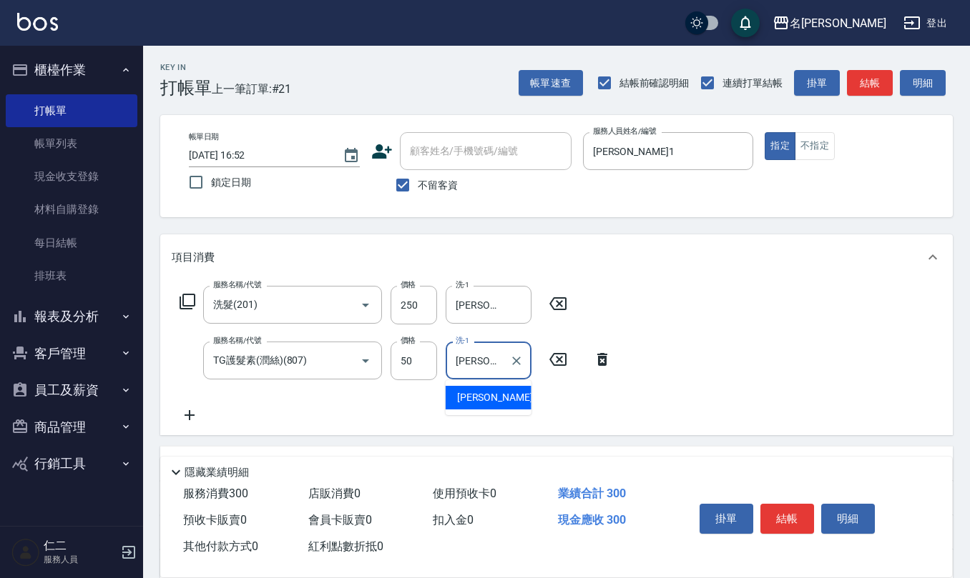
type input "[PERSON_NAME]-26"
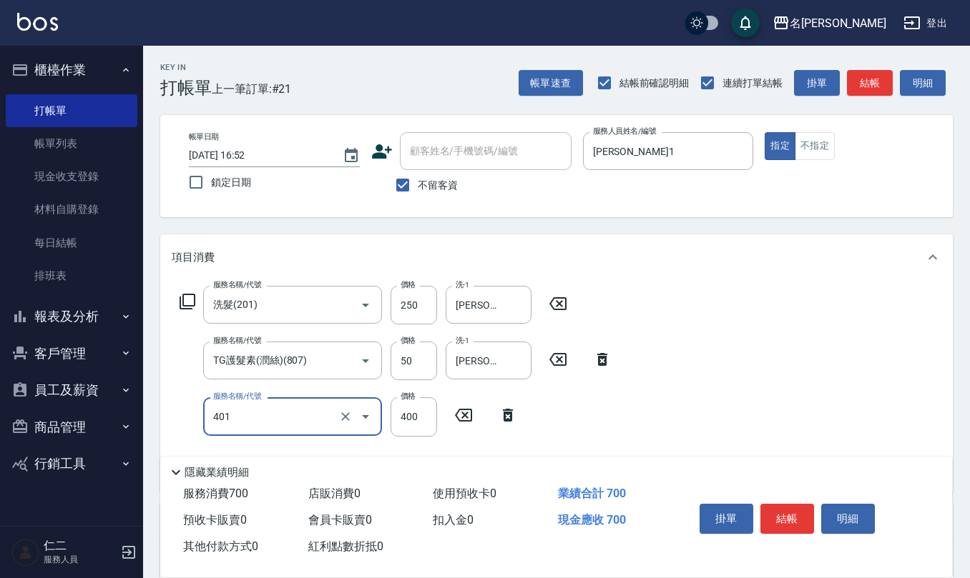
type input "剪髮(401)"
type input "50"
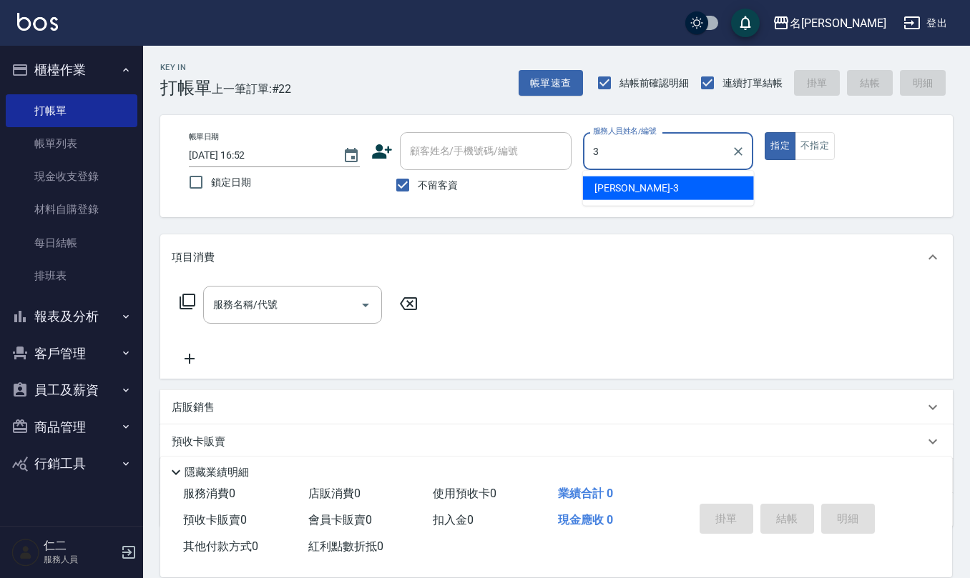
type input "[PERSON_NAME]-3"
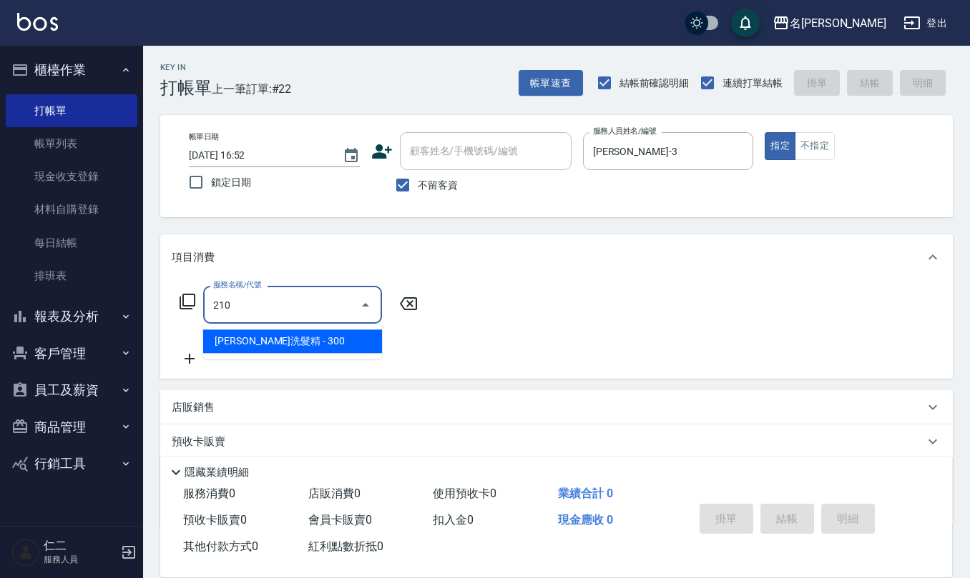
type input "[PERSON_NAME]洗髮精(210)"
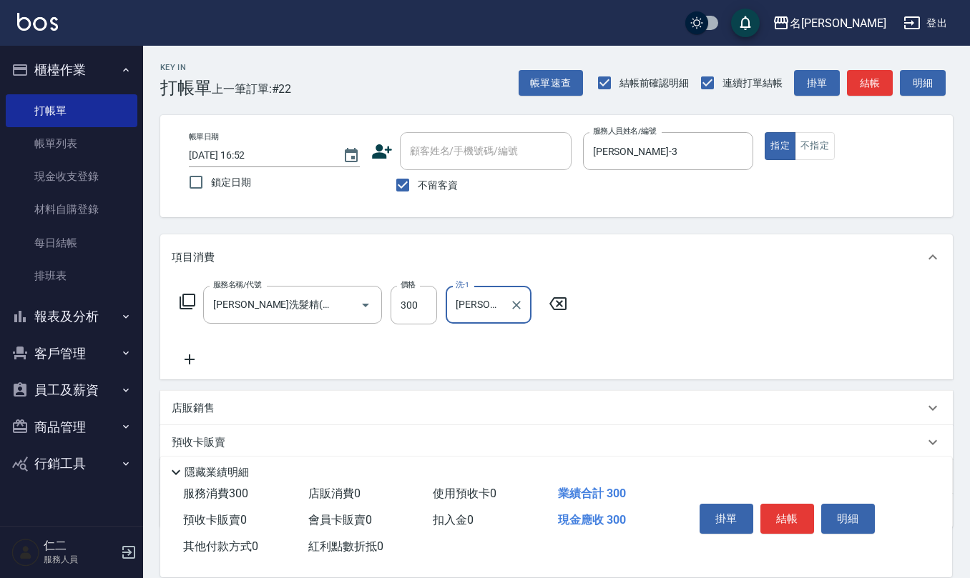
type input "[PERSON_NAME]橙-11"
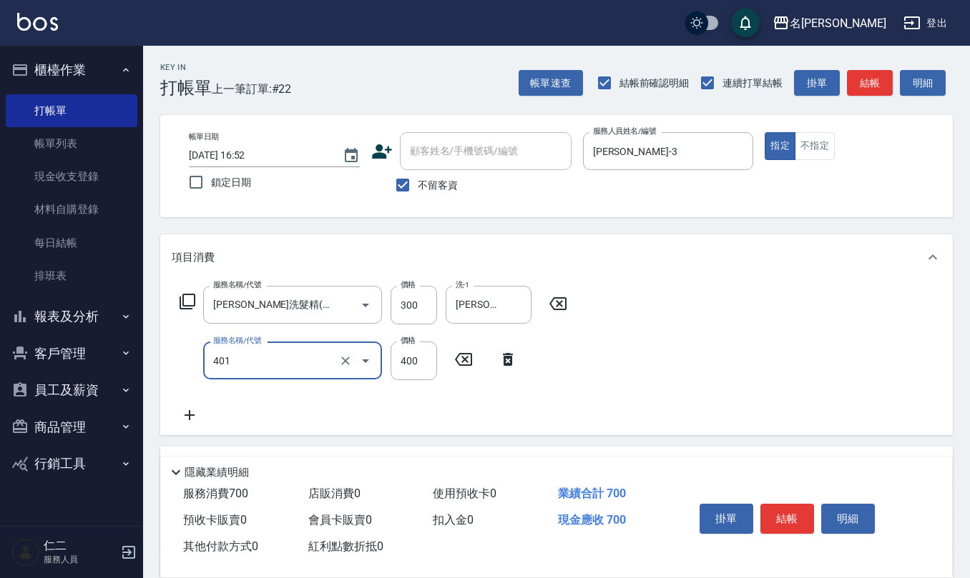
type input "剪髮(401)"
type input "400"
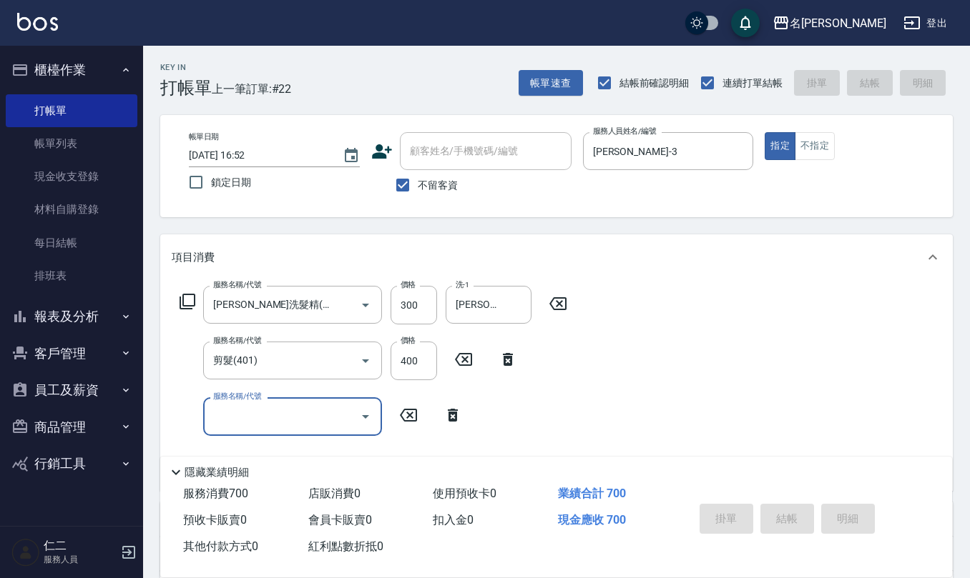
type input "[DATE] 16:53"
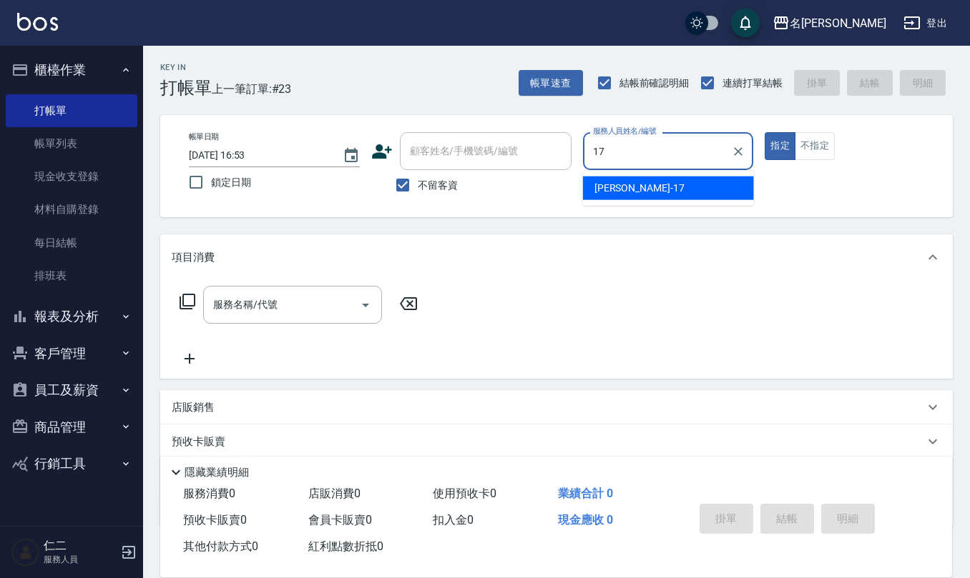
type input "[PERSON_NAME]-17"
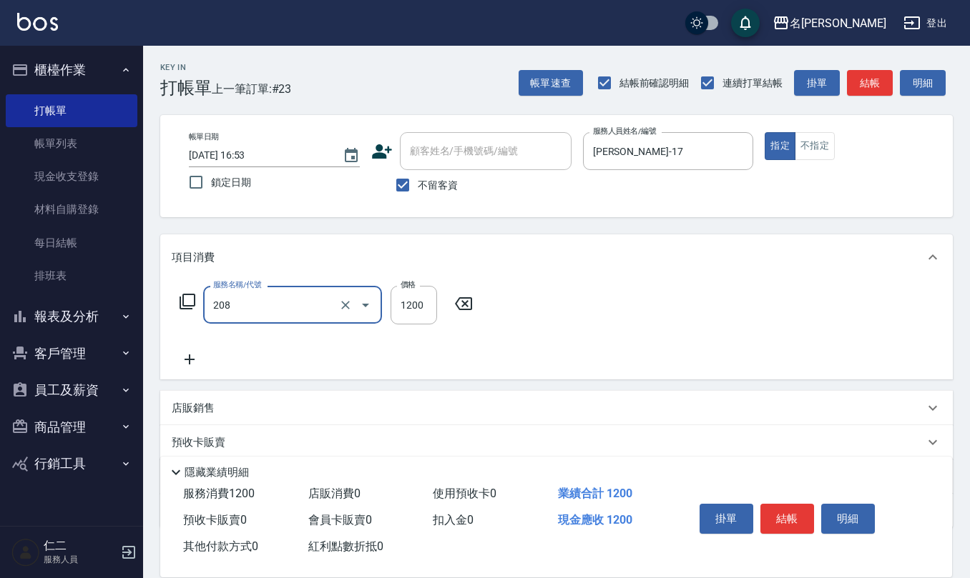
type input "深層洗(208)"
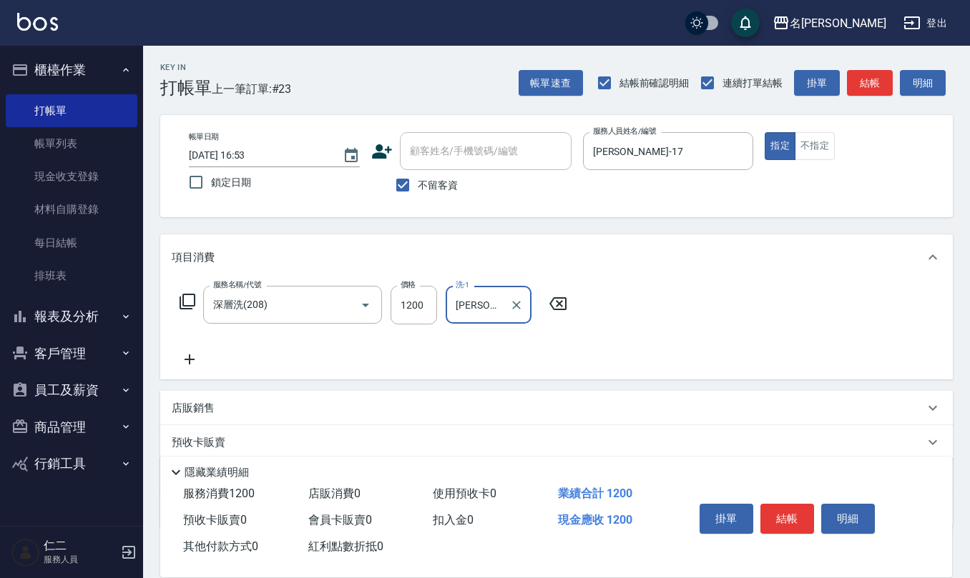
type input "[PERSON_NAME]-17"
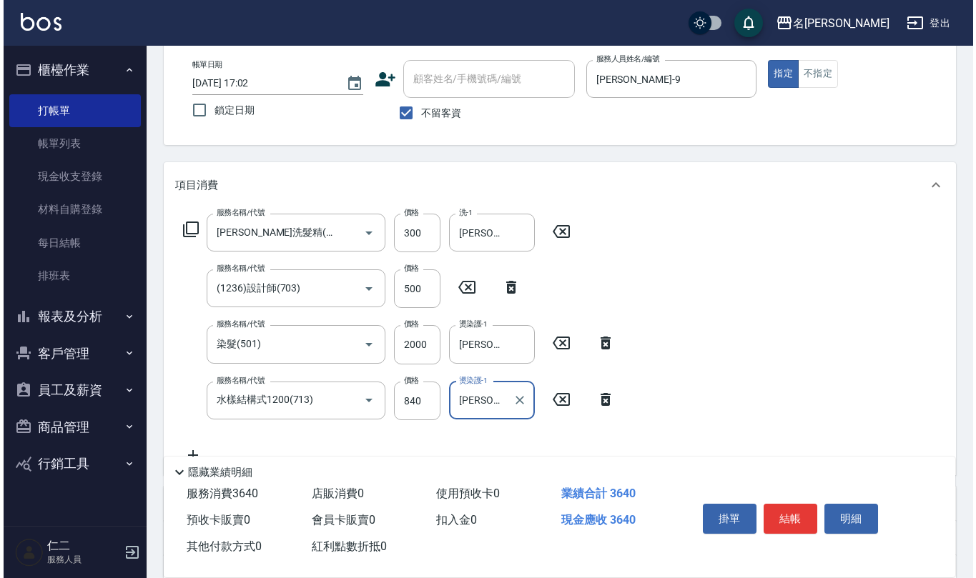
scroll to position [0, 0]
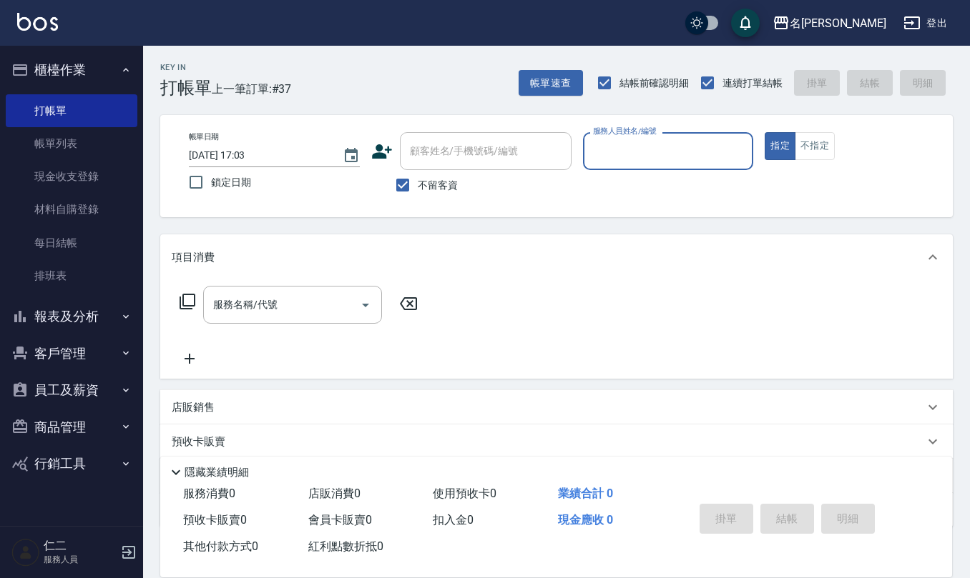
click at [76, 389] on button "員工及薪資" at bounding box center [72, 390] width 132 height 37
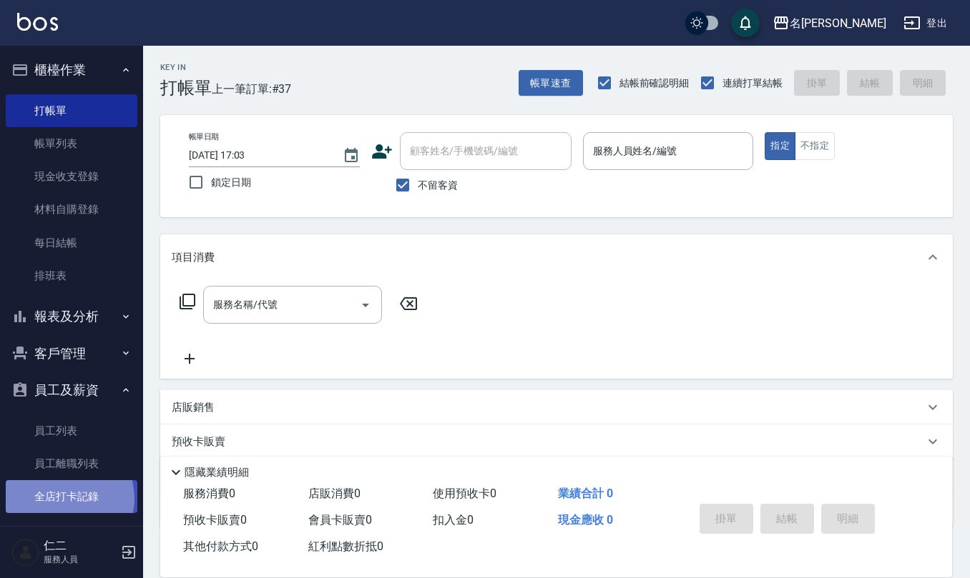
click at [64, 498] on link "全店打卡記錄" at bounding box center [72, 496] width 132 height 33
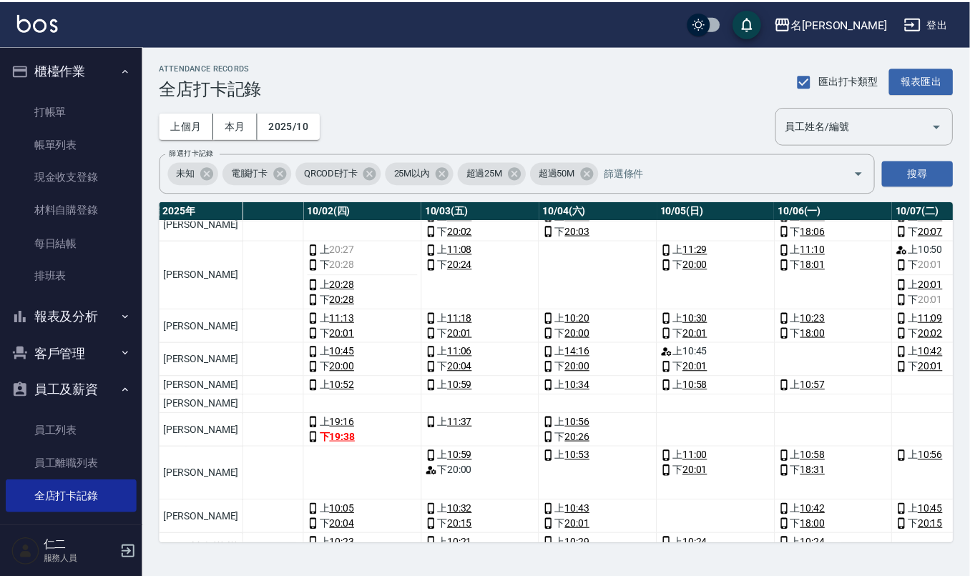
scroll to position [13, 0]
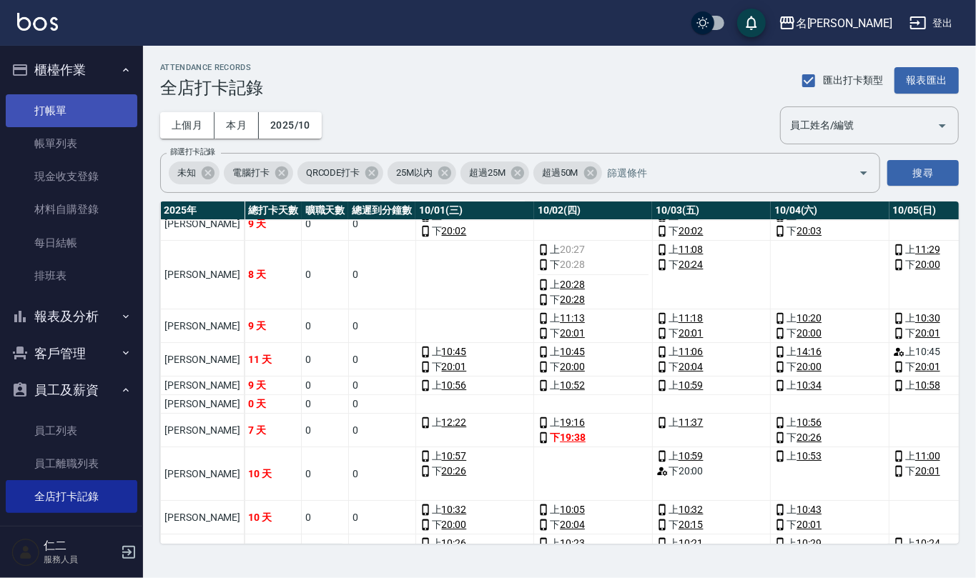
click at [56, 122] on link "打帳單" at bounding box center [72, 110] width 132 height 33
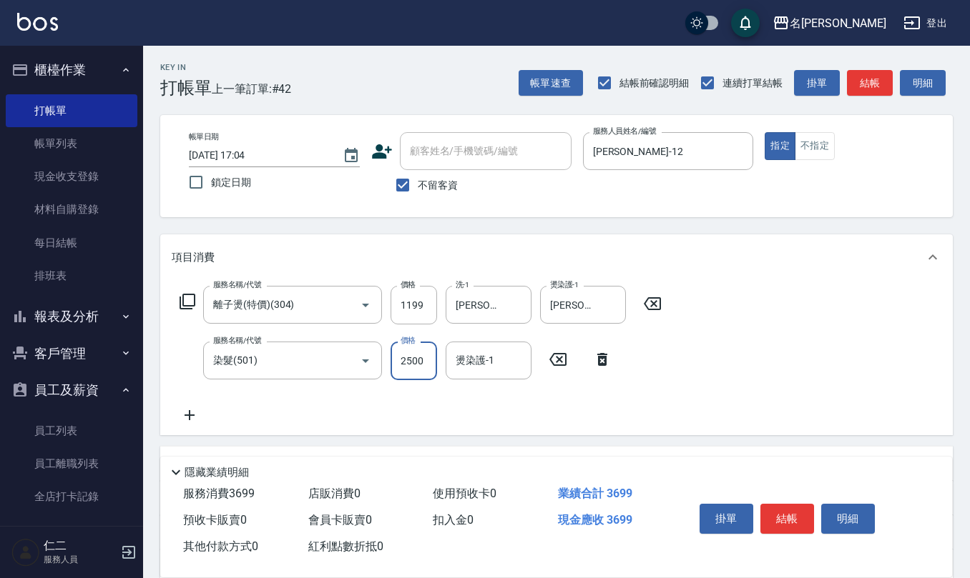
click at [432, 369] on input "2500" at bounding box center [413, 361] width 46 height 39
click at [398, 180] on input "不留客資" at bounding box center [403, 185] width 30 height 30
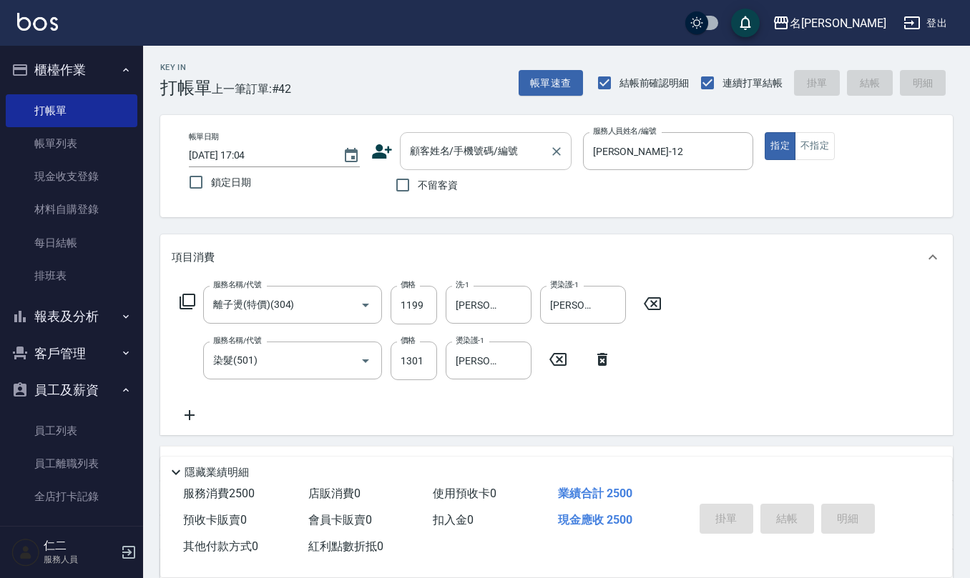
click at [486, 133] on div "顧客姓名/手機號碼/編號" at bounding box center [486, 151] width 172 height 38
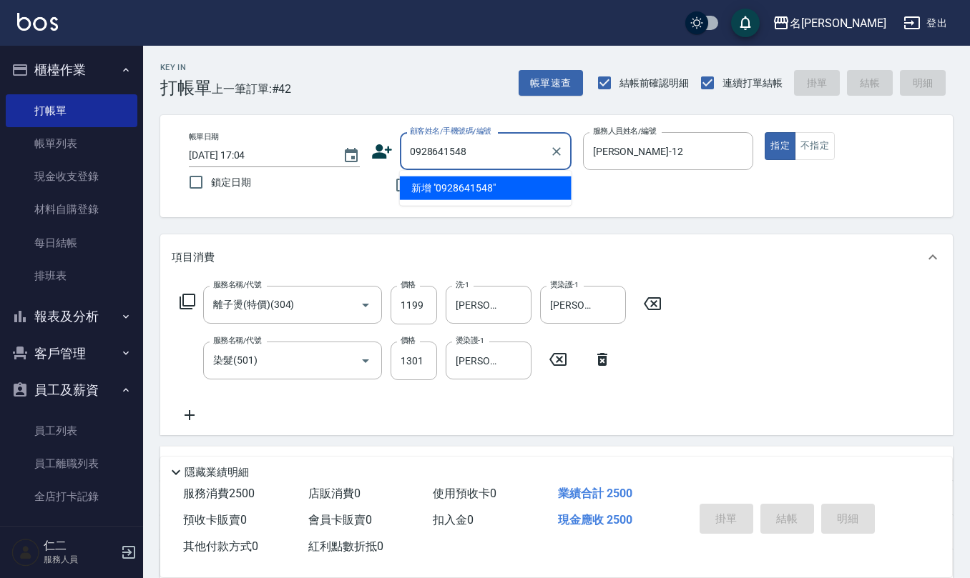
drag, startPoint x: 499, startPoint y: 147, endPoint x: 243, endPoint y: 224, distance: 267.4
click at [238, 220] on div "Key In 打帳單 上一筆訂單:#42 帳單速查 結帳前確認明細 連續打單結帳 掛單 結帳 明細 帳單日期 [DATE] 17:04 鎖定日期 顧客姓名/手…" at bounding box center [556, 399] width 827 height 707
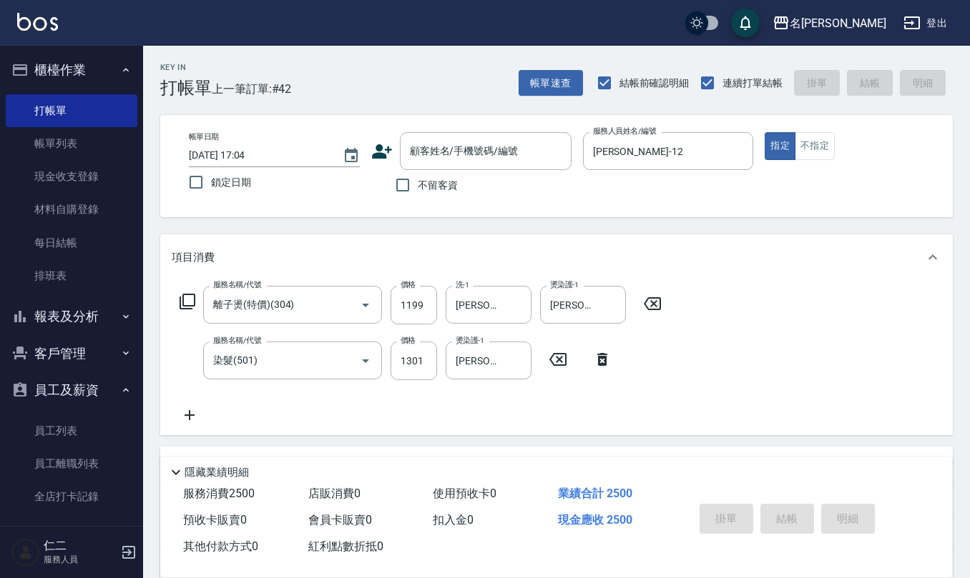
click at [384, 141] on icon at bounding box center [381, 151] width 21 height 21
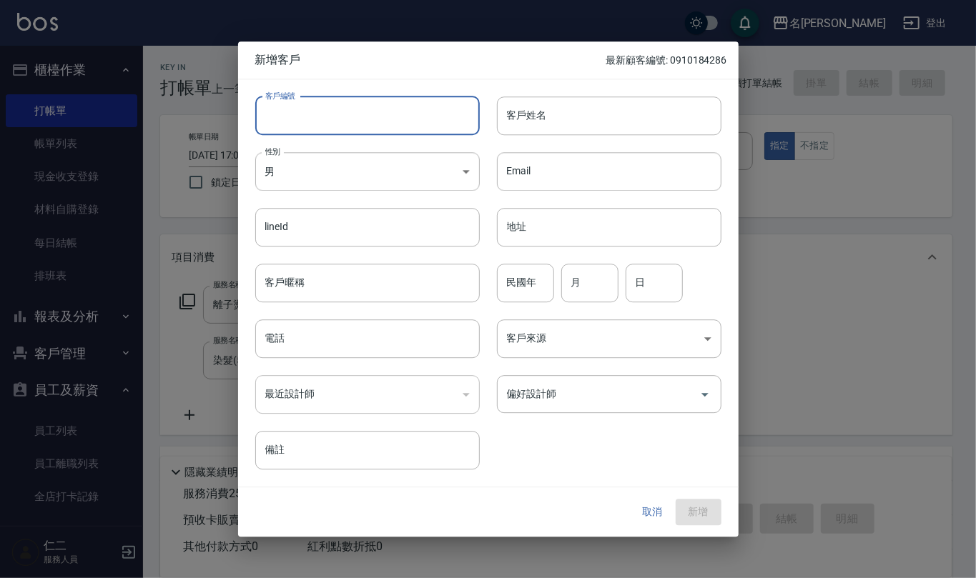
click at [301, 115] on input "客戶編號" at bounding box center [367, 116] width 225 height 39
paste input "0928641548"
click at [316, 347] on input "電話" at bounding box center [367, 339] width 225 height 39
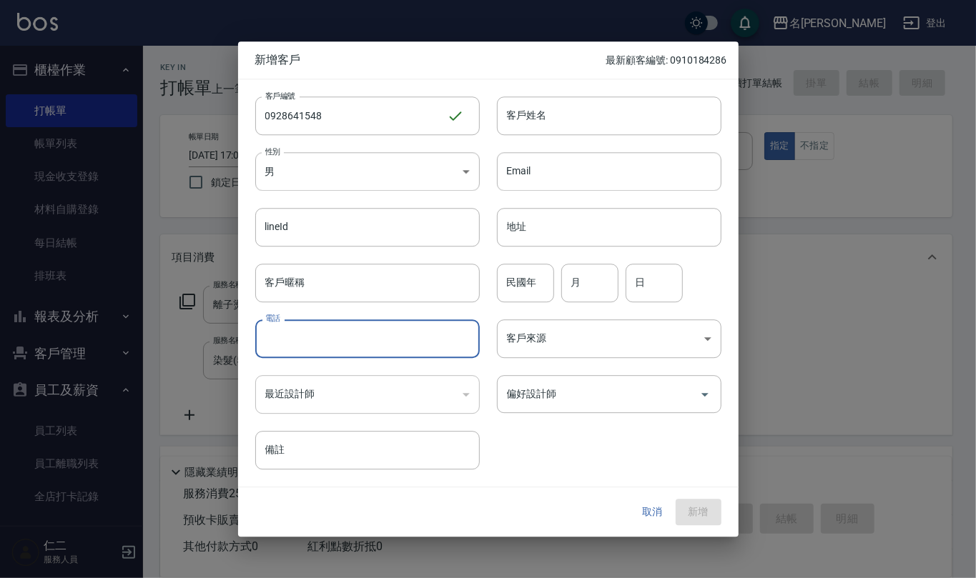
paste input "0928641548"
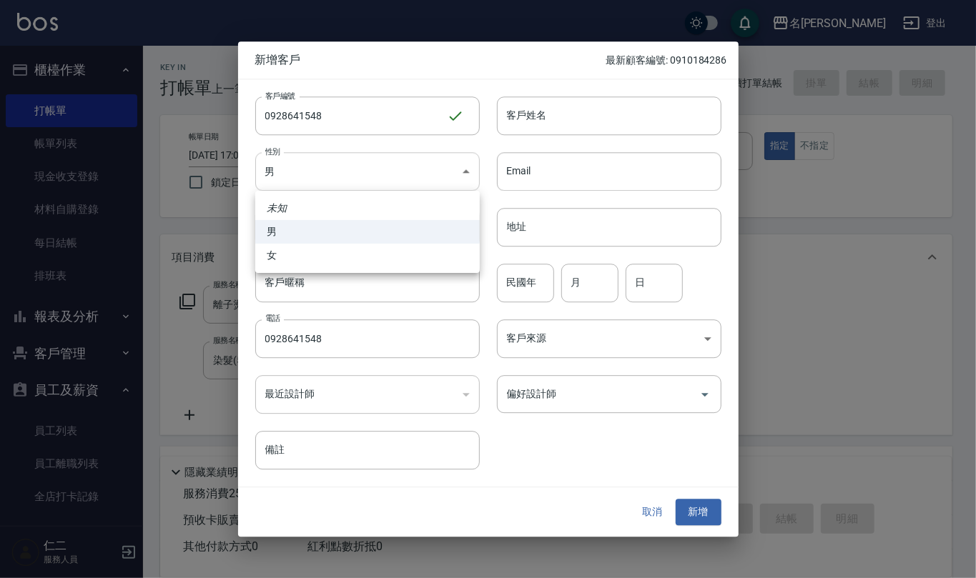
click at [372, 170] on body "名留仁二 登出 櫃檯作業 打帳單 帳單列表 現金收支登錄 材料自購登錄 每日結帳 排班表 報表及分析 報表目錄 店家區間累計表 店家日報表 互助日報表 互助月…" at bounding box center [488, 376] width 976 height 753
click at [365, 264] on li "女" at bounding box center [367, 256] width 225 height 24
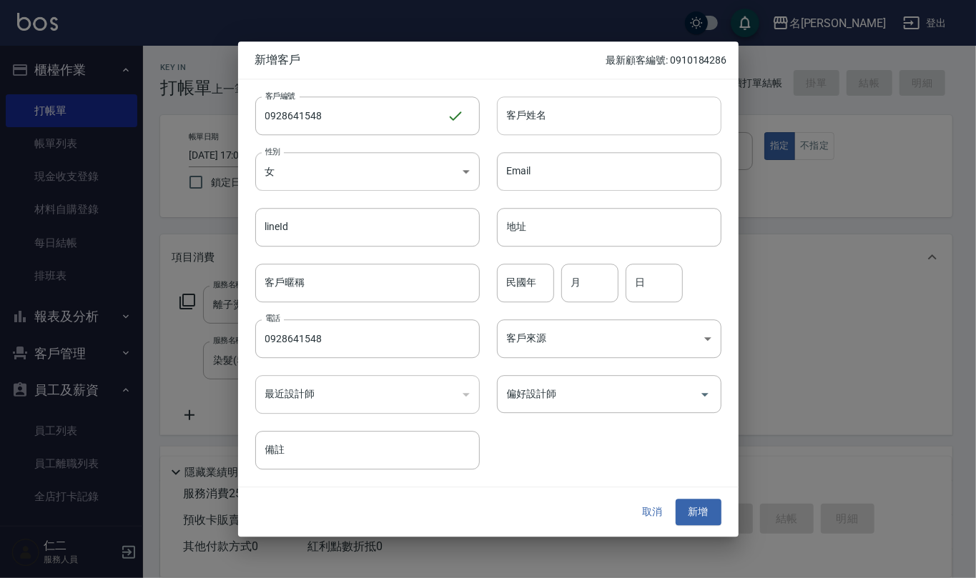
click at [561, 117] on input "客戶姓名" at bounding box center [609, 116] width 225 height 39
click at [533, 292] on input "民國年" at bounding box center [525, 283] width 57 height 39
click at [701, 513] on button "新增" at bounding box center [699, 513] width 46 height 26
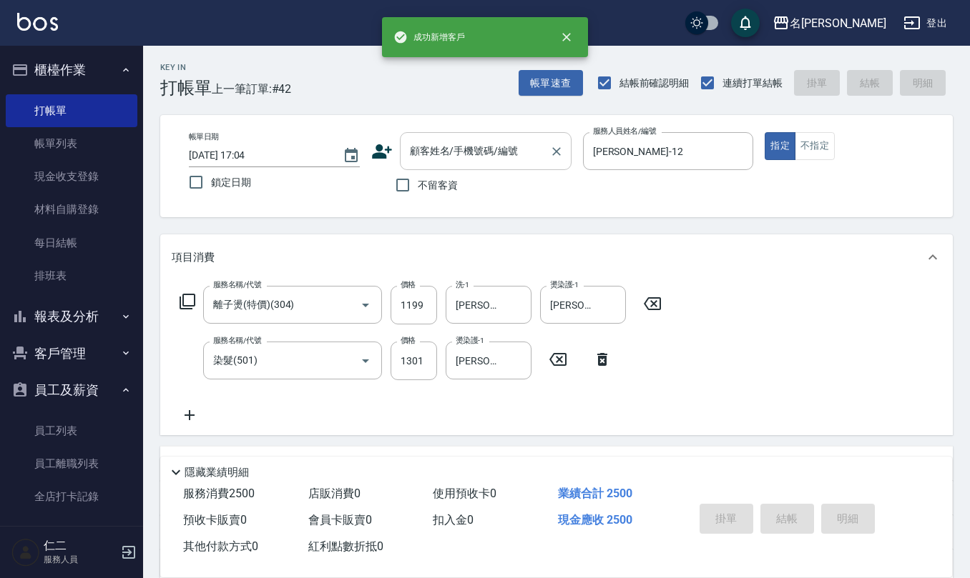
click at [470, 159] on input "顧客姓名/手機號碼/編號" at bounding box center [474, 151] width 137 height 25
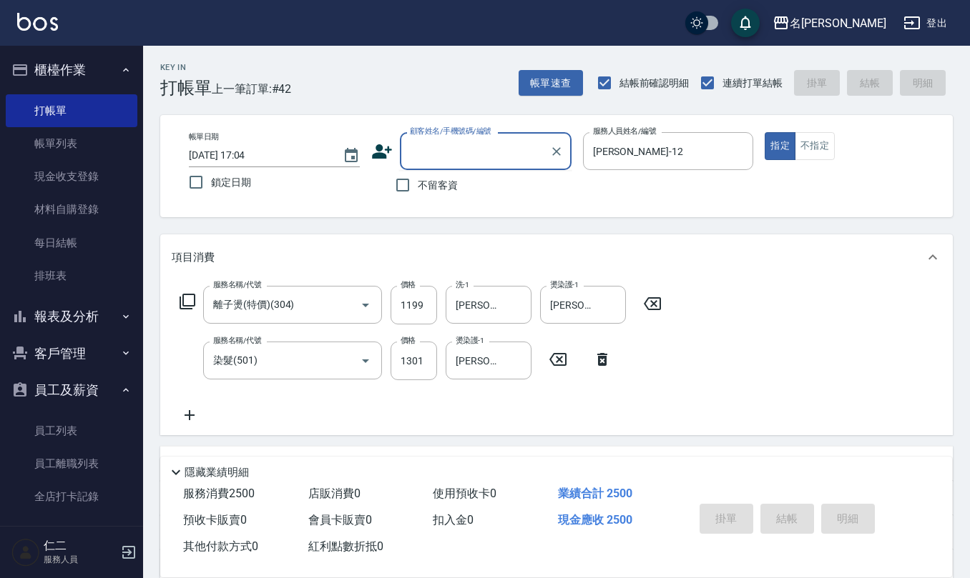
paste input "0928641548"
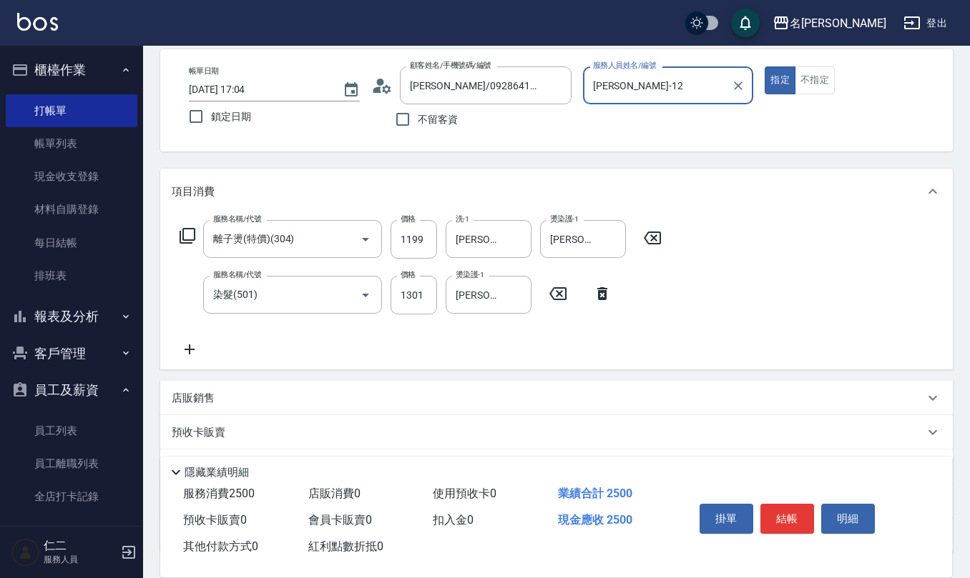
scroll to position [174, 0]
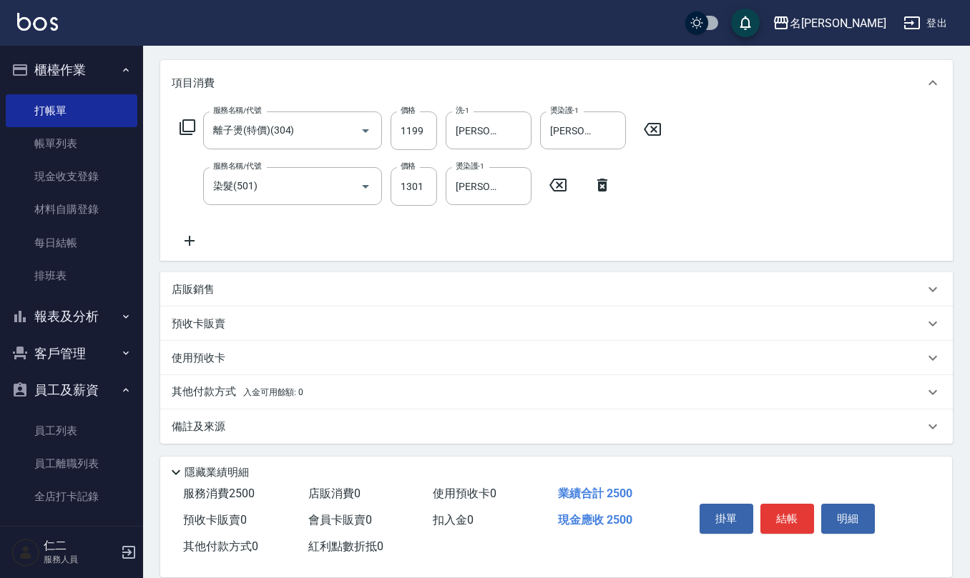
click at [267, 427] on div "備註及來源" at bounding box center [548, 427] width 752 height 15
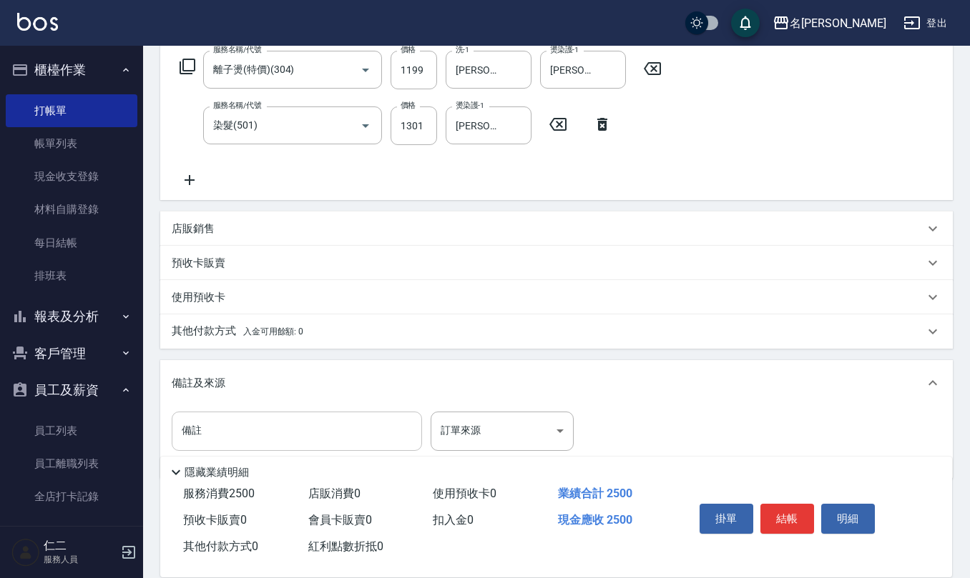
scroll to position [270, 0]
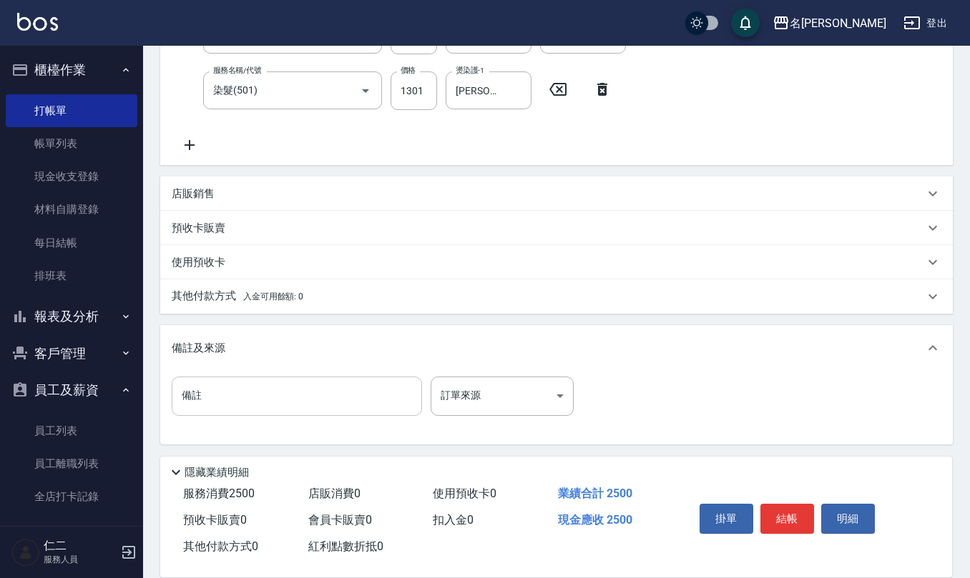
click at [267, 399] on input "備註" at bounding box center [297, 396] width 250 height 39
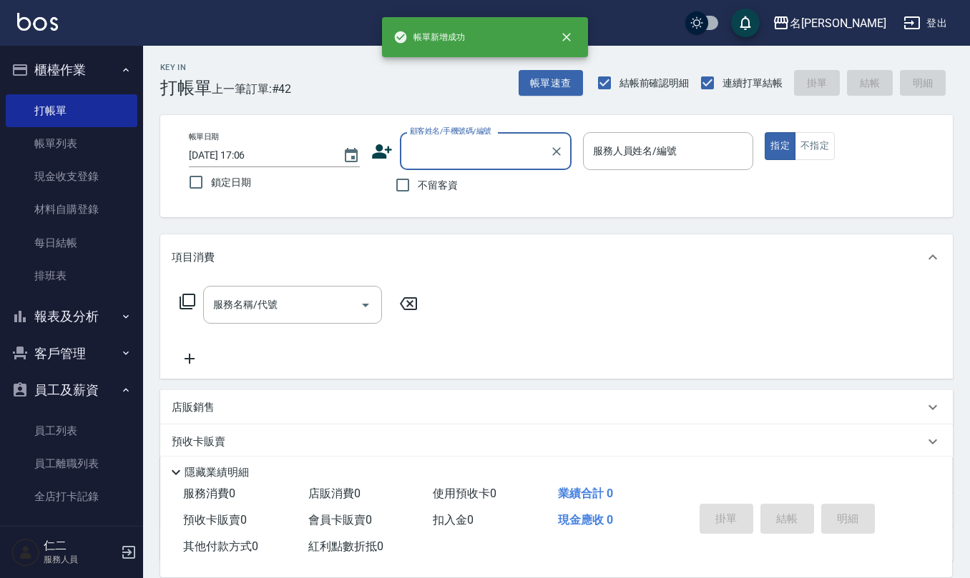
scroll to position [0, 0]
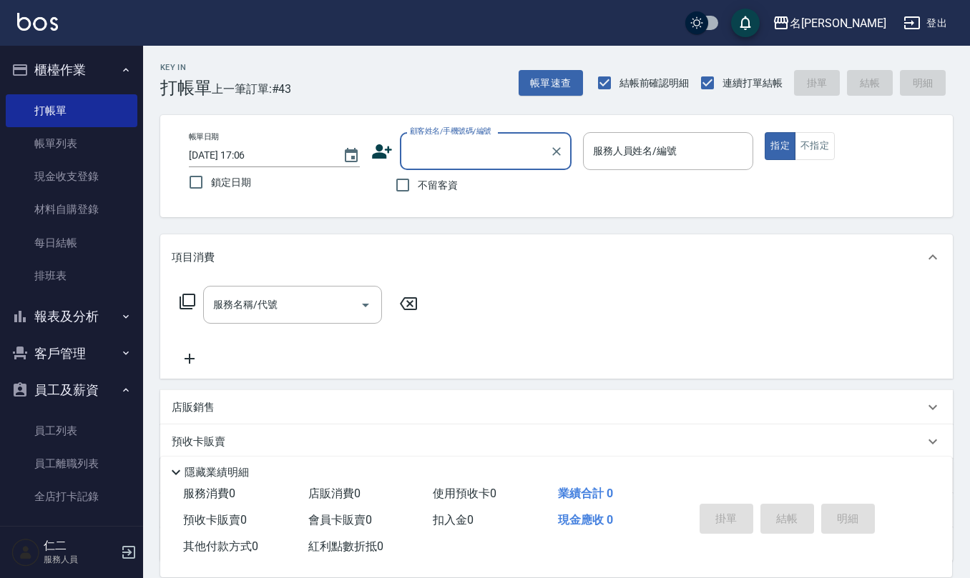
drag, startPoint x: 404, startPoint y: 183, endPoint x: 433, endPoint y: 183, distance: 28.6
click at [404, 183] on input "不留客資" at bounding box center [403, 185] width 30 height 30
